Goal: Task Accomplishment & Management: Manage account settings

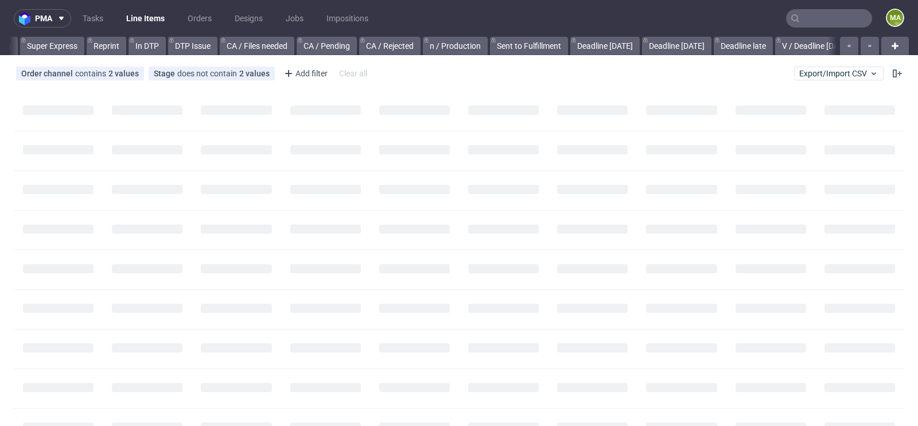
click at [816, 18] on input "text" at bounding box center [829, 18] width 86 height 18
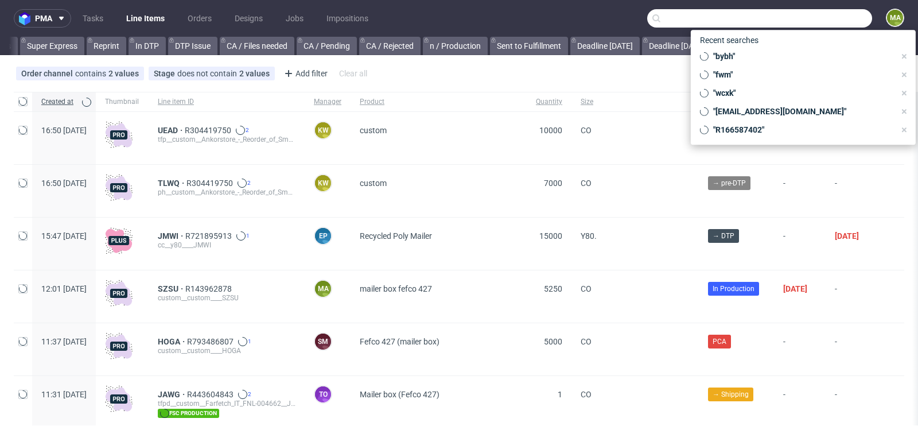
scroll to position [0, 1297]
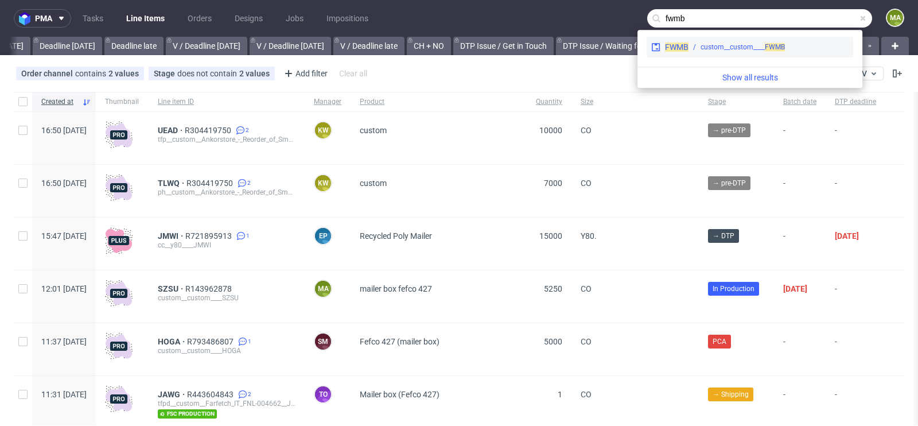
type input "fwmb"
click at [718, 52] on div "FWMB custom__custom____ FWMB" at bounding box center [750, 47] width 207 height 21
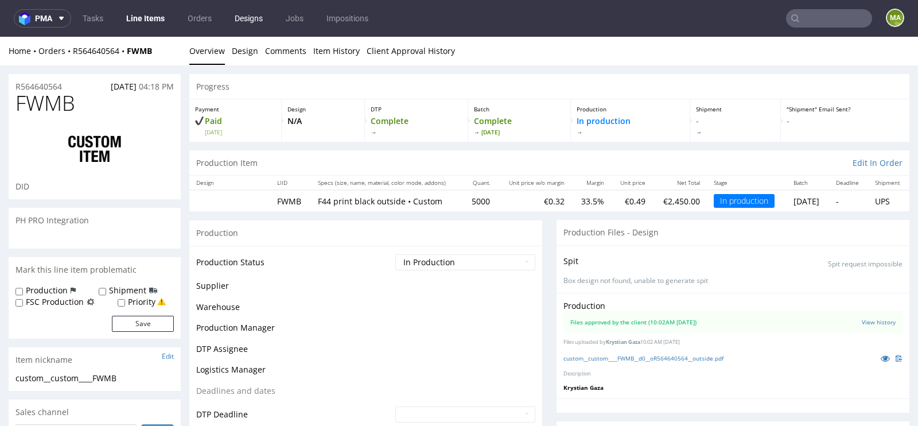
scroll to position [94, 0]
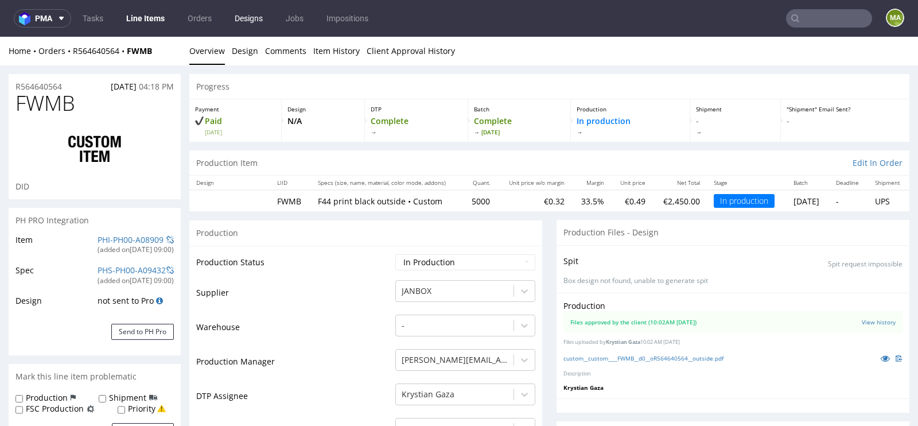
select select "in_progress"
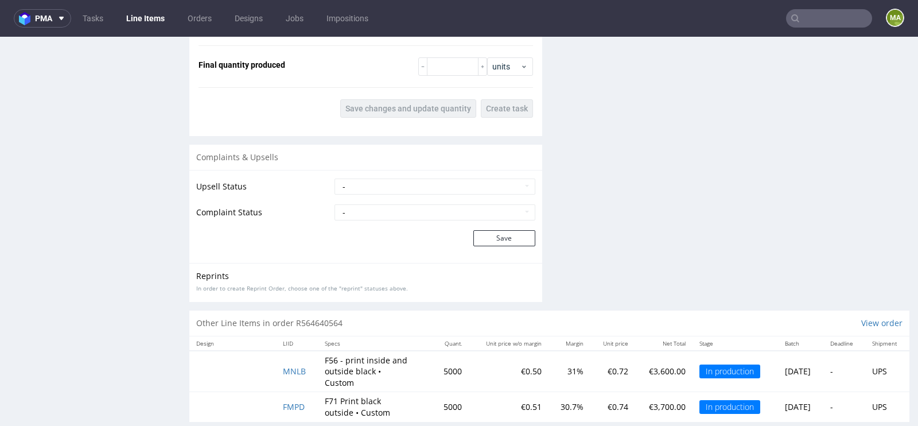
scroll to position [1739, 0]
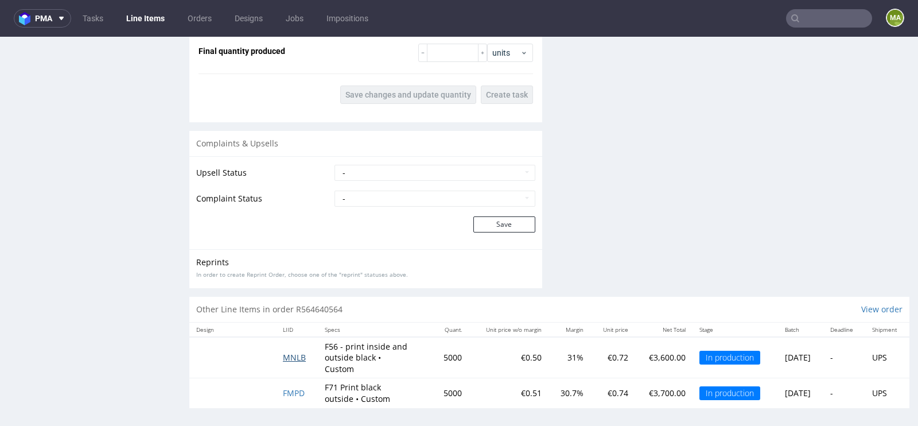
click at [296, 352] on span "MNLB" at bounding box center [294, 357] width 23 height 11
click at [295, 387] on span "FMPD" at bounding box center [294, 392] width 22 height 11
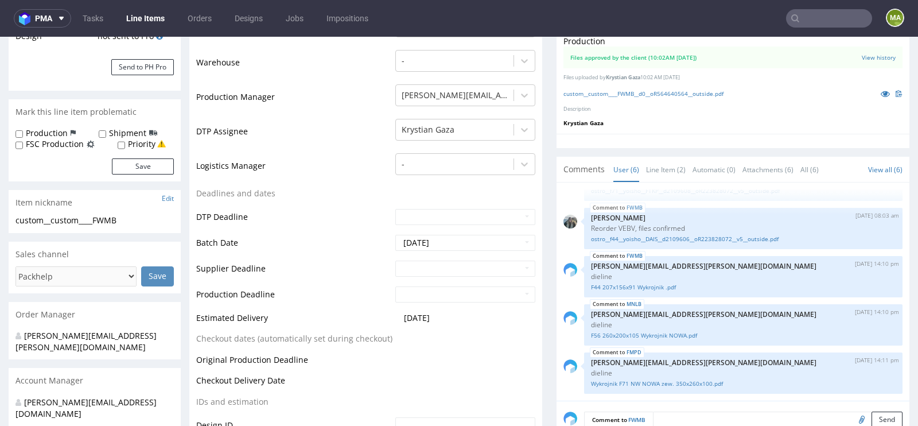
scroll to position [274, 0]
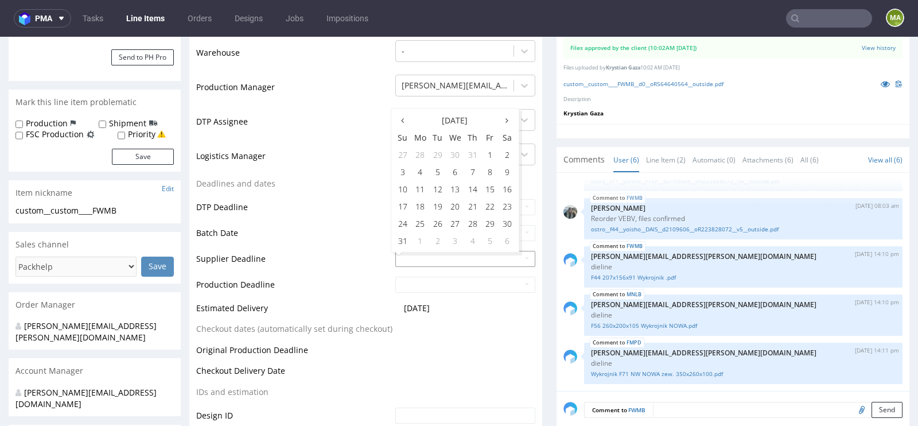
click at [440, 253] on input "text" at bounding box center [465, 259] width 140 height 16
click at [472, 223] on td "28" at bounding box center [472, 223] width 17 height 17
type input "2025-08-28"
click at [448, 281] on input "text" at bounding box center [465, 285] width 140 height 16
click at [435, 253] on td "26" at bounding box center [437, 248] width 17 height 17
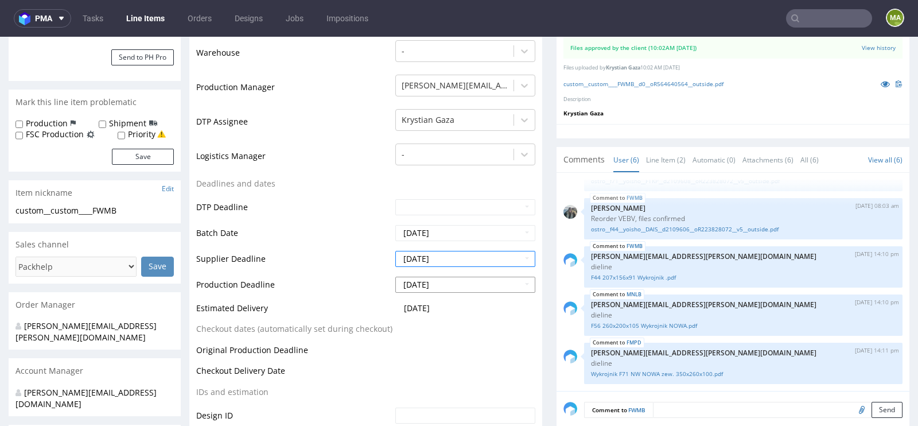
click at [440, 284] on input "2025-08-26" at bounding box center [465, 285] width 140 height 16
click at [426, 267] on td "1" at bounding box center [420, 266] width 18 height 17
type input "2025-09-01"
click at [296, 270] on td "Supplier Deadline" at bounding box center [294, 263] width 196 height 26
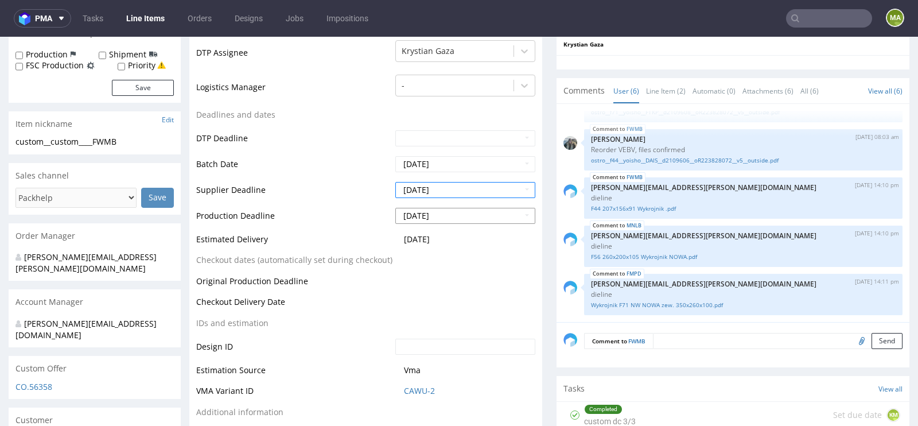
scroll to position [355, 0]
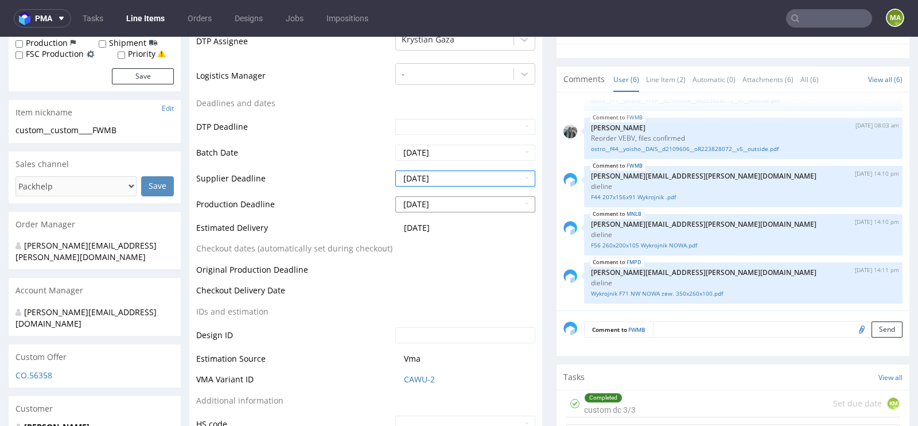
click at [415, 201] on input "2025-09-01" at bounding box center [465, 204] width 140 height 16
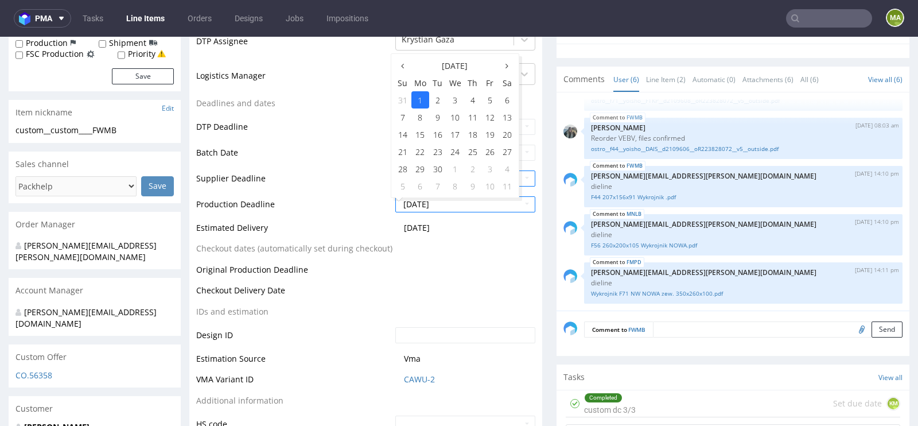
click at [422, 102] on td "1" at bounding box center [420, 99] width 18 height 17
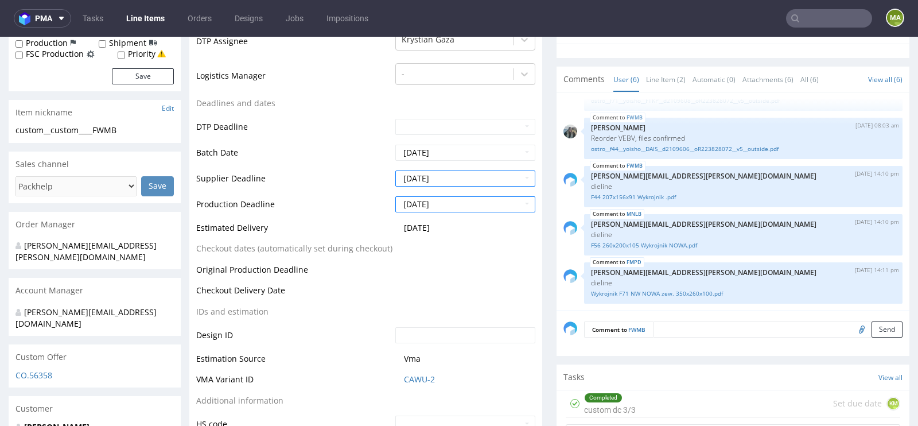
click at [275, 184] on td "Supplier Deadline" at bounding box center [294, 182] width 196 height 26
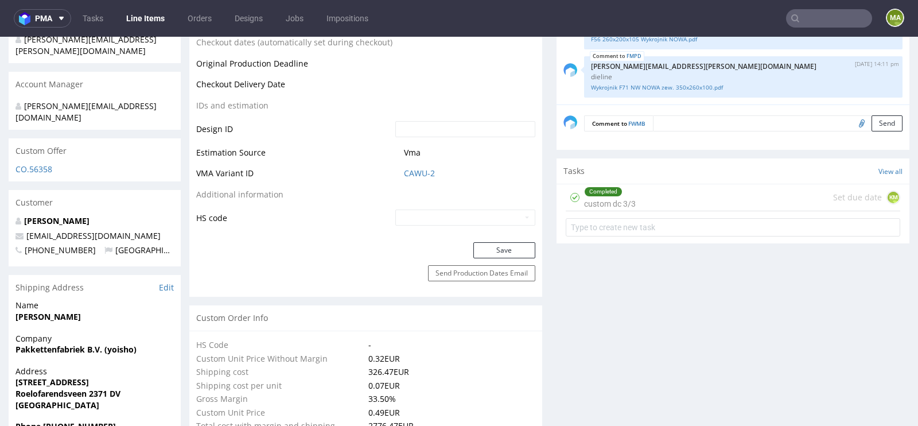
scroll to position [609, 0]
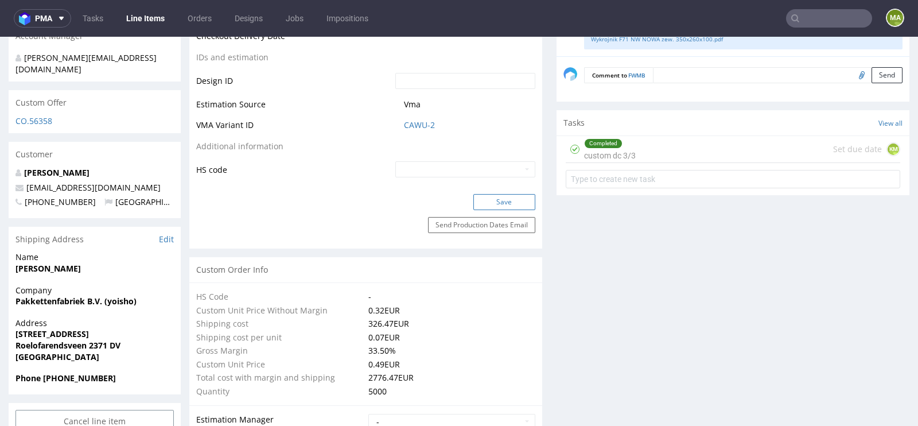
click at [484, 204] on button "Save" at bounding box center [504, 202] width 62 height 16
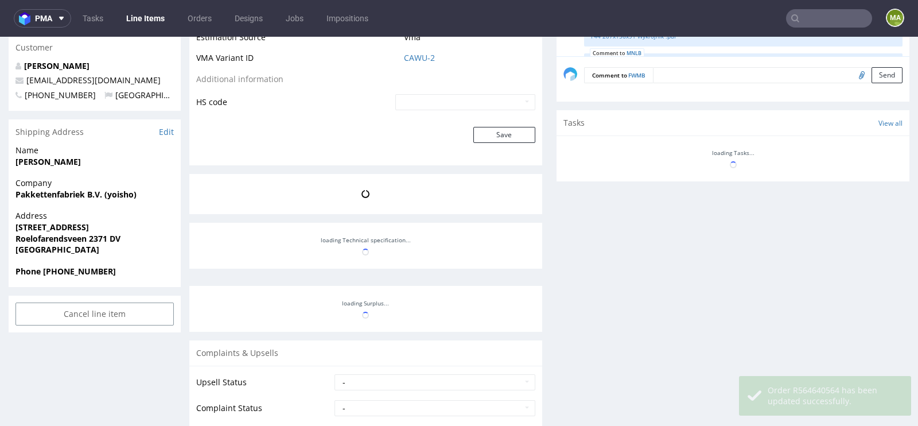
scroll to position [94, 0]
select select "in_progress"
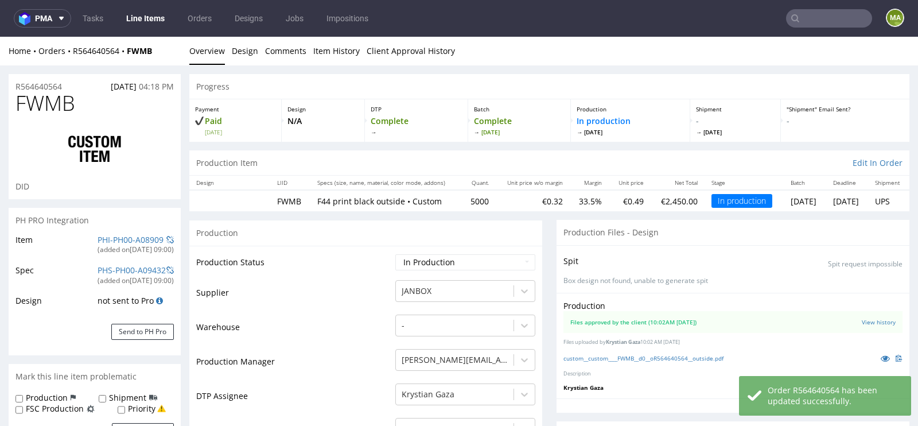
scroll to position [276, 0]
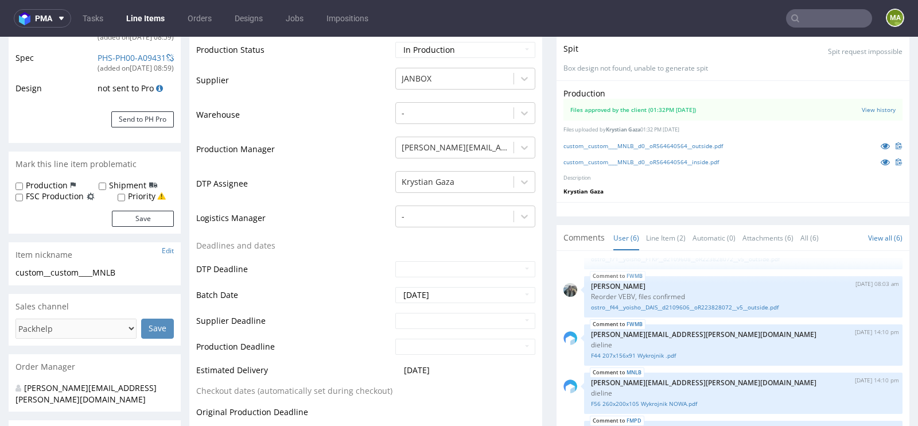
scroll to position [257, 0]
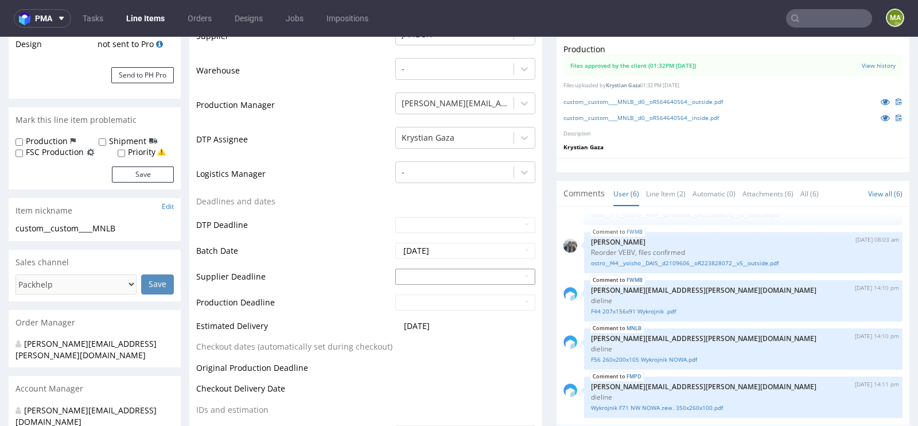
click at [428, 281] on input "text" at bounding box center [465, 277] width 140 height 16
click at [436, 250] on td "26" at bounding box center [437, 250] width 17 height 17
click at [436, 274] on td "[DATE]" at bounding box center [464, 280] width 143 height 26
click at [455, 282] on input "2025-08-26" at bounding box center [465, 277] width 140 height 16
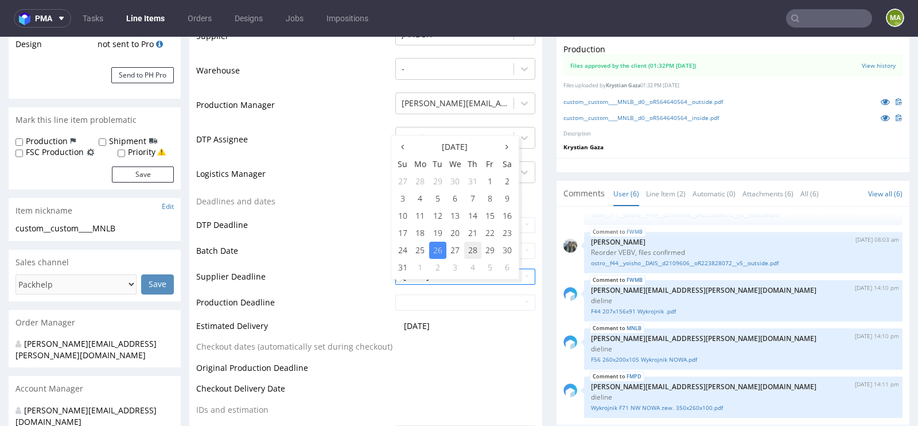
click at [473, 253] on td "28" at bounding box center [472, 250] width 17 height 17
type input "2025-08-28"
click at [416, 310] on input "text" at bounding box center [465, 302] width 140 height 16
click at [418, 297] on td "1" at bounding box center [420, 293] width 18 height 17
type input "[DATE]"
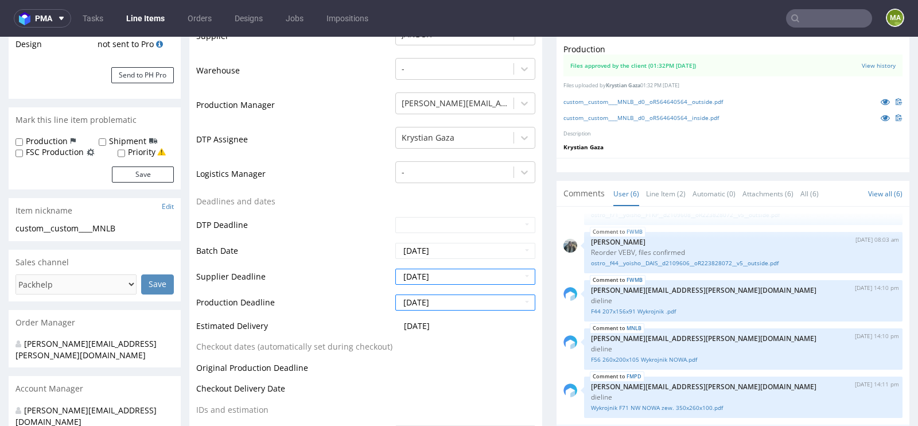
click at [334, 304] on td "Production Deadline" at bounding box center [294, 306] width 196 height 26
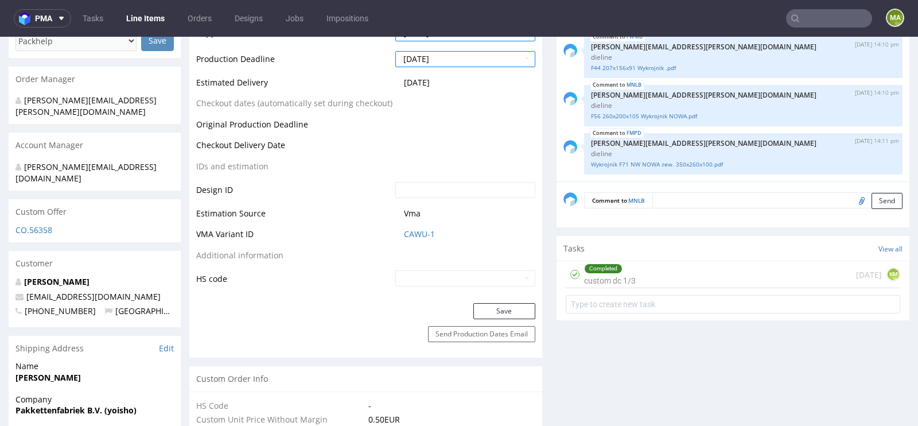
scroll to position [682, 0]
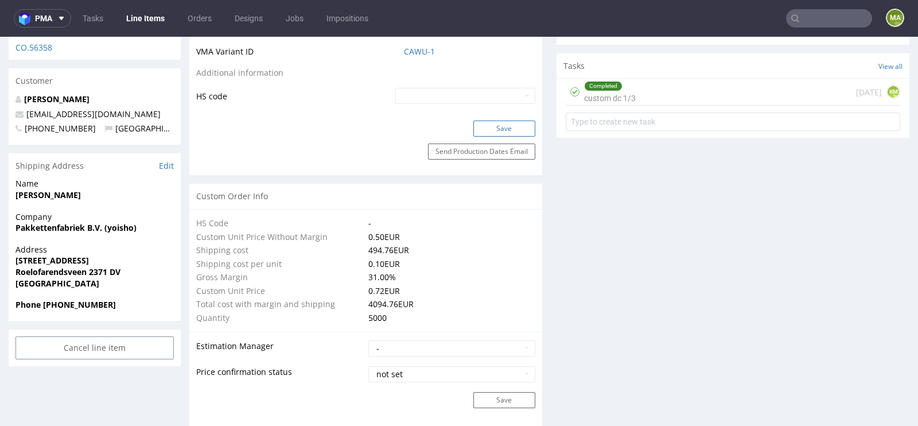
click at [483, 137] on button "Save" at bounding box center [504, 129] width 62 height 16
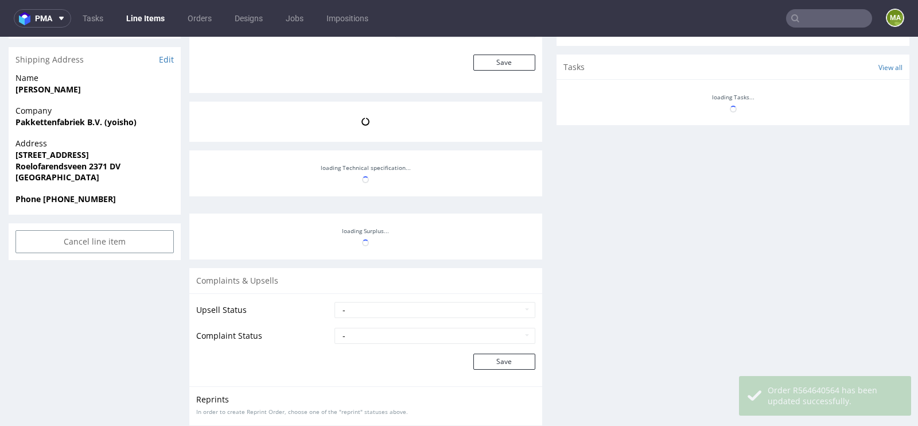
scroll to position [94, 0]
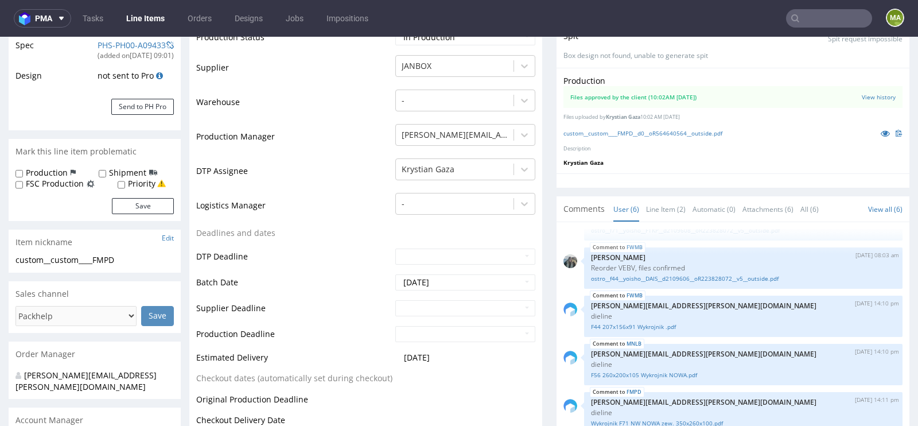
scroll to position [428, 0]
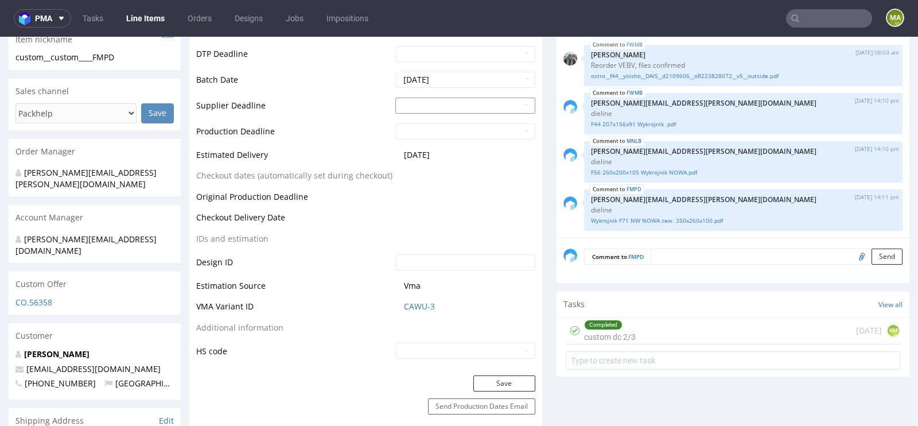
click at [444, 107] on input "text" at bounding box center [465, 106] width 140 height 16
click at [429, 229] on td "26" at bounding box center [437, 232] width 17 height 17
click at [439, 104] on input "[DATE]" at bounding box center [465, 106] width 140 height 16
click at [475, 230] on td "28" at bounding box center [472, 232] width 17 height 17
type input "2025-08-28"
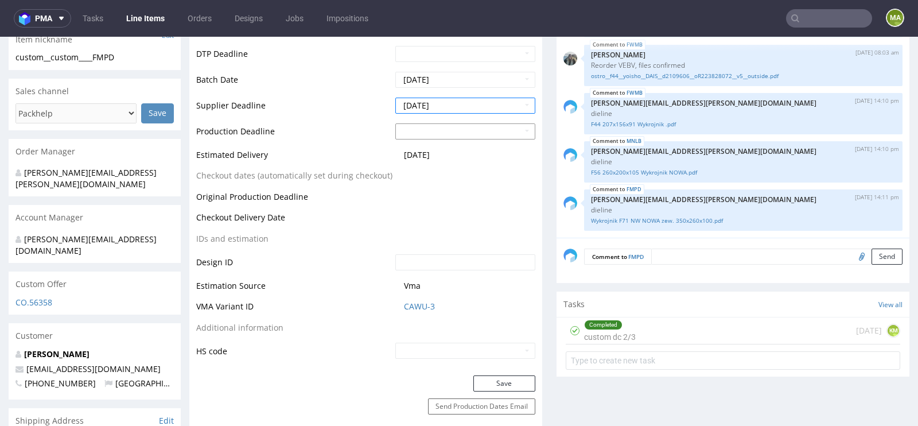
click at [437, 130] on input "text" at bounding box center [465, 131] width 140 height 16
click at [417, 271] on td "1" at bounding box center [420, 275] width 18 height 17
type input "2025-09-01"
click at [295, 148] on td "Estimated Delivery" at bounding box center [294, 158] width 196 height 21
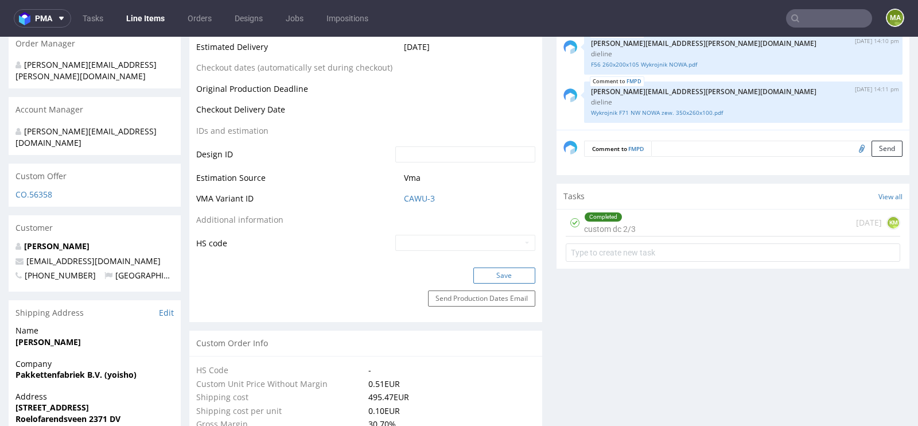
click at [490, 273] on button "Save" at bounding box center [504, 275] width 62 height 16
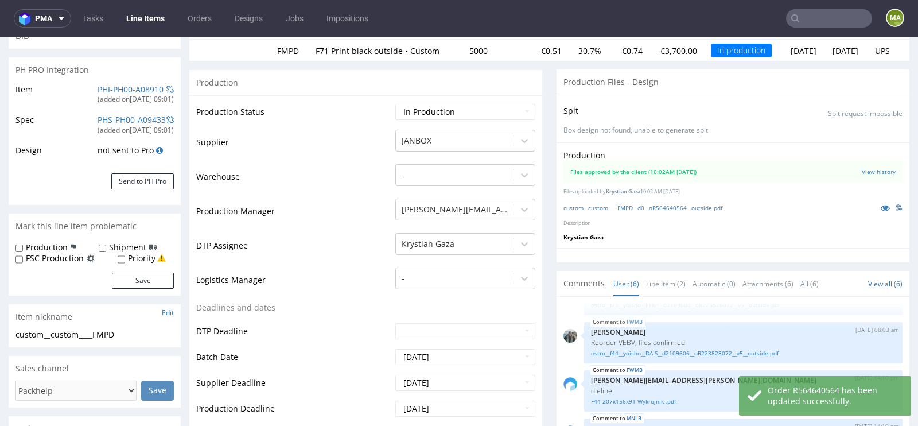
scroll to position [0, 0]
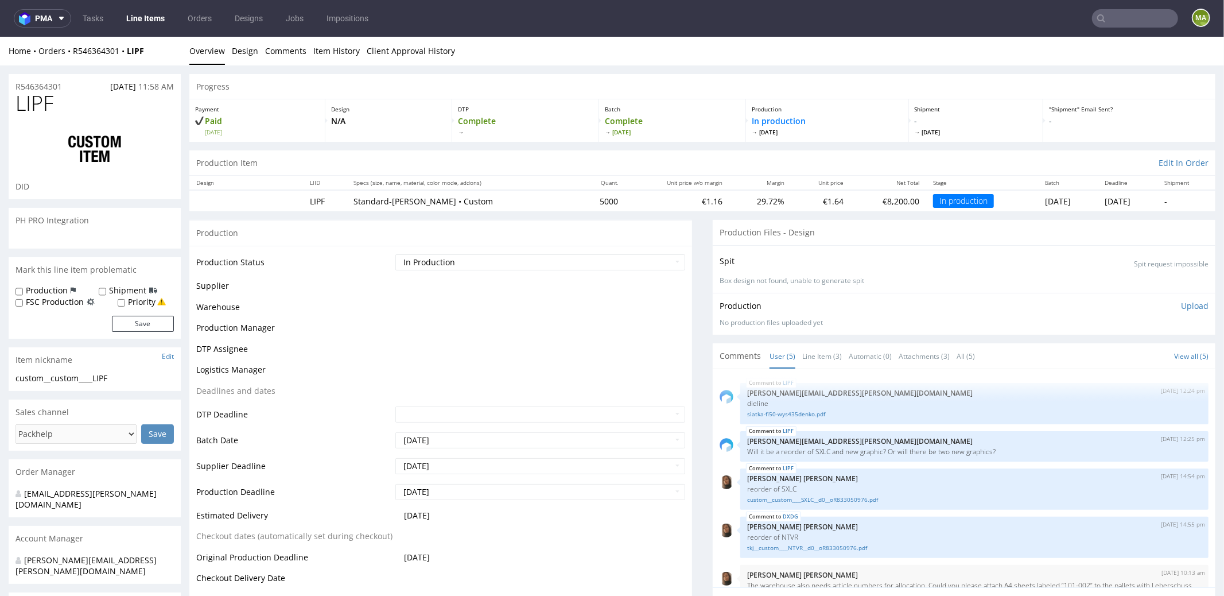
scroll to position [24, 0]
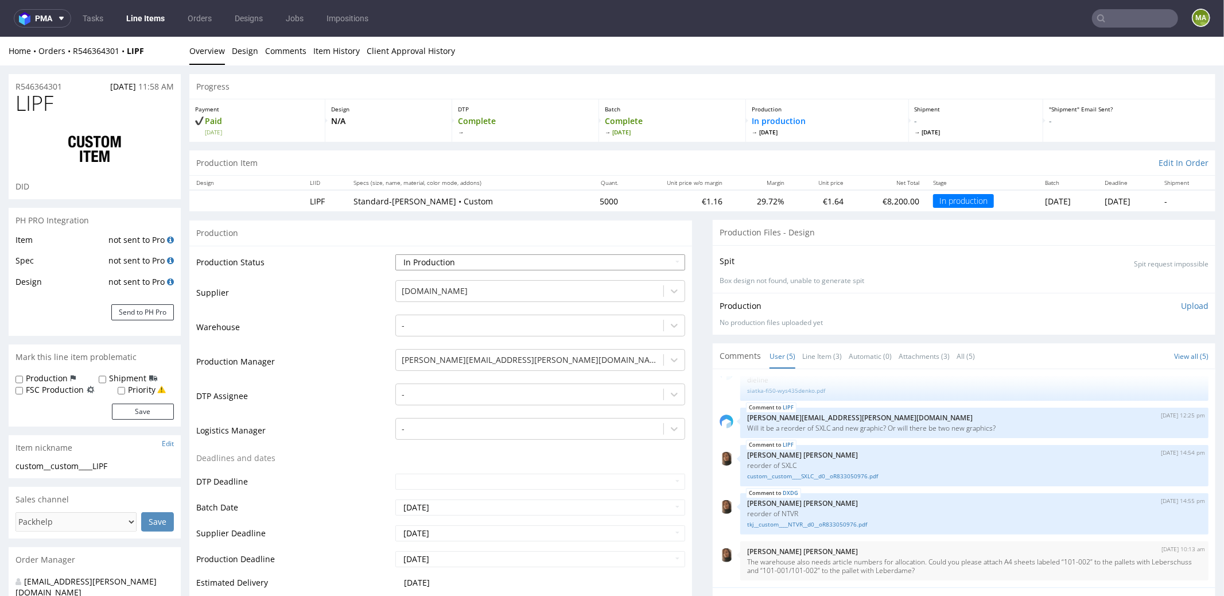
click at [439, 259] on select "Waiting for Artwork Waiting for Diecut Waiting for Mockup Waiting for DTP Waiti…" at bounding box center [540, 262] width 290 height 16
select select "production_complete"
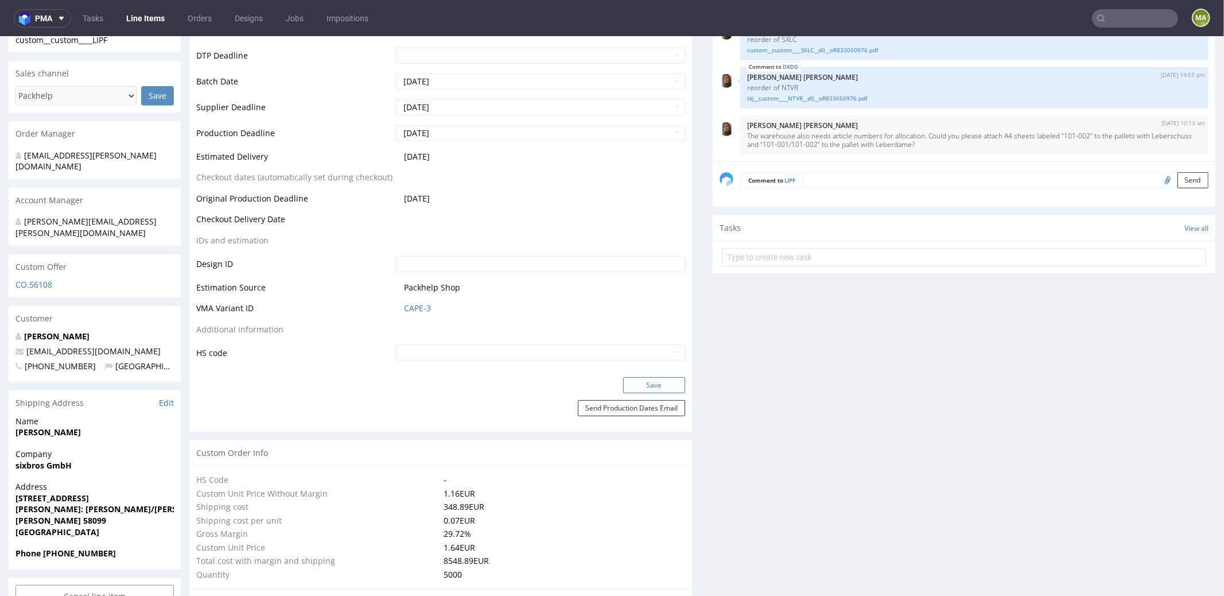
click at [639, 387] on button "Save" at bounding box center [654, 384] width 62 height 16
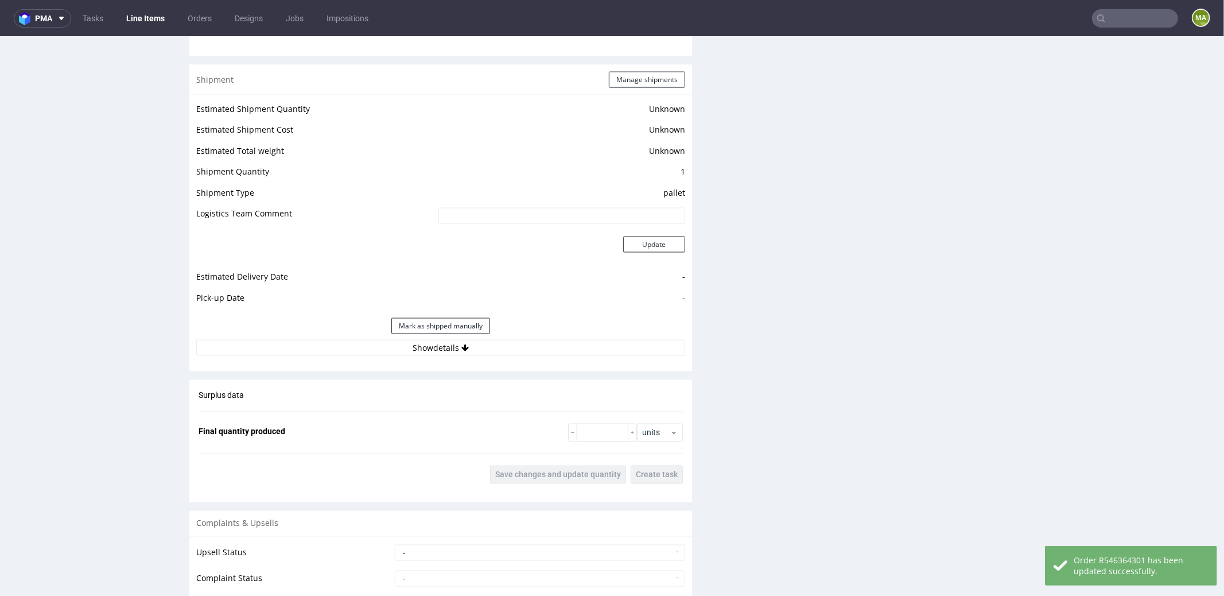
scroll to position [1563, 0]
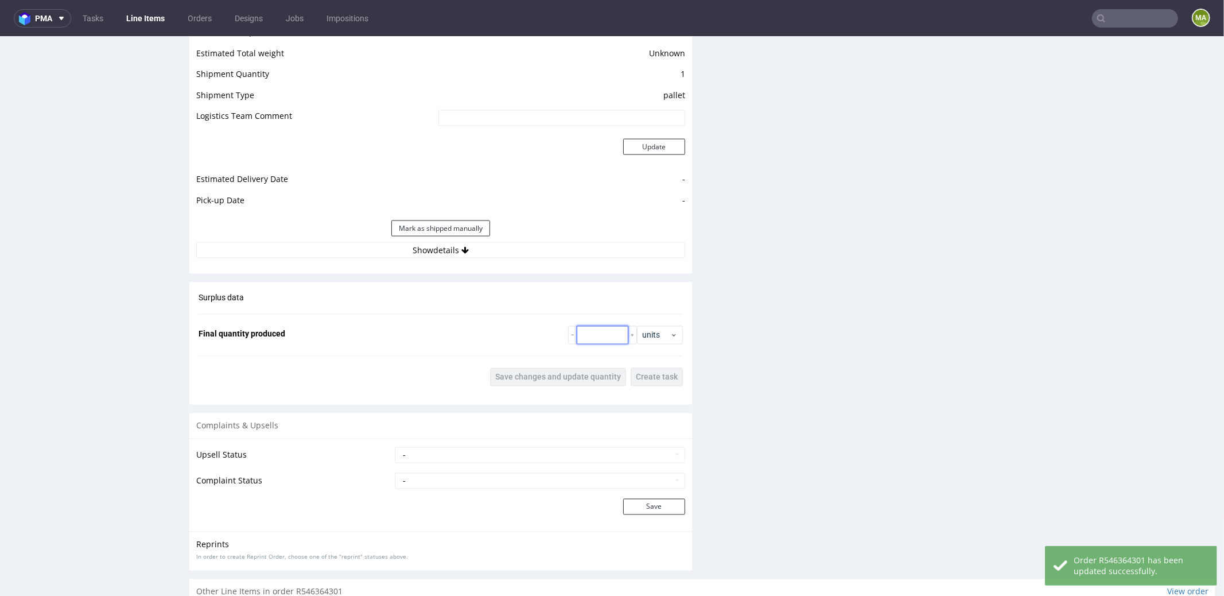
click at [580, 336] on input "number" at bounding box center [603, 334] width 52 height 18
type input "5041"
click at [511, 381] on button "Save changes and update quantity" at bounding box center [558, 376] width 136 height 18
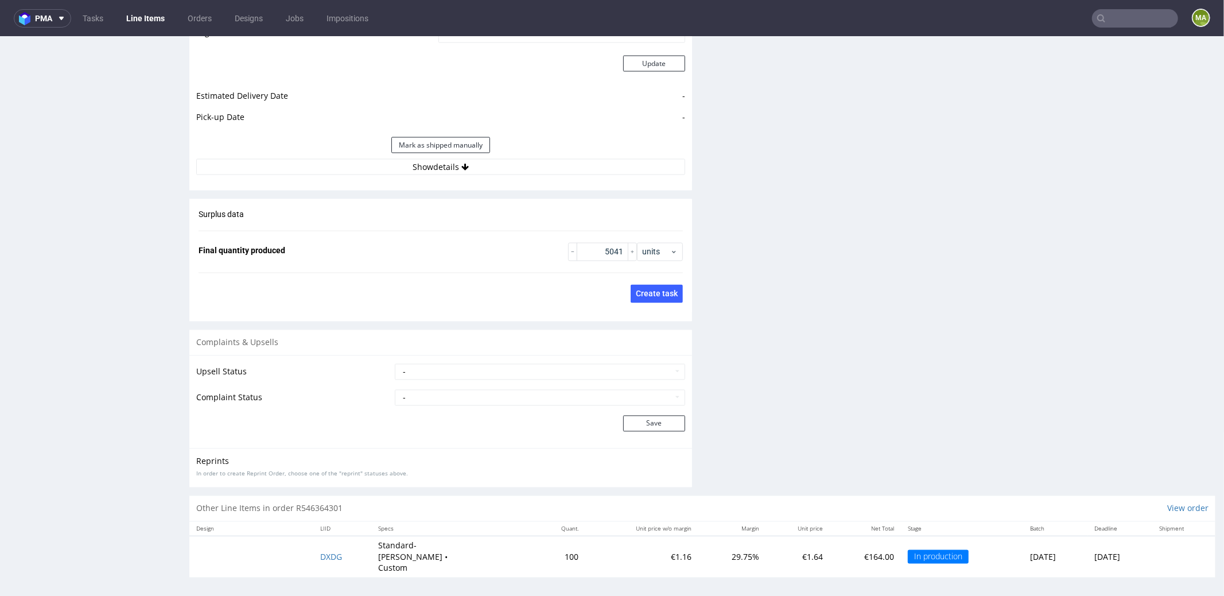
scroll to position [1647, 0]
click at [320, 550] on span "DXDG" at bounding box center [331, 555] width 22 height 11
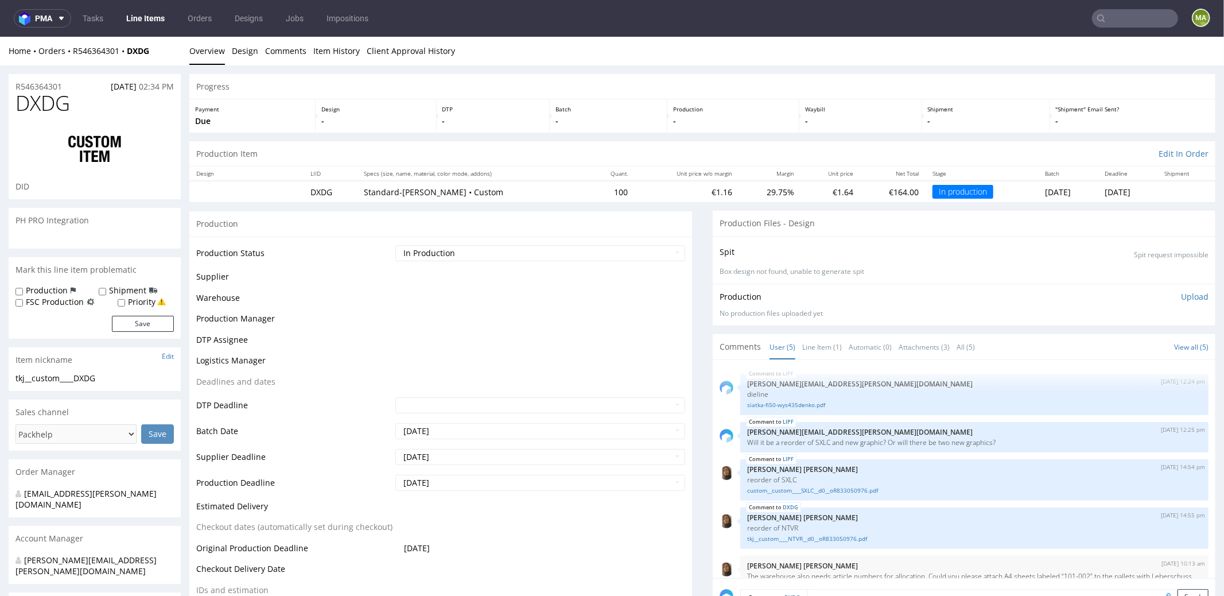
scroll to position [24, 0]
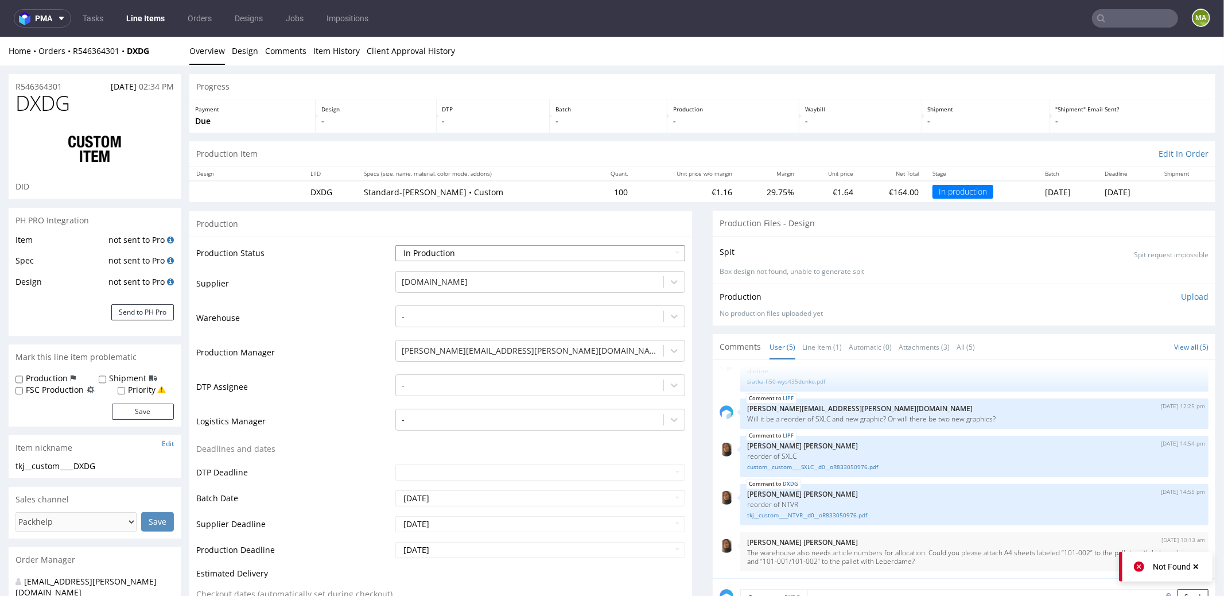
click at [443, 248] on select "Waiting for Artwork Waiting for Diecut Waiting for Mockup Waiting for DTP Waiti…" at bounding box center [540, 252] width 290 height 16
select select "production_complete"
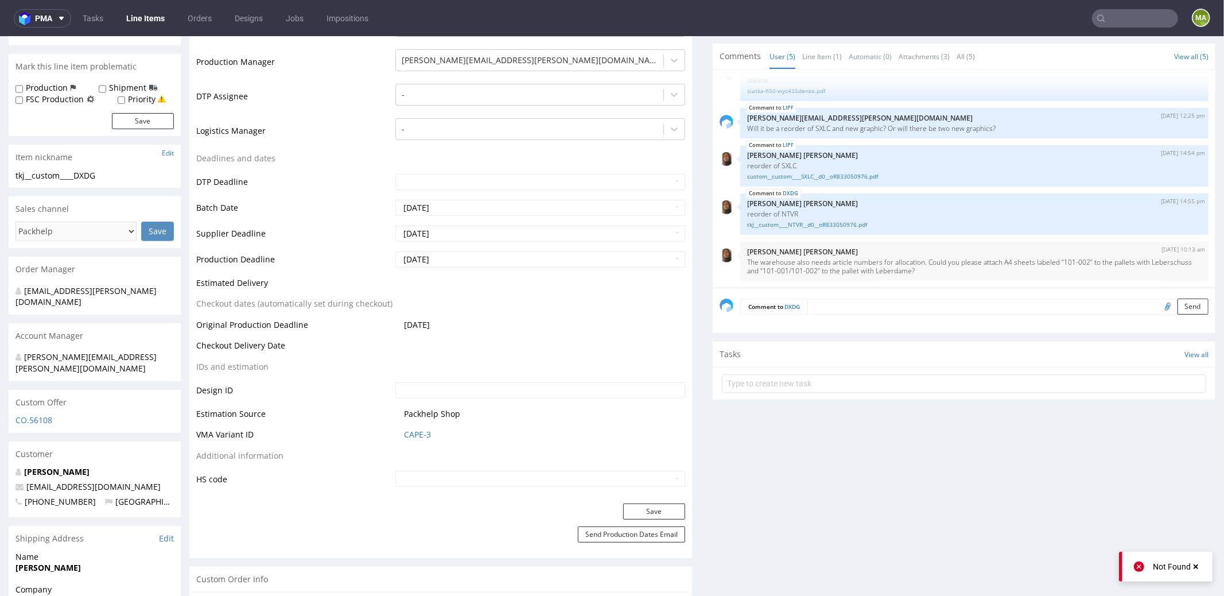
scroll to position [433, 0]
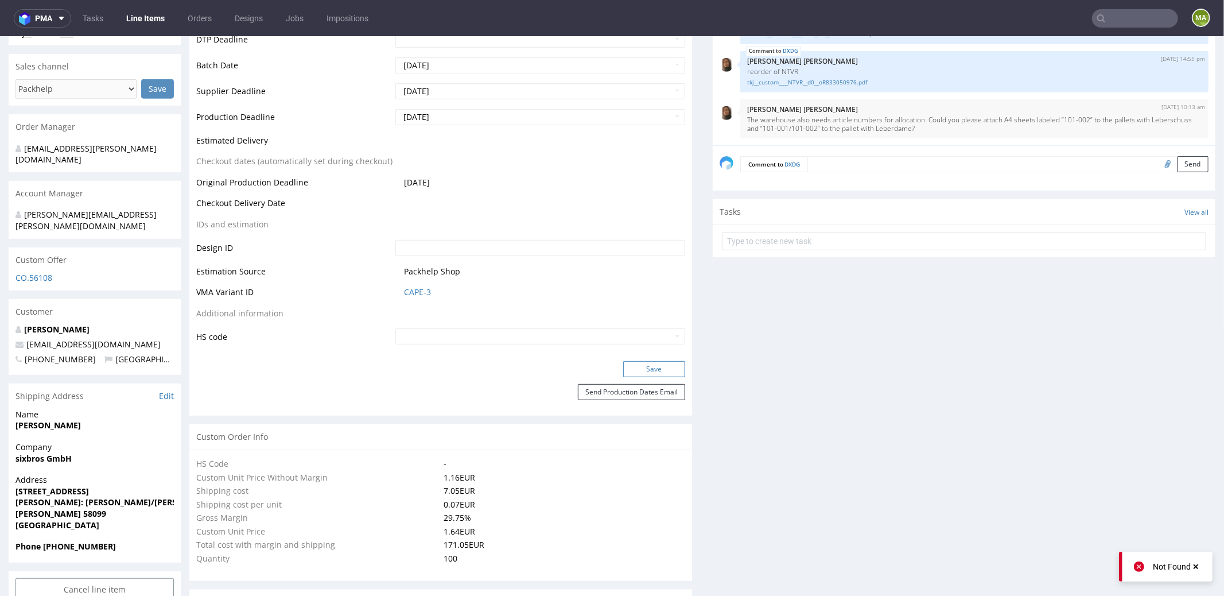
click at [656, 370] on button "Save" at bounding box center [654, 368] width 62 height 16
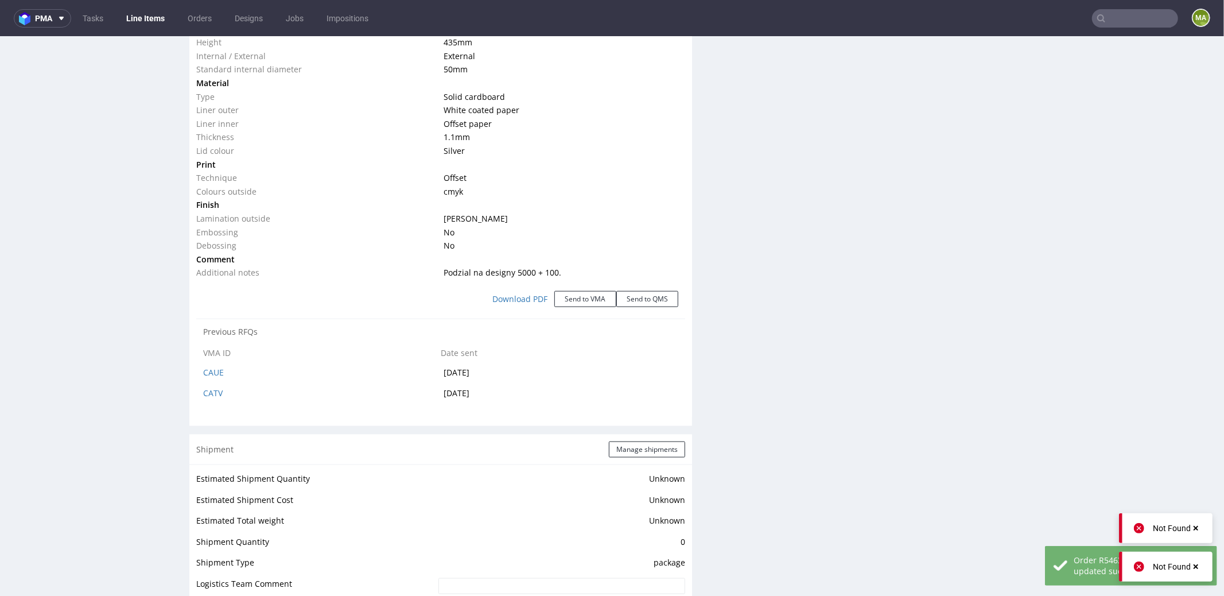
scroll to position [1137, 0]
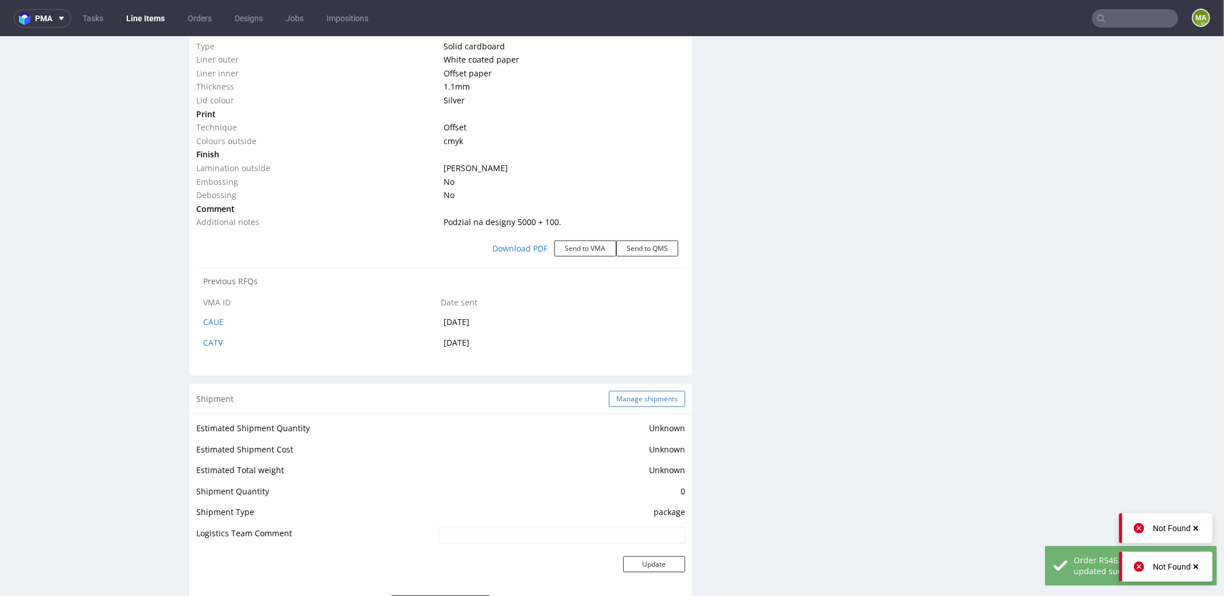
click at [627, 395] on button "Manage shipments" at bounding box center [647, 398] width 76 height 16
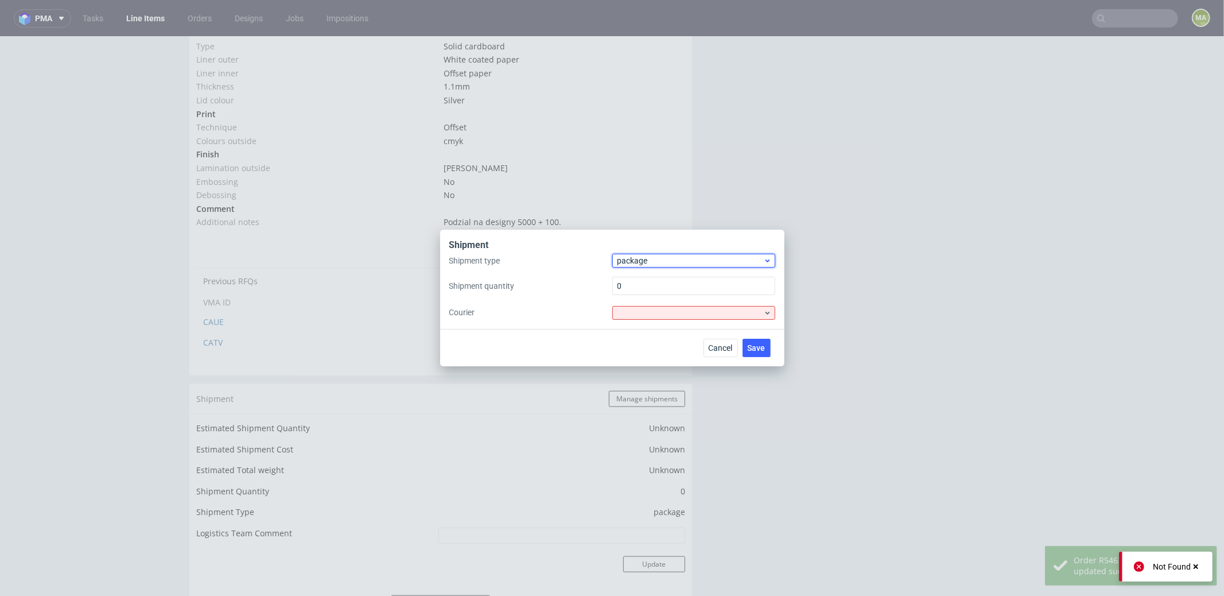
click at [631, 254] on div "package" at bounding box center [693, 261] width 163 height 14
drag, startPoint x: 632, startPoint y: 266, endPoint x: 635, endPoint y: 275, distance: 8.9
click at [634, 273] on div "pallet package" at bounding box center [693, 295] width 163 height 51
click at [635, 275] on div "pallet" at bounding box center [694, 285] width 154 height 21
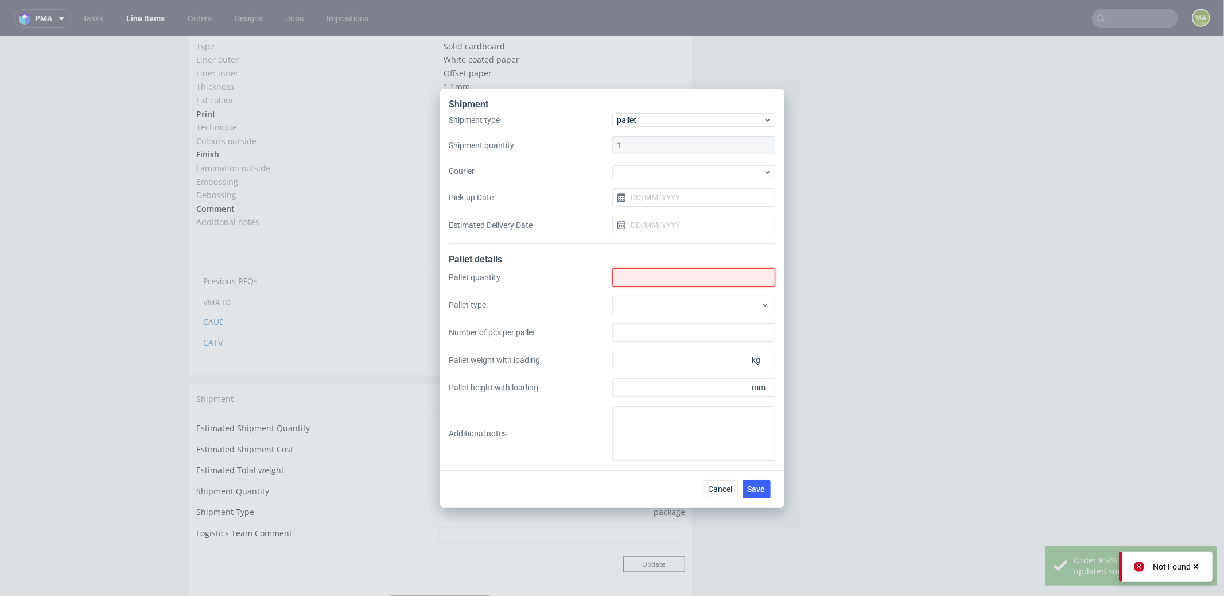
click at [635, 275] on input "Shipment type" at bounding box center [693, 277] width 163 height 18
type input "0"
drag, startPoint x: 673, startPoint y: 398, endPoint x: 655, endPoint y: 425, distance: 32.0
click at [665, 412] on div "Pallet quantity 0 Pallet type Number of pcs per pallet Pallet weight with loadi…" at bounding box center [612, 364] width 326 height 193
click at [655, 425] on textarea at bounding box center [693, 433] width 163 height 55
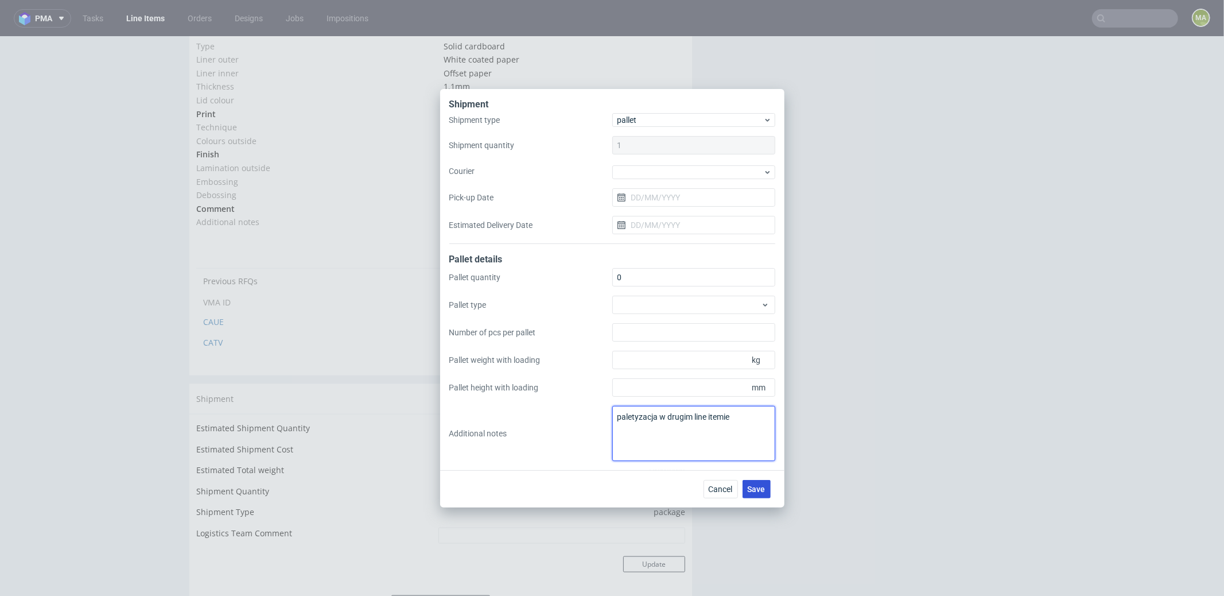
type textarea "paletyzacja w drugim line itemie"
click at [755, 483] on button "Save" at bounding box center [757, 489] width 28 height 18
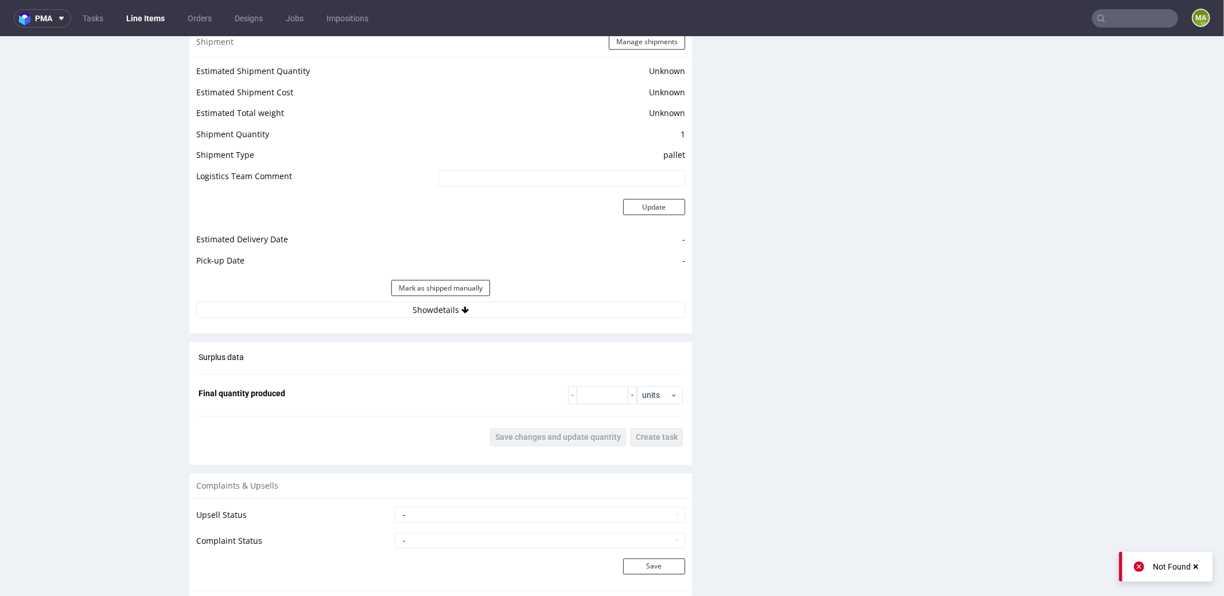
scroll to position [1512, 0]
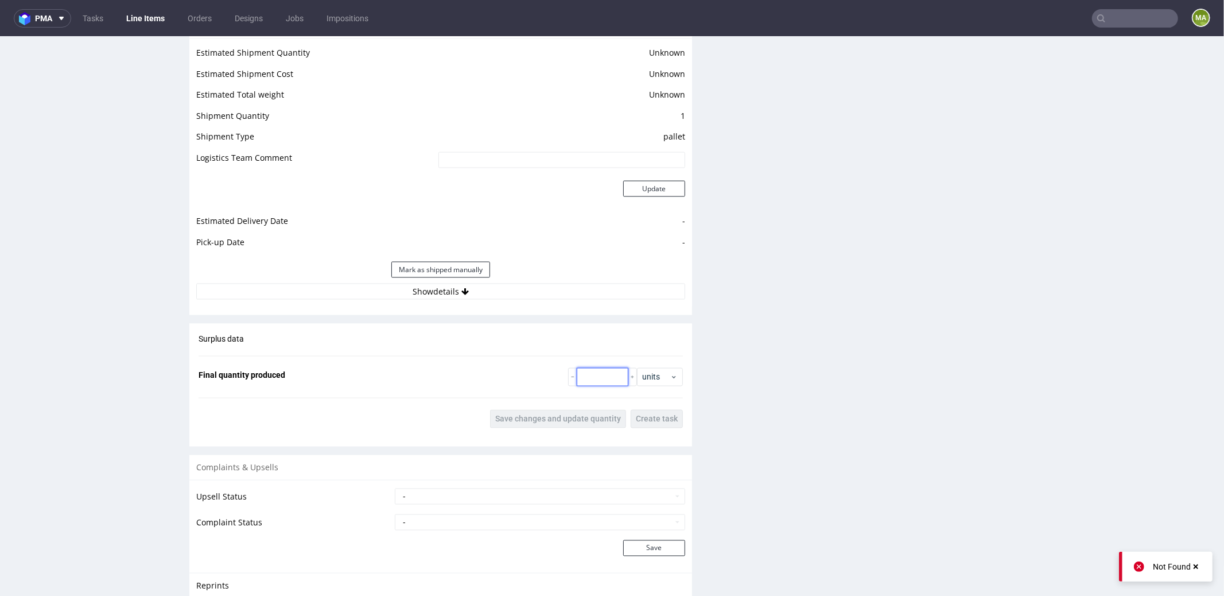
click at [607, 371] on input "number" at bounding box center [603, 376] width 52 height 18
type input "103"
click at [577, 409] on button "Save changes and update quantity" at bounding box center [558, 418] width 136 height 18
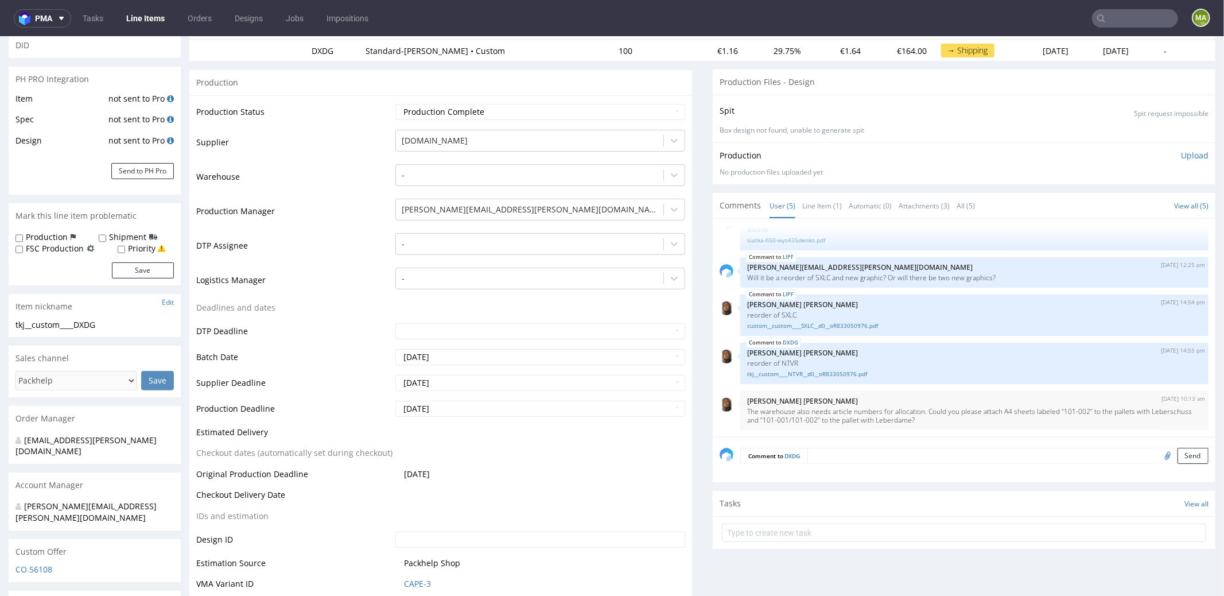
scroll to position [0, 0]
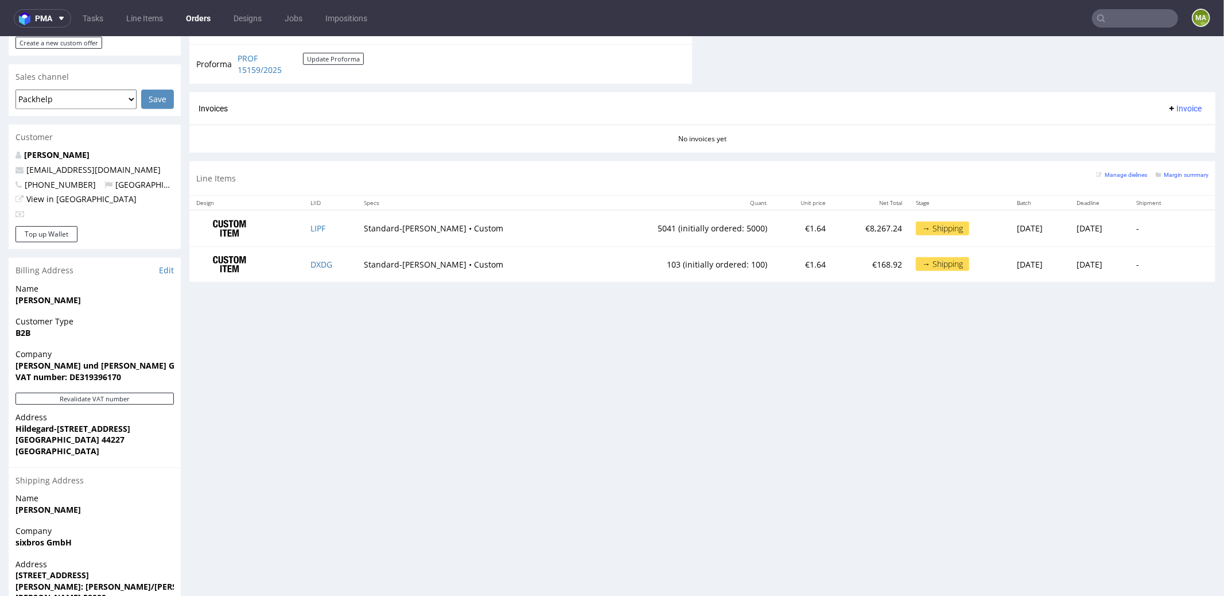
scroll to position [507, 0]
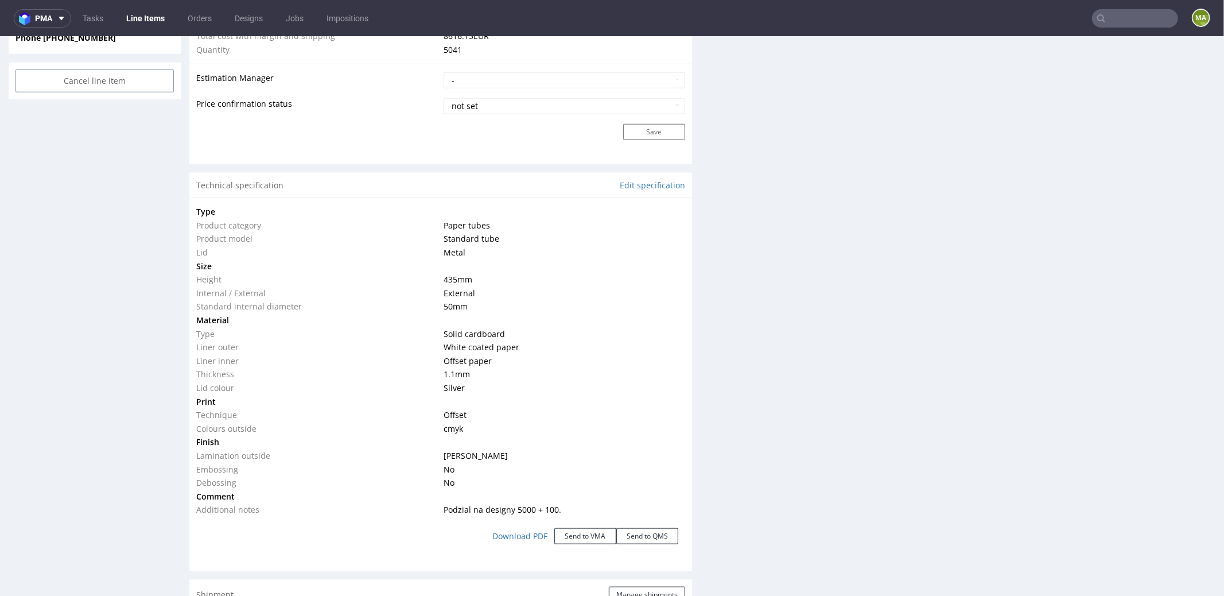
scroll to position [1046, 0]
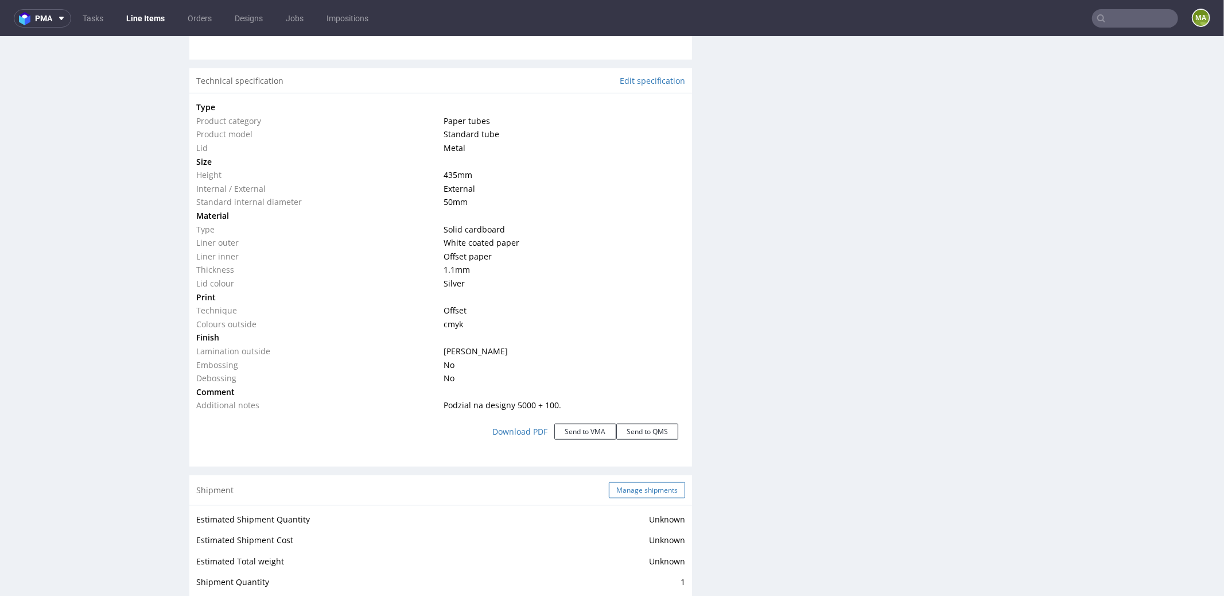
click at [614, 482] on button "Manage shipments" at bounding box center [647, 490] width 76 height 16
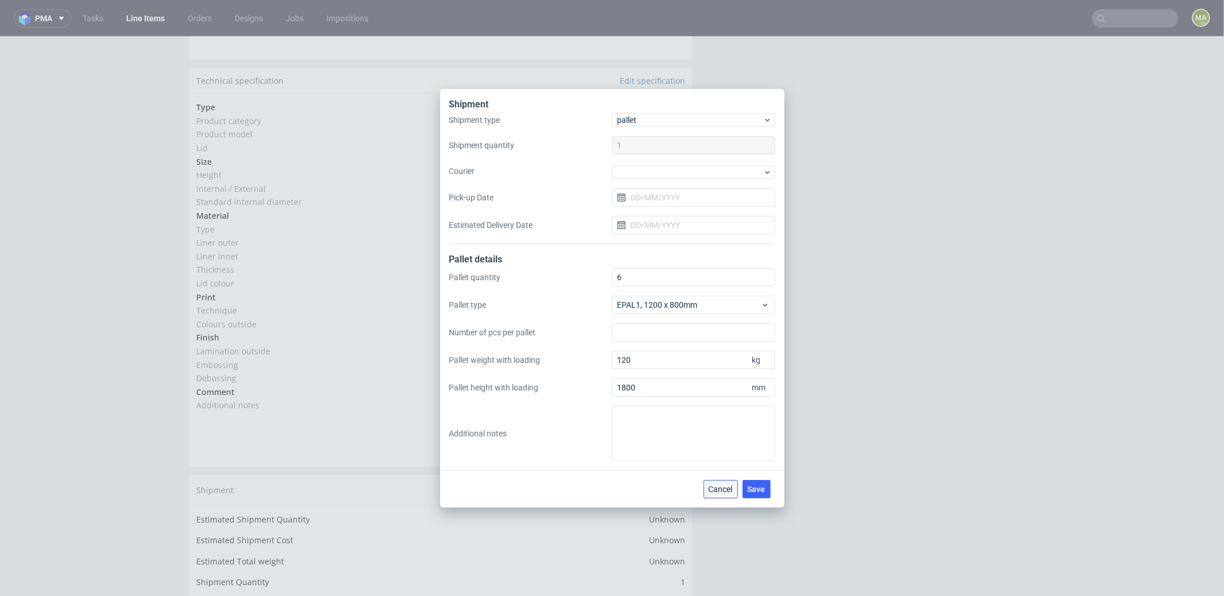
click at [710, 480] on button "Cancel" at bounding box center [721, 489] width 34 height 18
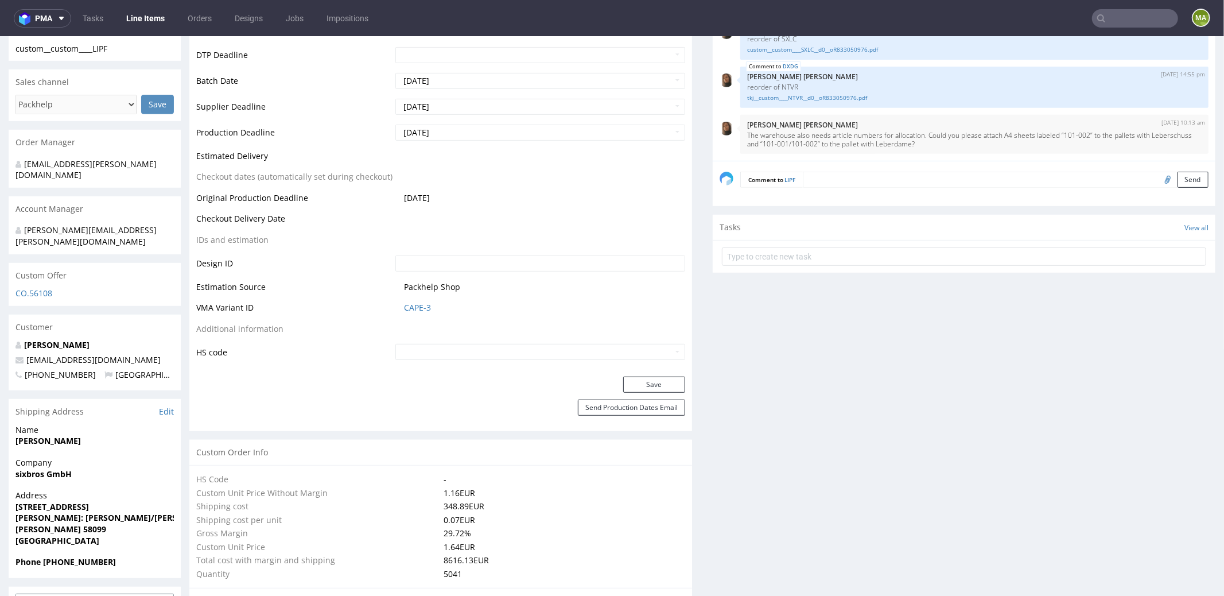
scroll to position [205, 0]
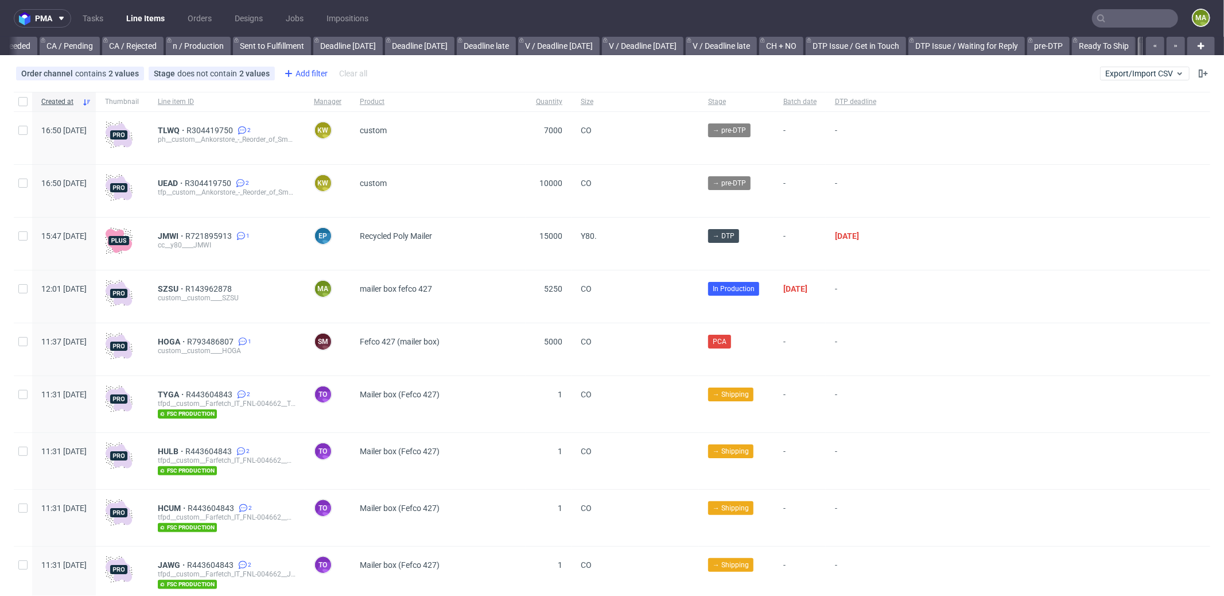
click at [301, 69] on div "Add filter" at bounding box center [304, 73] width 51 height 18
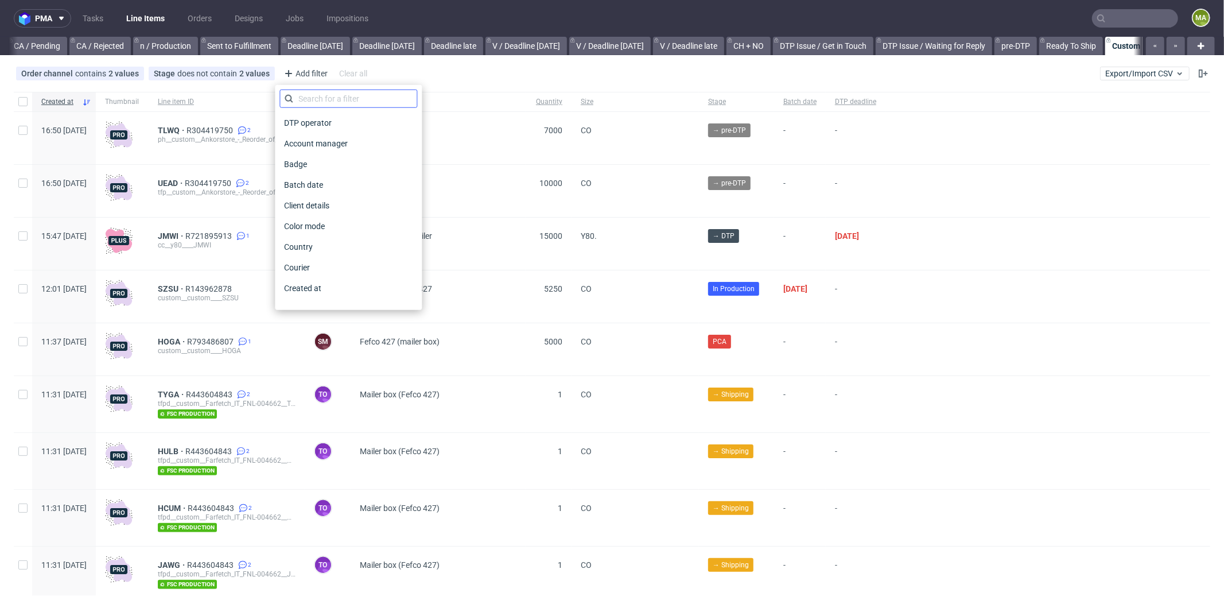
scroll to position [0, 991]
click at [316, 90] on input "text" at bounding box center [348, 99] width 138 height 18
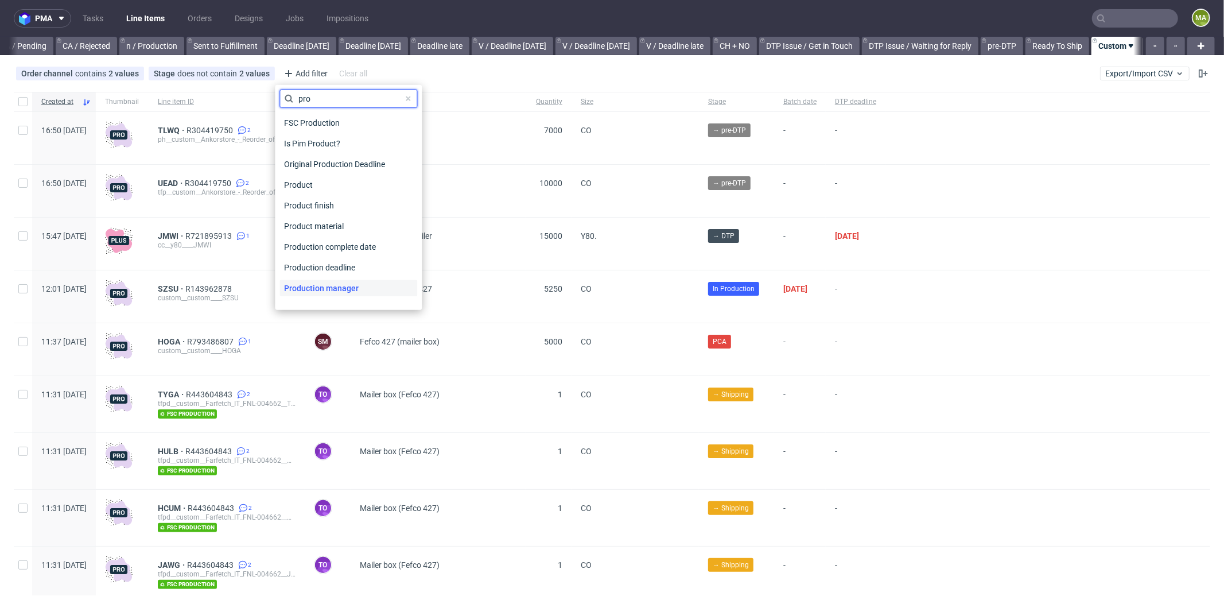
type input "pro"
click at [325, 288] on span "Production manager" at bounding box center [321, 288] width 84 height 16
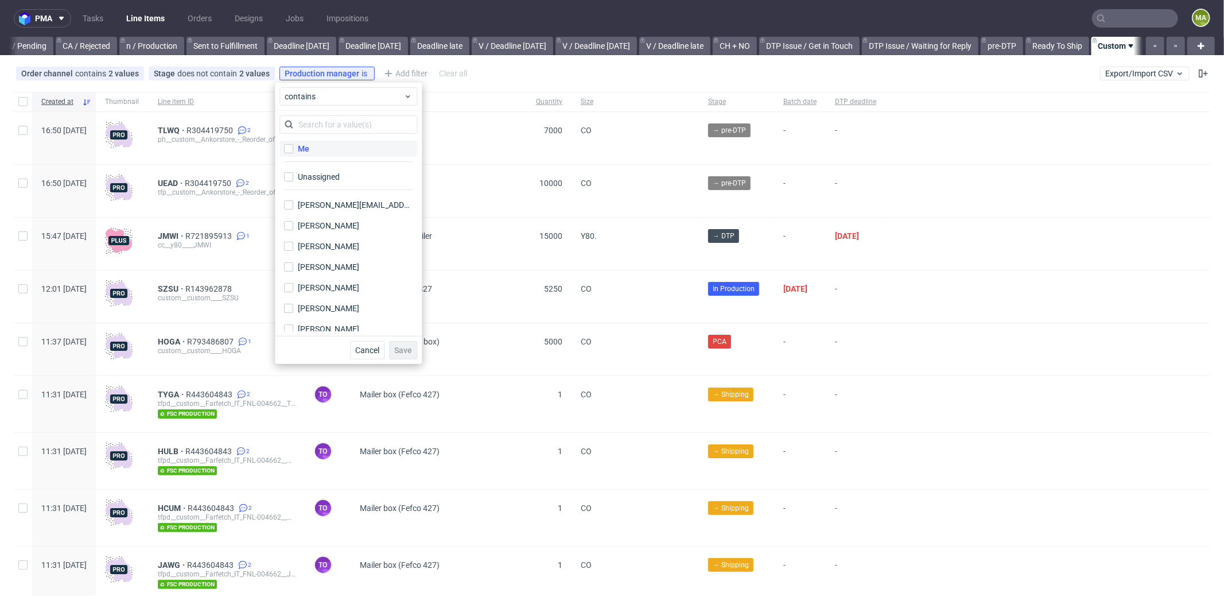
click at [309, 153] on div "Me" at bounding box center [303, 148] width 11 height 11
click at [293, 153] on input "Me" at bounding box center [288, 148] width 9 height 9
checkbox input "true"
click at [398, 350] on span "Save" at bounding box center [403, 350] width 18 height 8
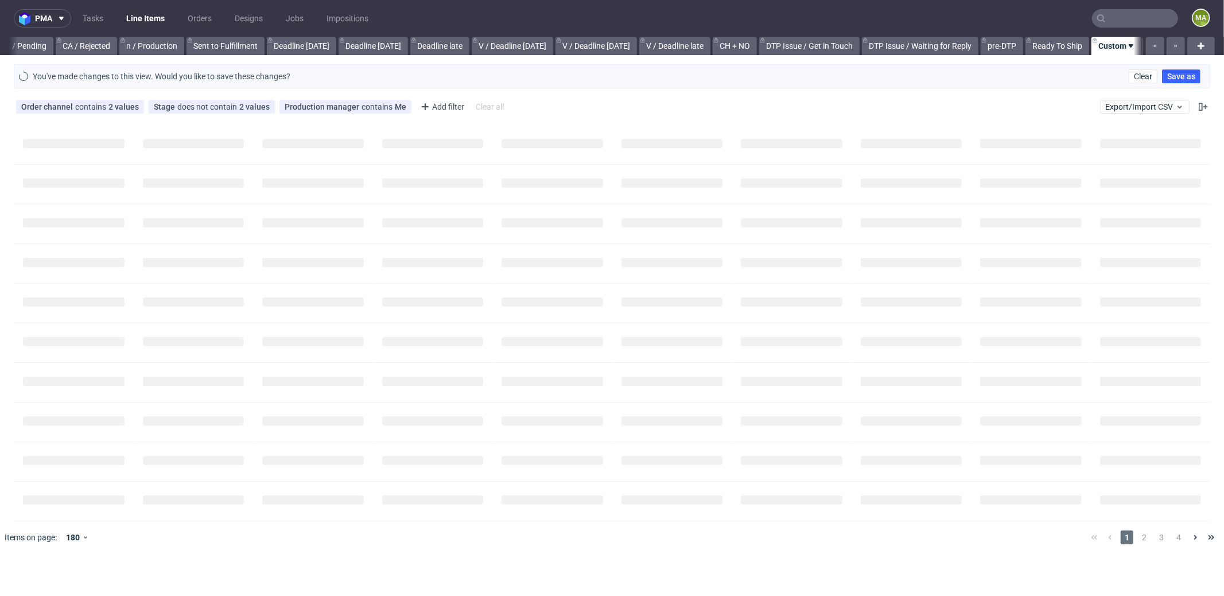
scroll to position [0, 981]
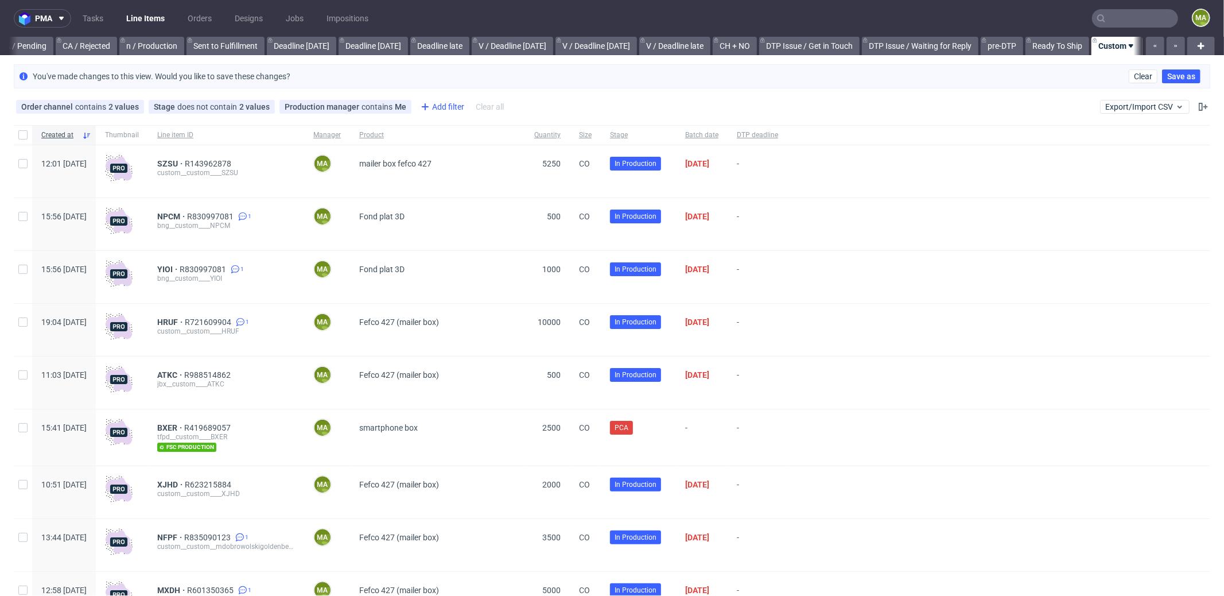
click at [435, 106] on div "Add filter" at bounding box center [441, 107] width 51 height 18
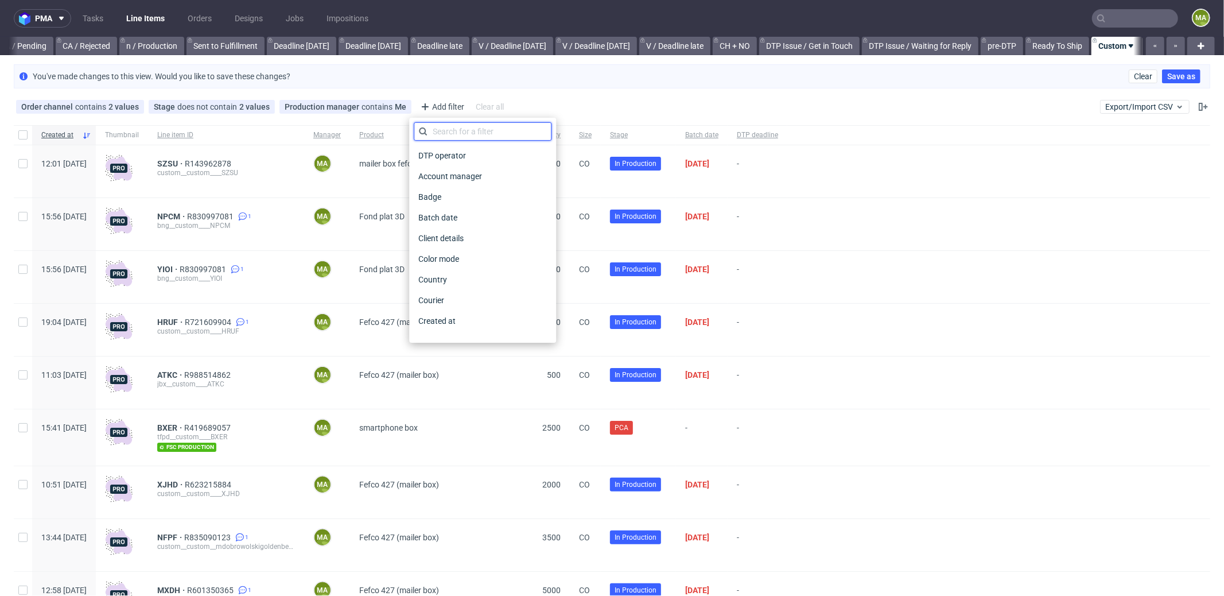
click at [472, 137] on input "text" at bounding box center [483, 131] width 138 height 18
type input "pro"
click at [489, 302] on span "Production deadline" at bounding box center [455, 300] width 83 height 16
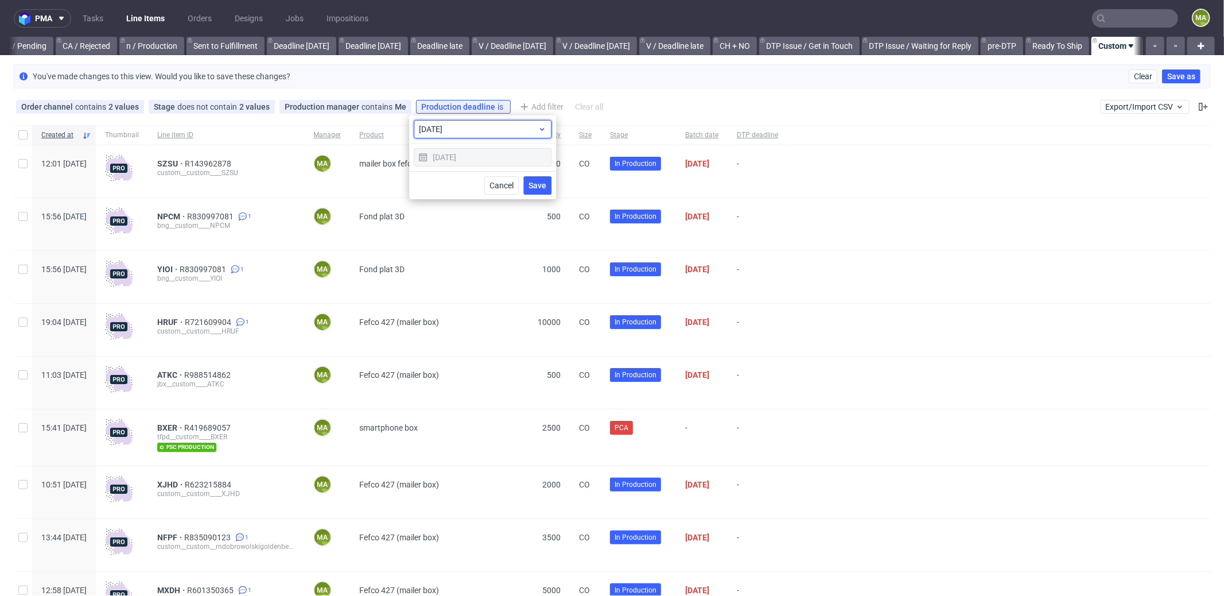
click at [493, 135] on div "today" at bounding box center [483, 129] width 138 height 18
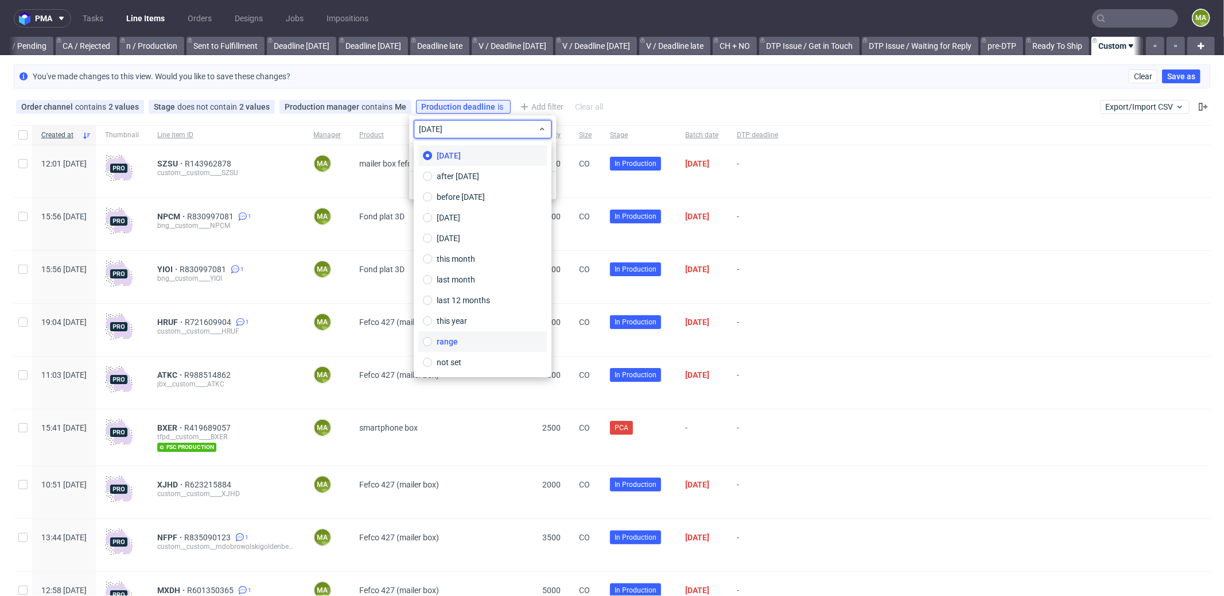
click at [458, 340] on label "range" at bounding box center [482, 341] width 129 height 21
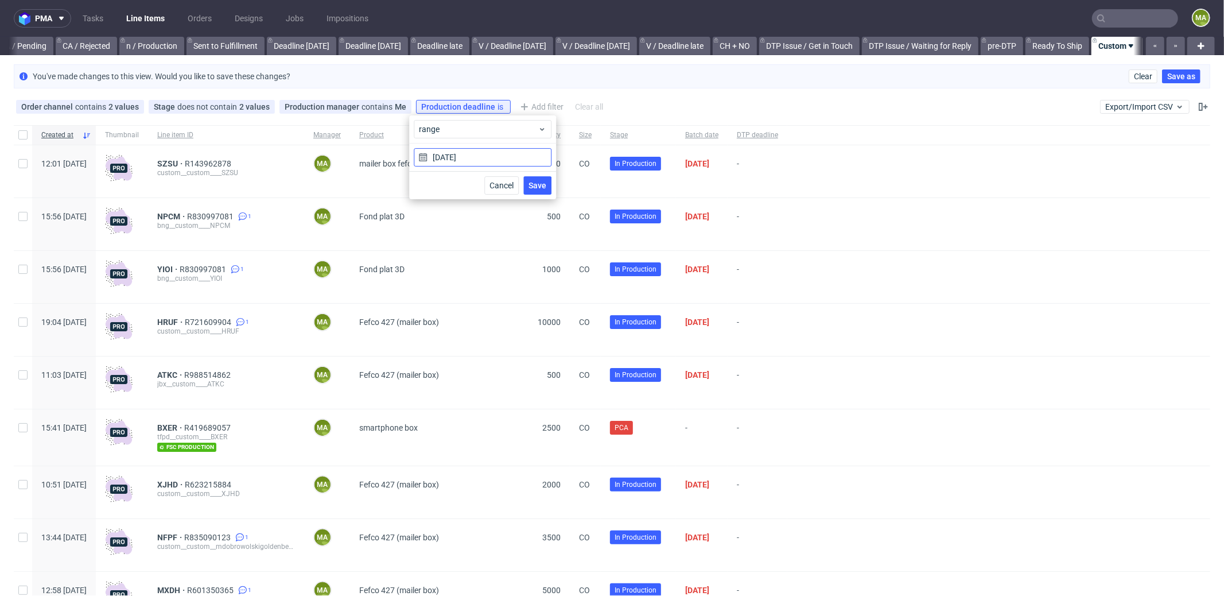
click at [465, 161] on input "[DATE]" at bounding box center [483, 157] width 138 height 18
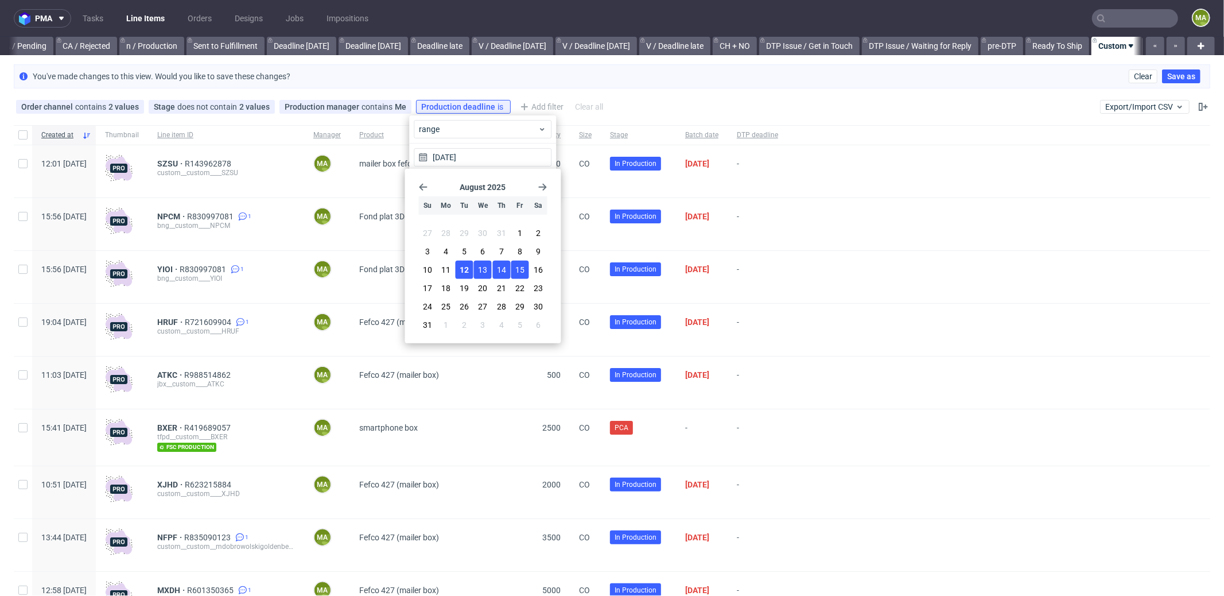
click at [521, 270] on span "15" at bounding box center [519, 269] width 9 height 11
type input "12/08/2025 - 15/08/2025"
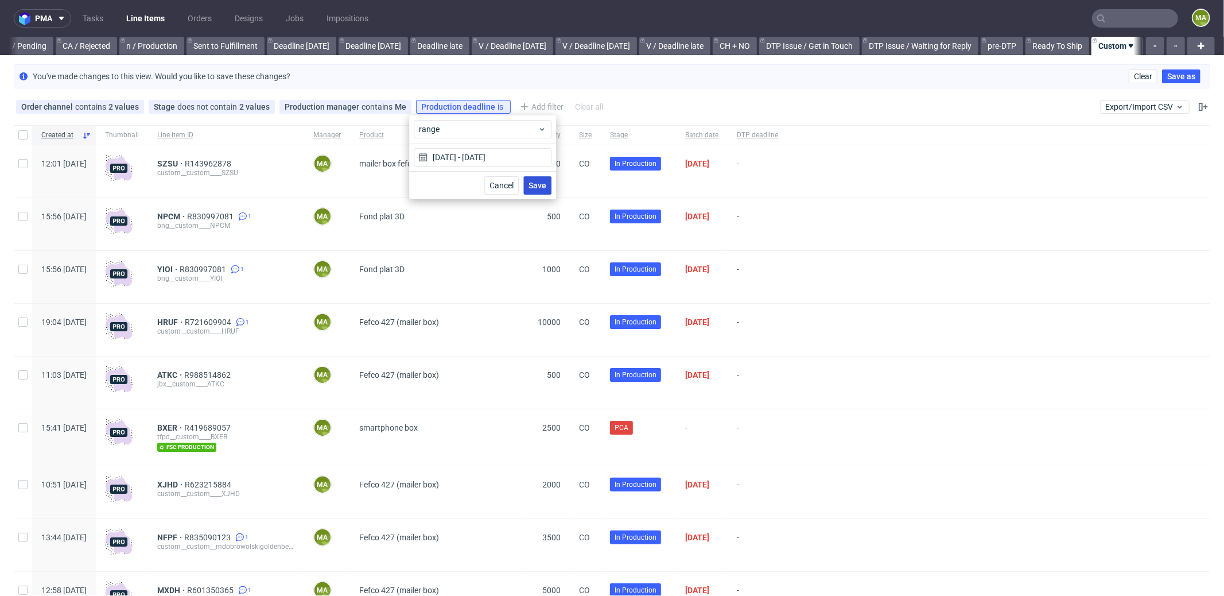
click at [530, 186] on span "Save" at bounding box center [538, 185] width 18 height 8
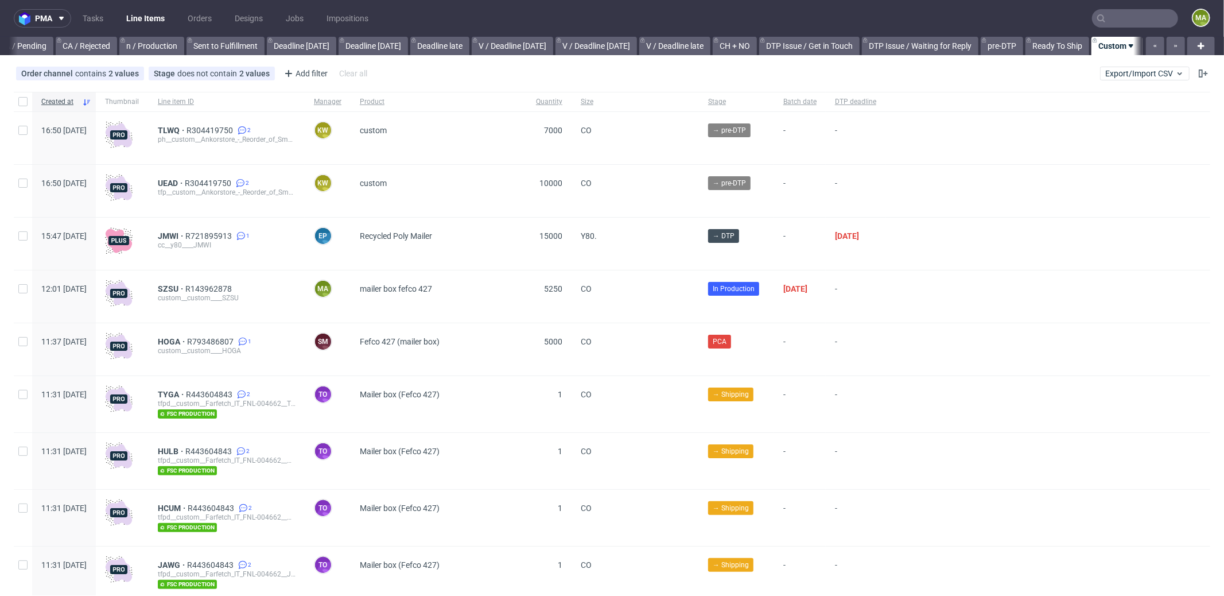
scroll to position [0, 991]
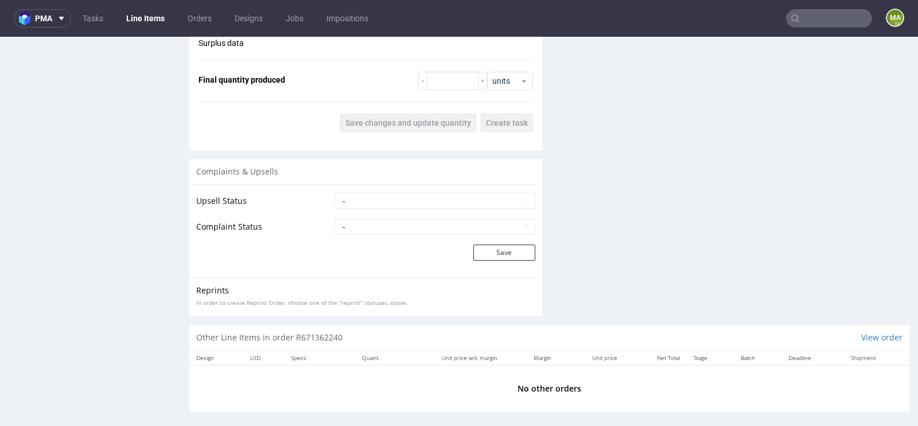
scroll to position [1835, 0]
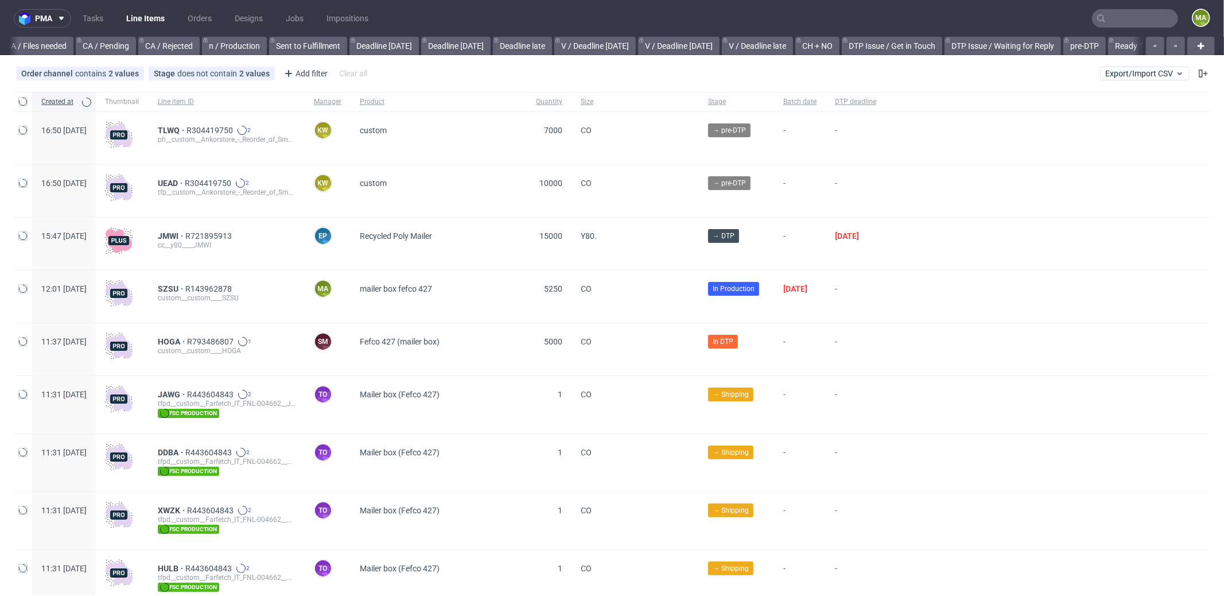
scroll to position [0, 991]
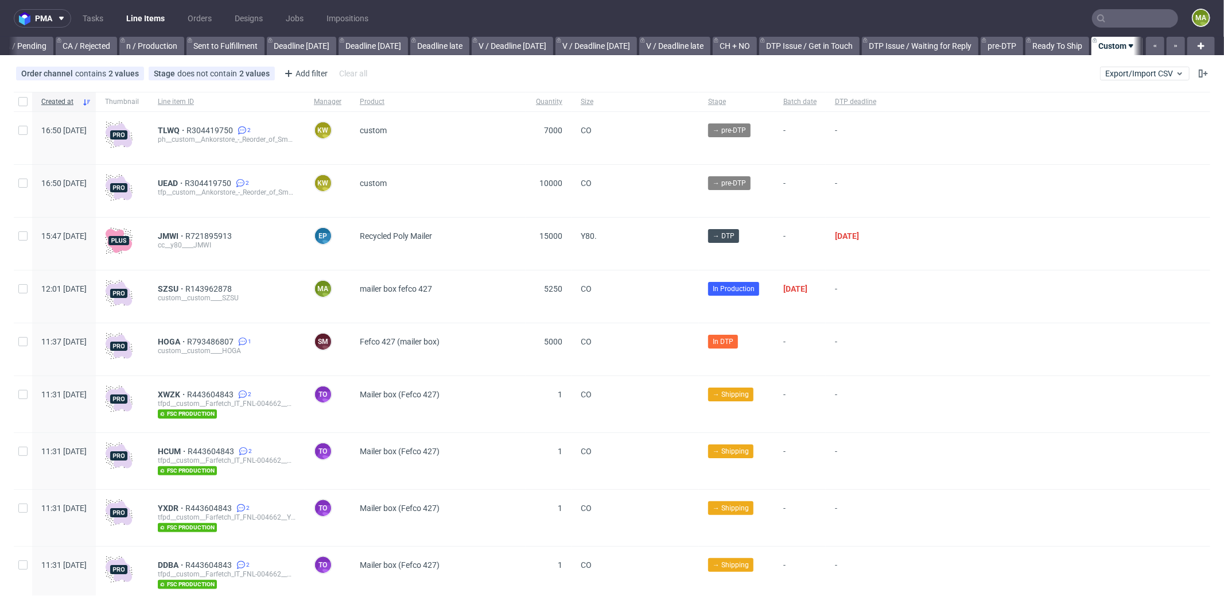
scroll to position [0, 991]
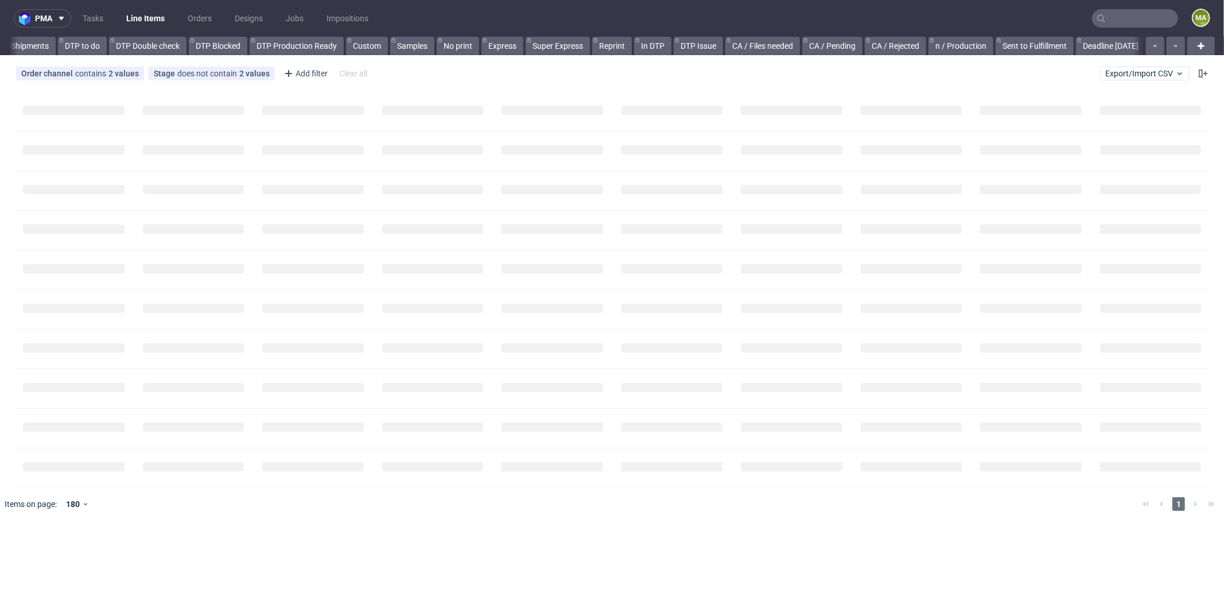
click at [1147, 20] on input "text" at bounding box center [1135, 18] width 86 height 18
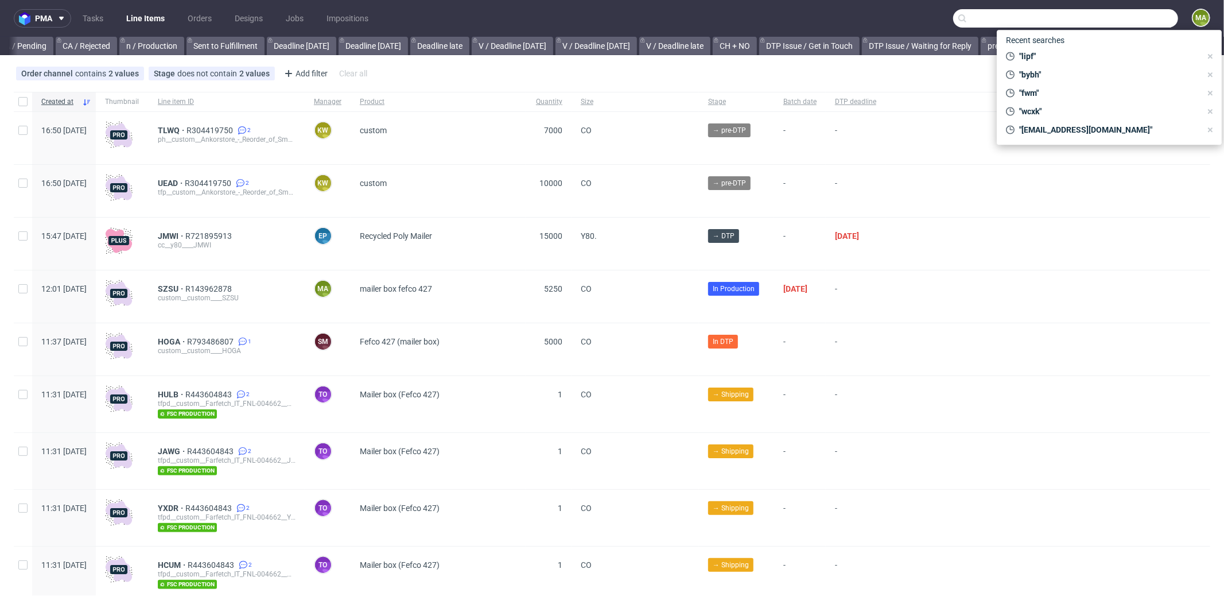
scroll to position [0, 981]
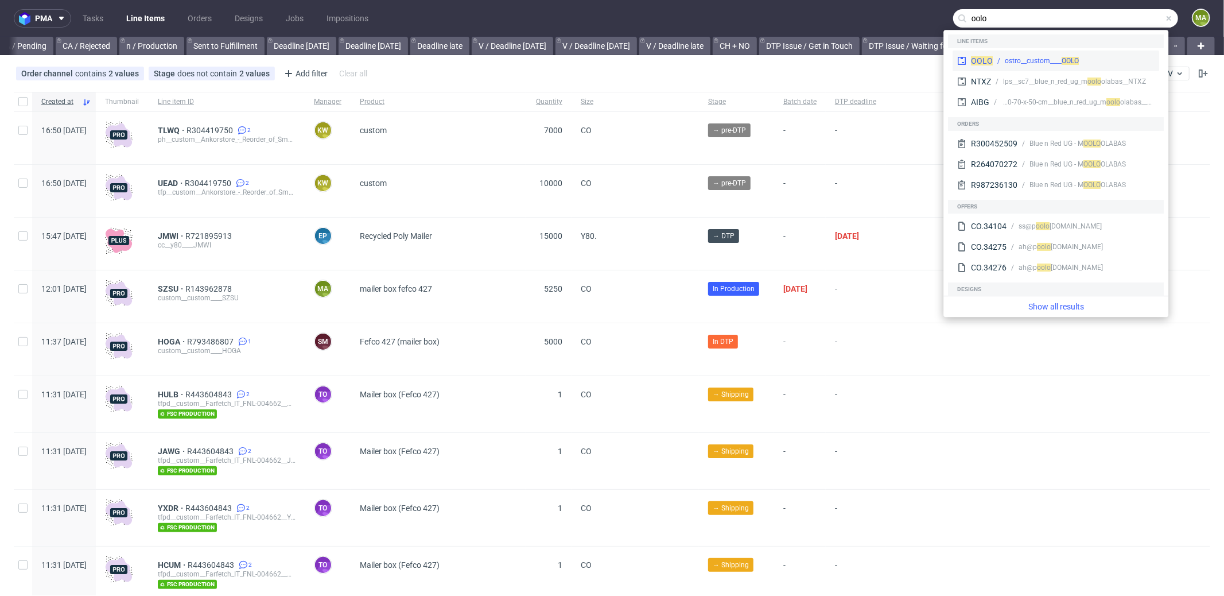
type input "oolo"
click at [1066, 57] on span "OOLO" at bounding box center [1070, 61] width 17 height 8
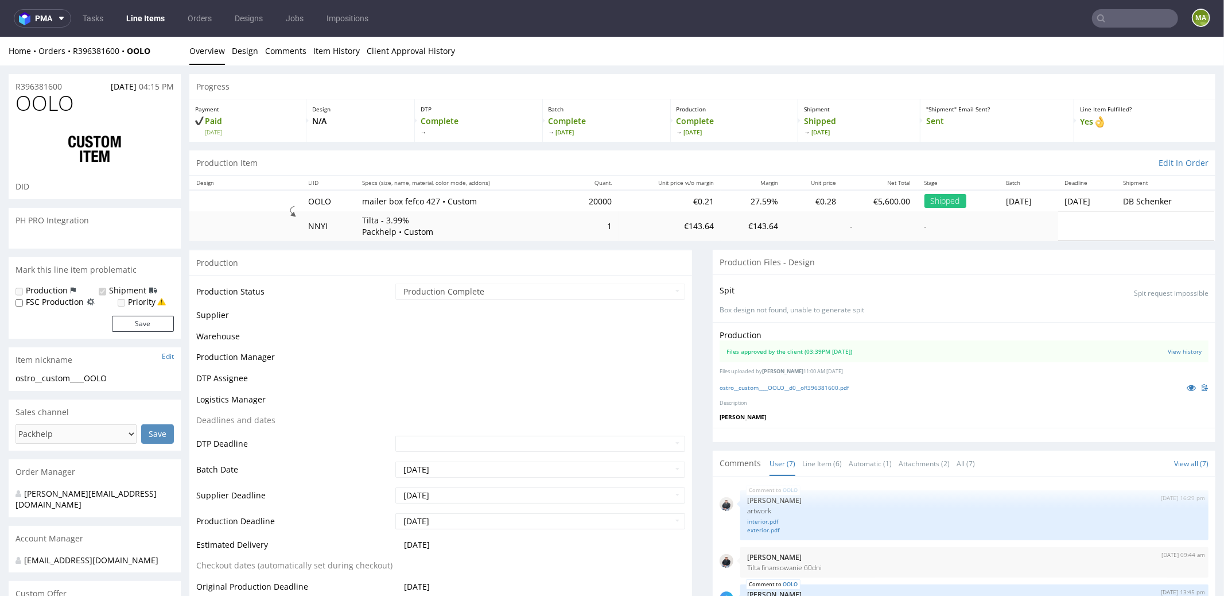
scroll to position [130, 0]
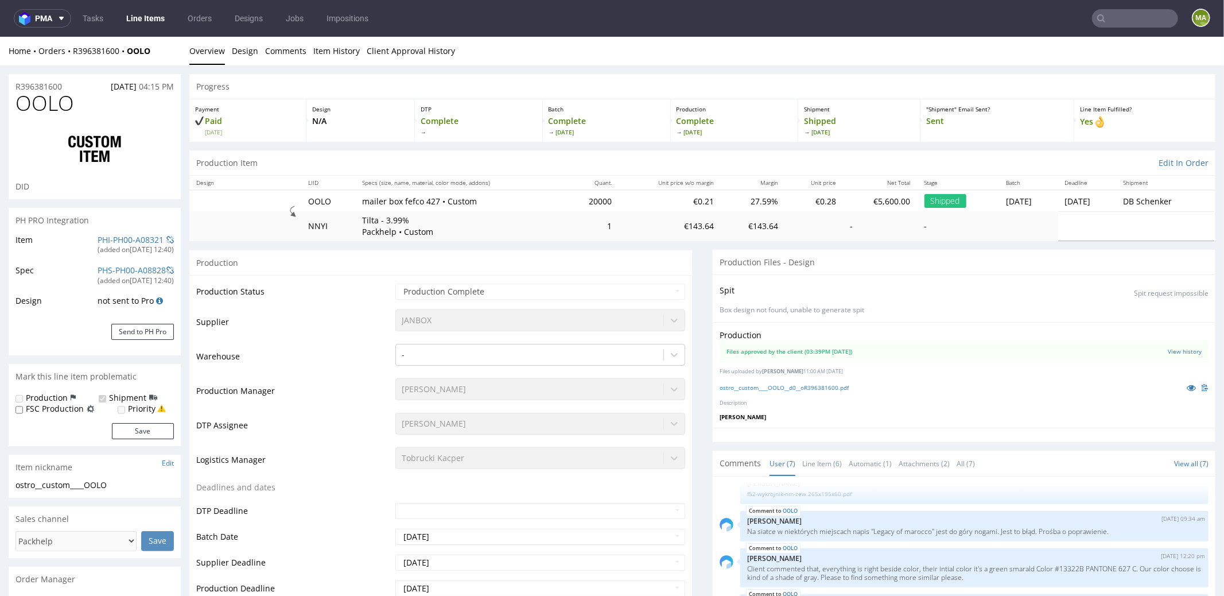
select select "in_progress"
drag, startPoint x: 73, startPoint y: 107, endPoint x: 0, endPoint y: 107, distance: 73.5
copy span "OOLO"
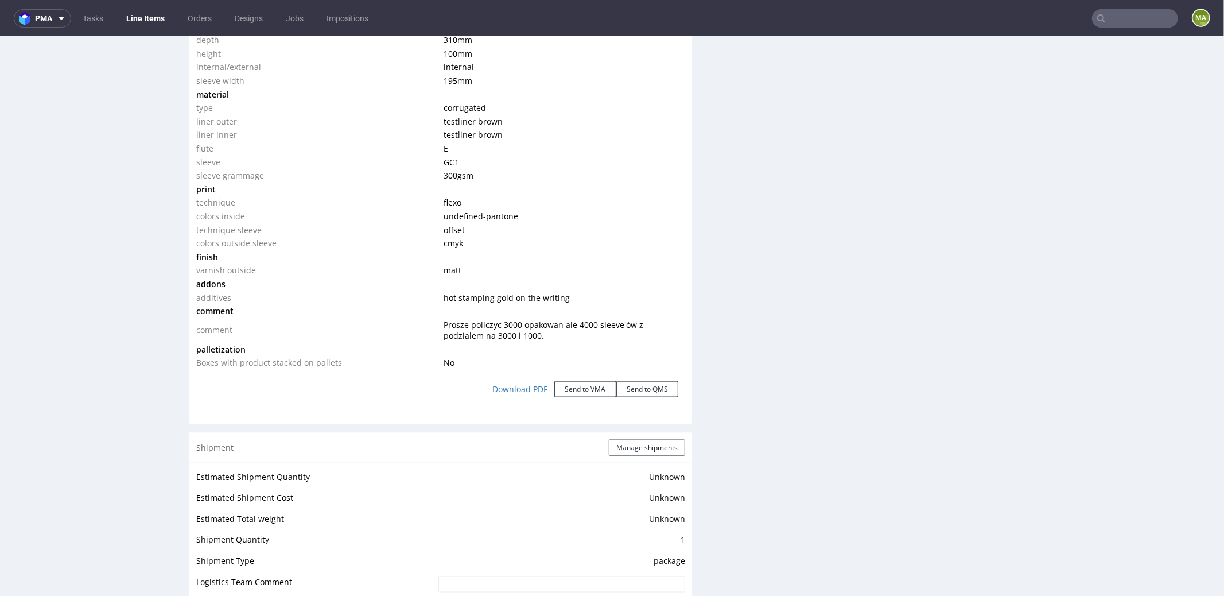
scroll to position [1070, 0]
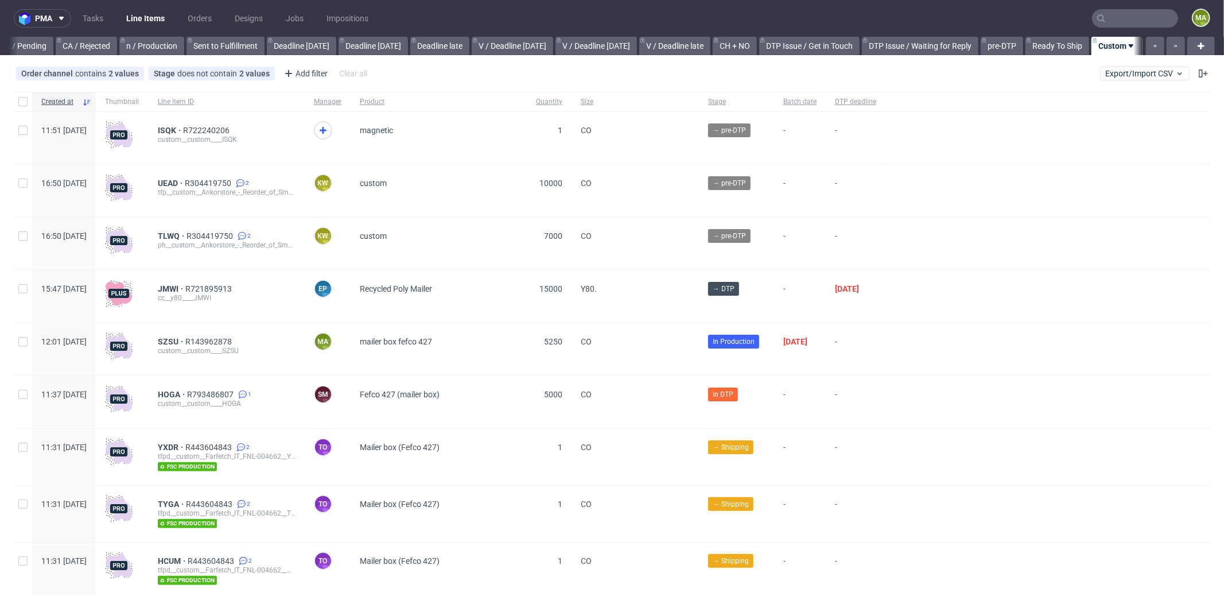
scroll to position [0, 991]
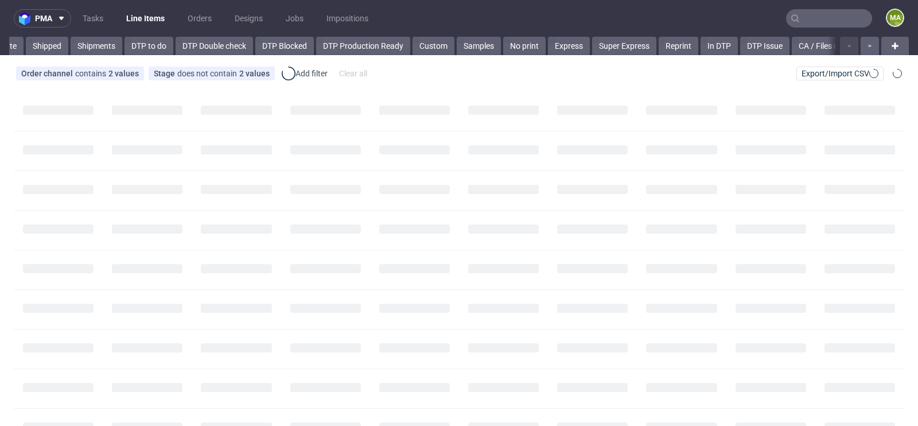
click at [833, 17] on input "text" at bounding box center [829, 18] width 86 height 18
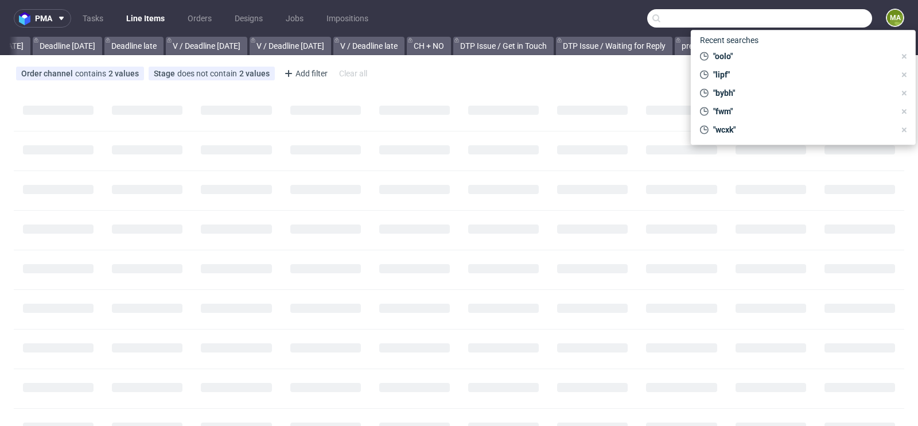
scroll to position [0, 1297]
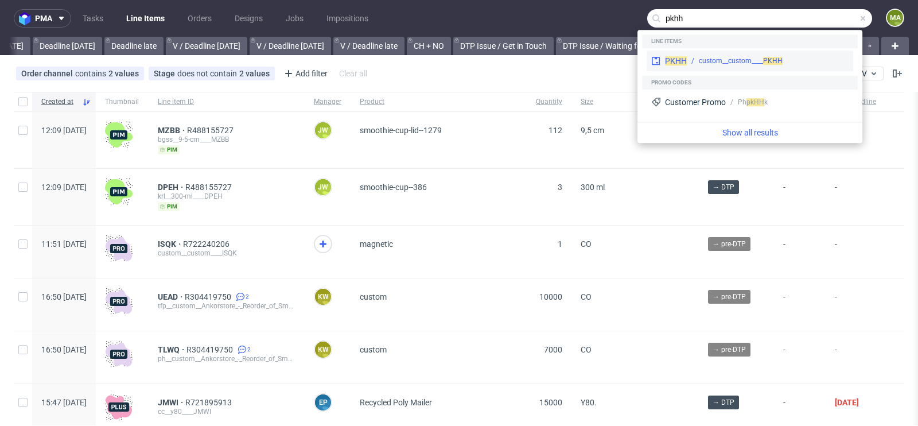
type input "pkhh"
click at [724, 58] on div "custom__custom____ PKHH" at bounding box center [741, 61] width 84 height 10
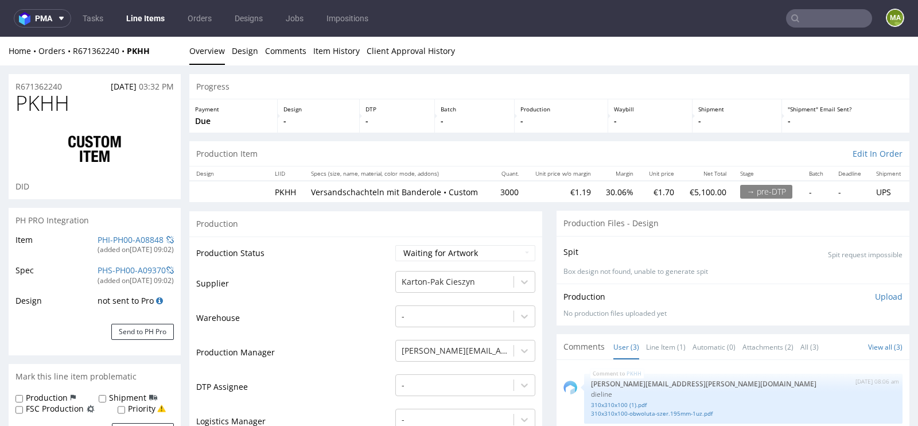
scroll to position [253, 0]
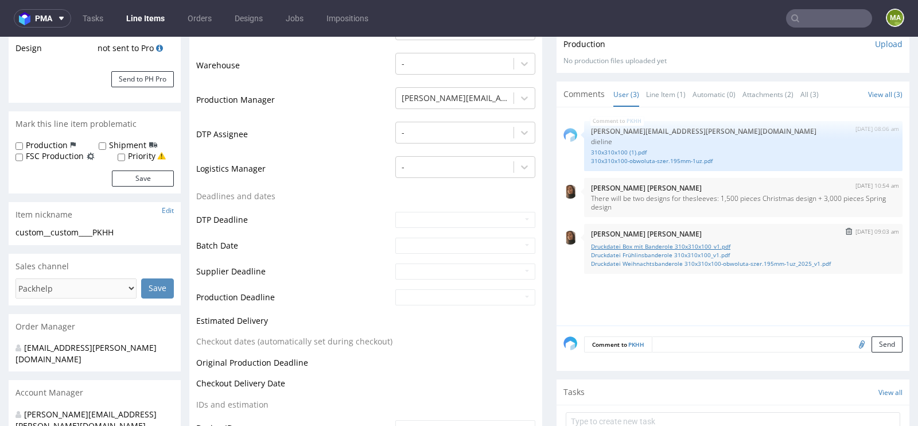
click at [624, 246] on link "Druckdatei Box mit Banderole 310x310x100_v1.pdf" at bounding box center [743, 246] width 305 height 9
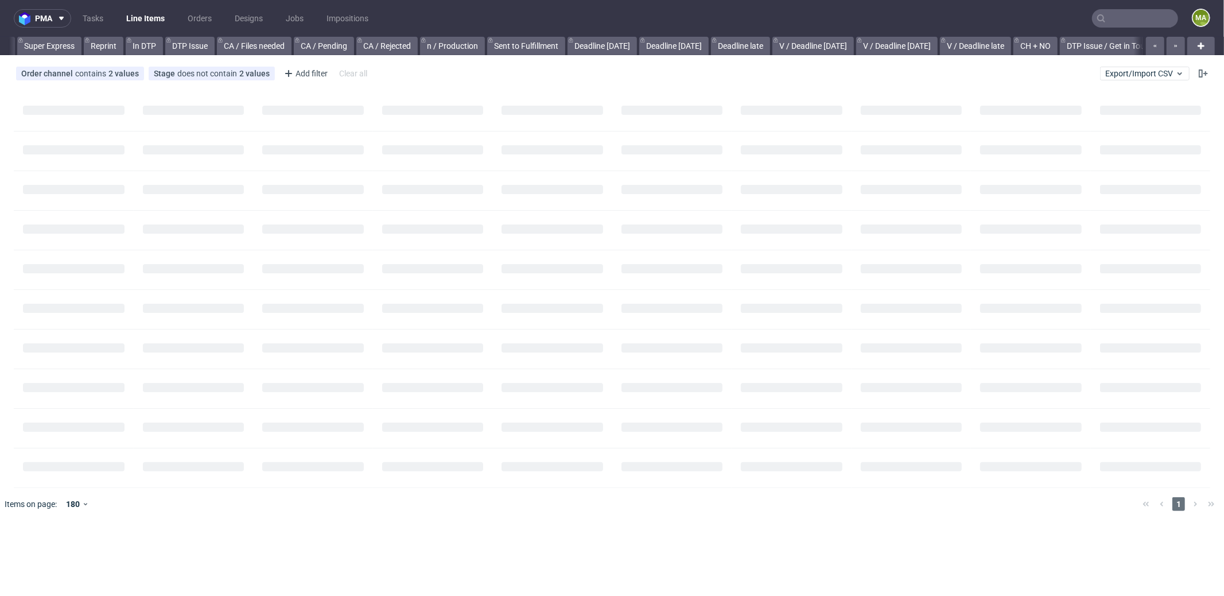
click at [1130, 26] on input "text" at bounding box center [1135, 18] width 86 height 18
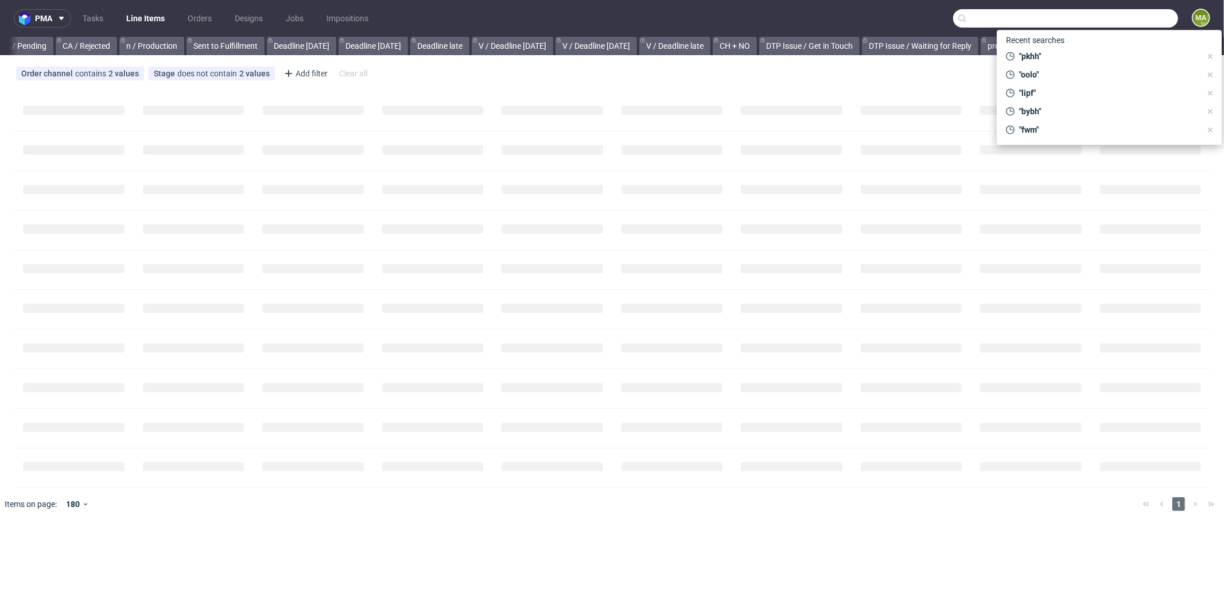
scroll to position [0, 981]
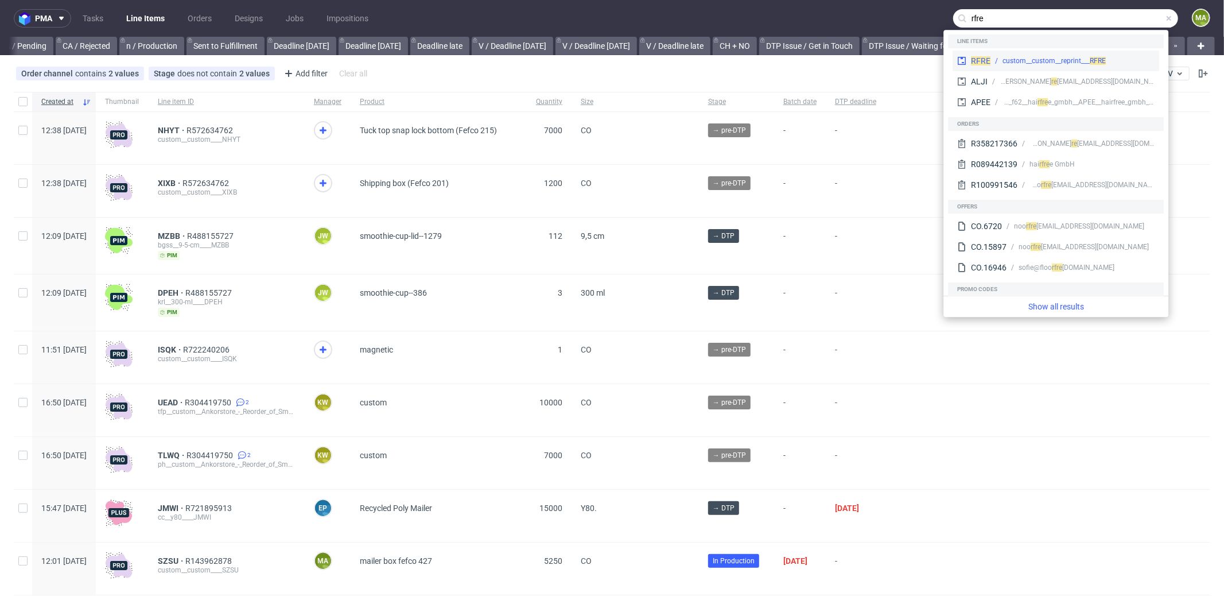
type input "rfre"
click at [995, 55] on div "RFRE custom__custom__reprint___ RFRE" at bounding box center [1056, 61] width 207 height 21
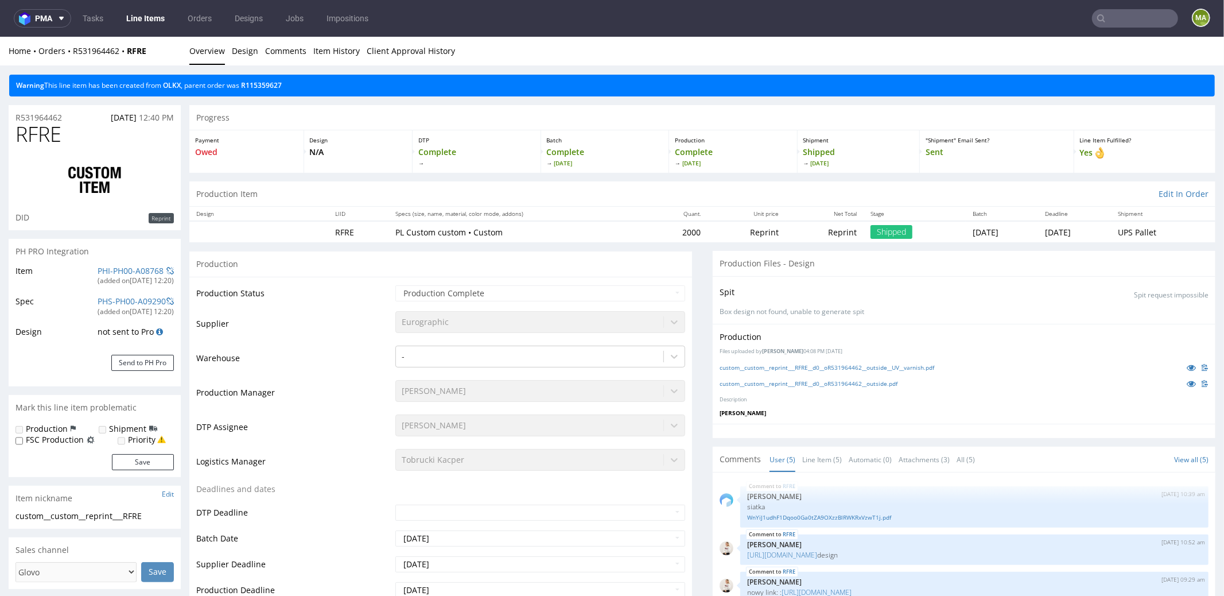
scroll to position [15, 0]
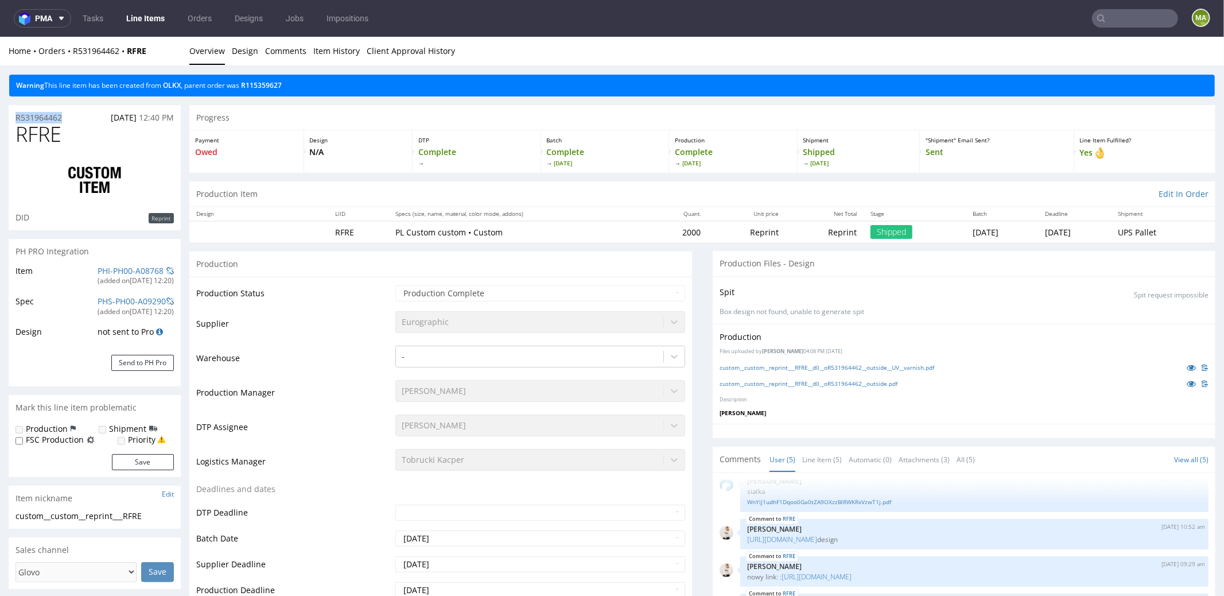
drag, startPoint x: 68, startPoint y: 119, endPoint x: 0, endPoint y: 118, distance: 68.3
copy p "R531964462"
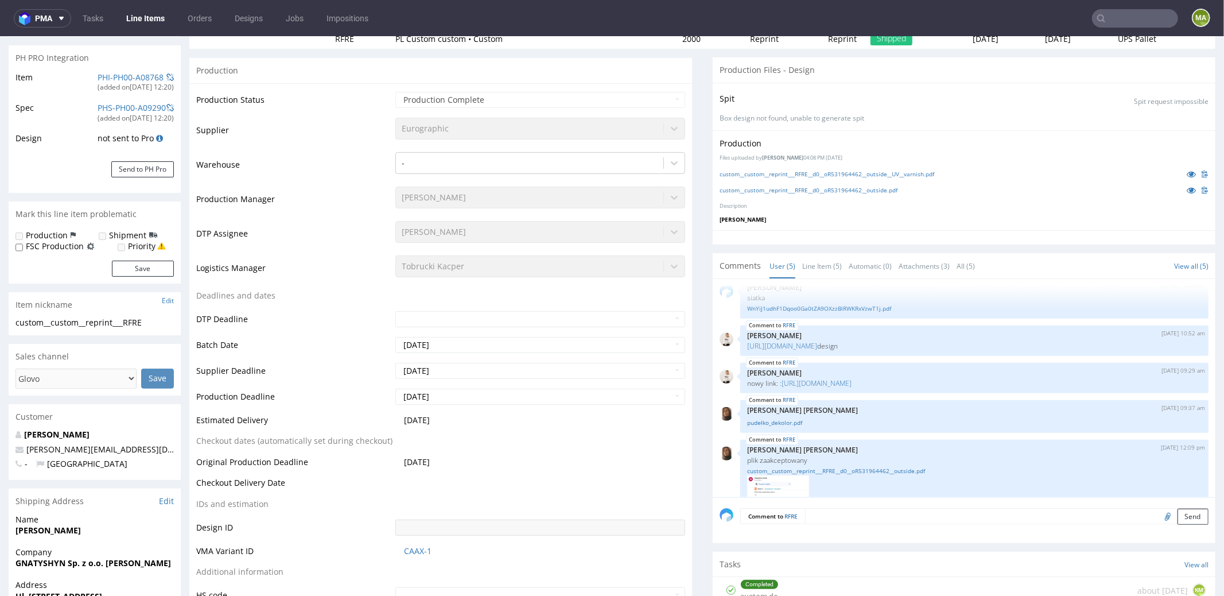
scroll to position [340, 0]
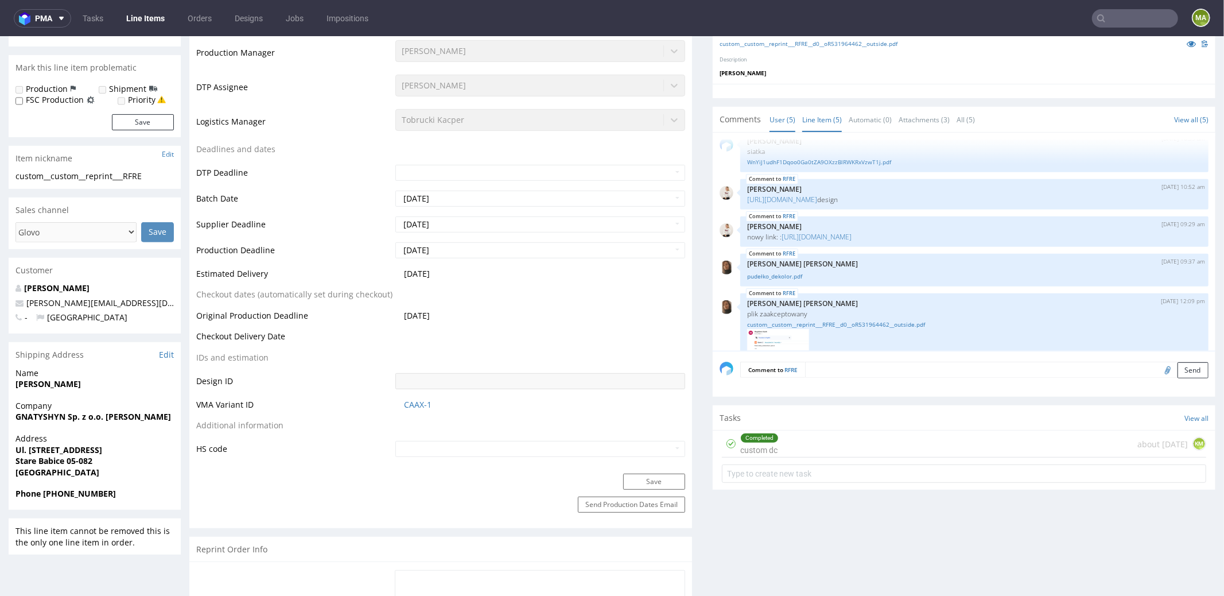
click at [802, 116] on link "Line Item (5)" at bounding box center [822, 119] width 40 height 25
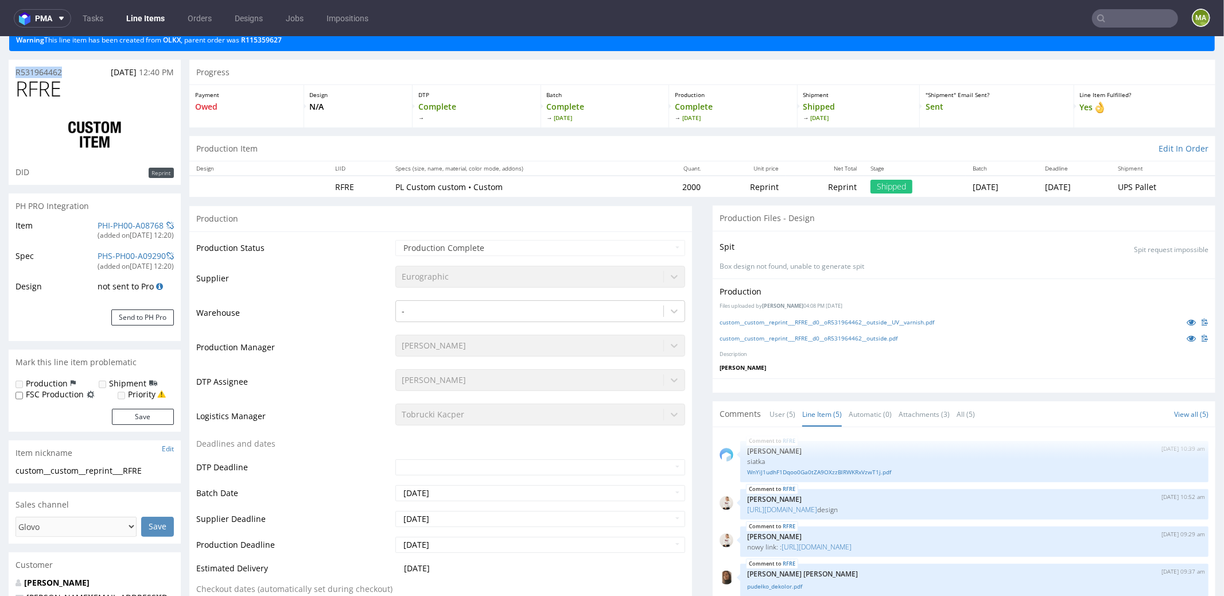
scroll to position [0, 0]
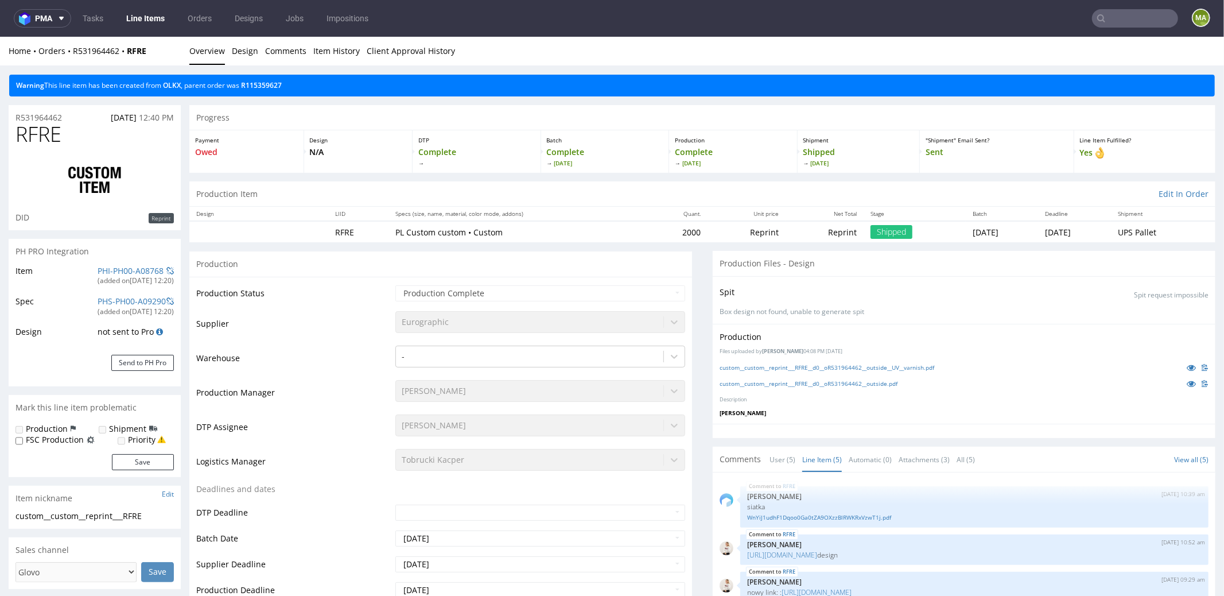
click at [84, 129] on h1 "RFRE" at bounding box center [94, 133] width 158 height 23
drag, startPoint x: 294, startPoint y: 87, endPoint x: 246, endPoint y: 89, distance: 47.7
click at [246, 89] on div "Warning This line item has been created from OLKX , parent order was R115359627" at bounding box center [612, 85] width 1206 height 22
copy link "R115359627"
drag, startPoint x: 67, startPoint y: 119, endPoint x: 0, endPoint y: 119, distance: 67.1
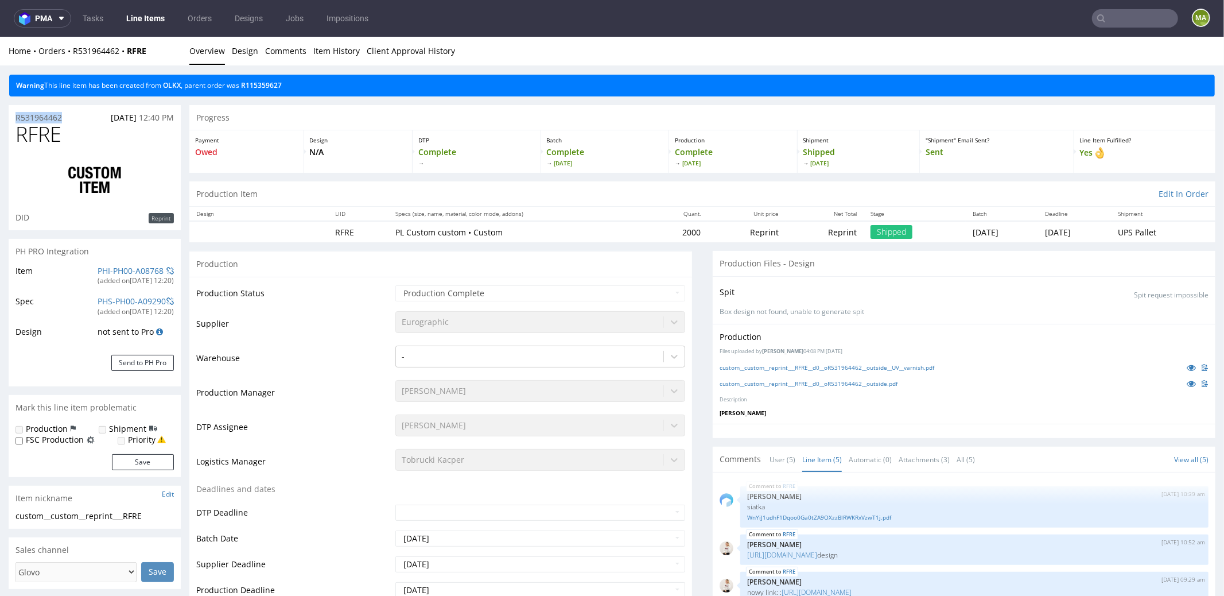
copy p "R531964462"
drag, startPoint x: 1114, startPoint y: 33, endPoint x: 1116, endPoint y: 21, distance: 11.6
click at [1114, 32] on nav "pma Tasks Line Items Orders Designs Jobs Impositions ma" at bounding box center [612, 18] width 1224 height 37
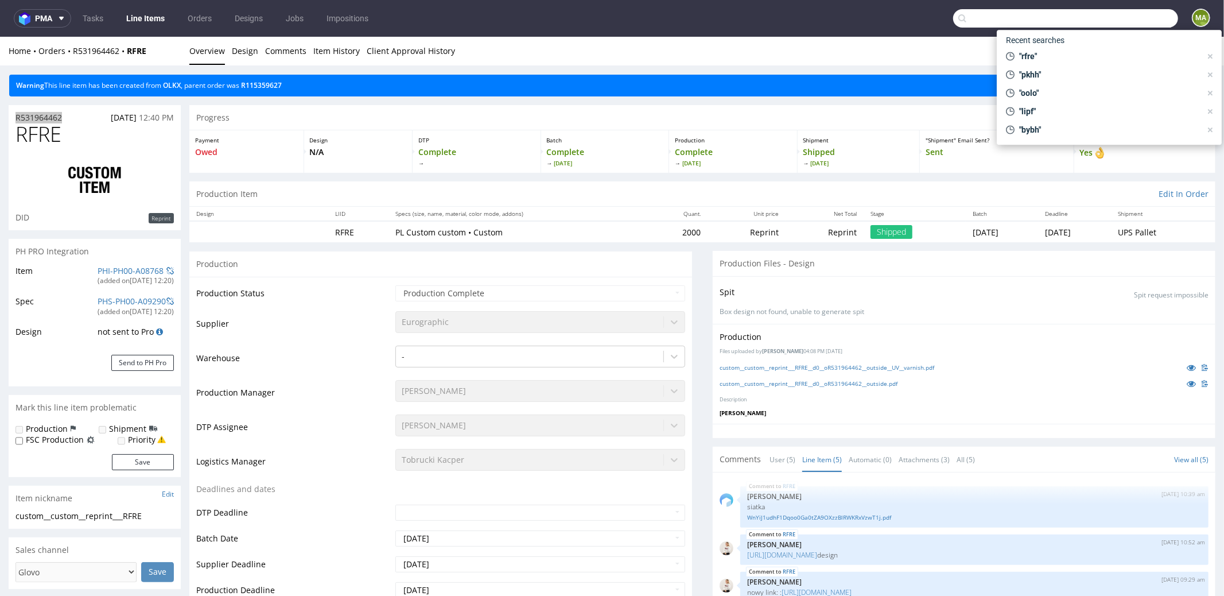
click at [1116, 21] on input "text" at bounding box center [1065, 18] width 225 height 18
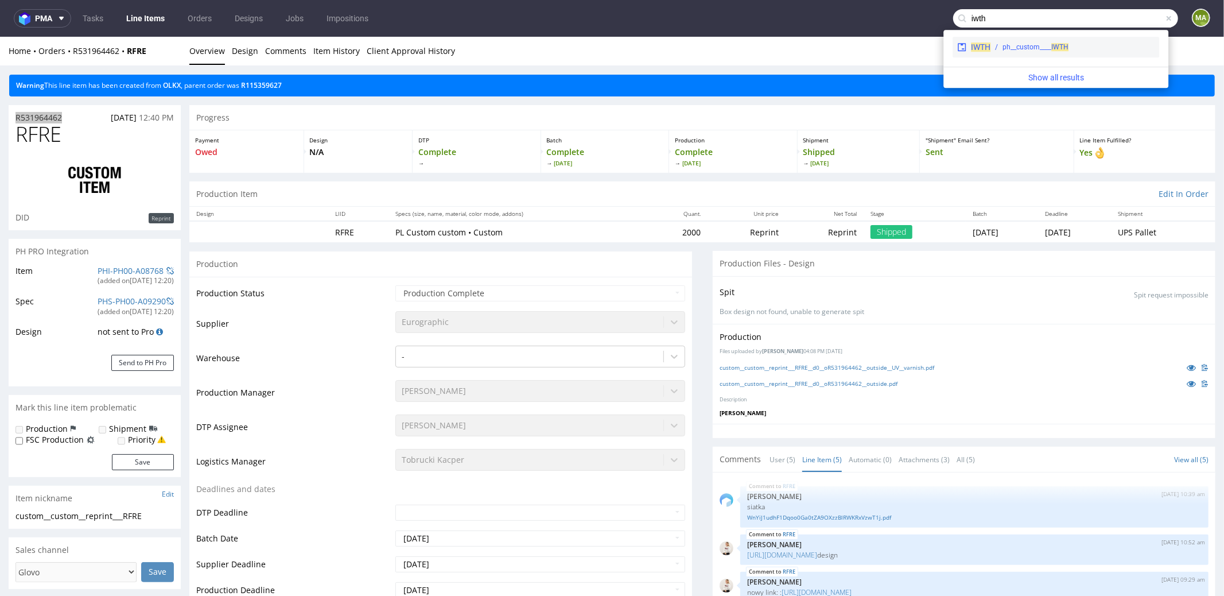
type input "iwth"
click at [1028, 44] on div "ph__custom____ IWTH" at bounding box center [1036, 47] width 66 height 10
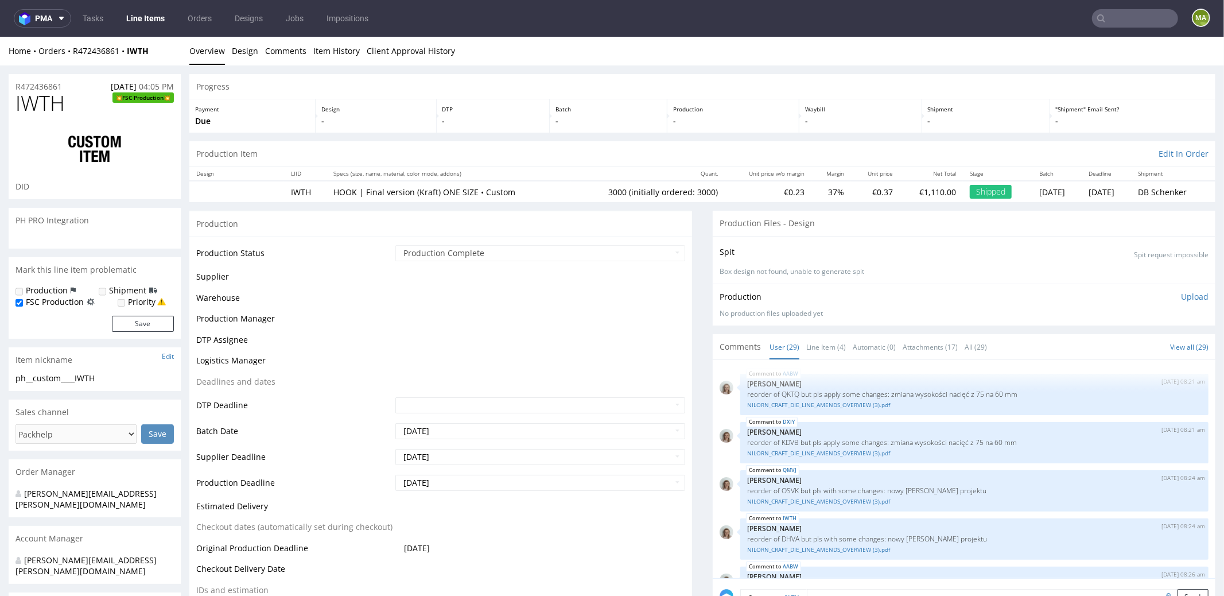
scroll to position [1154, 0]
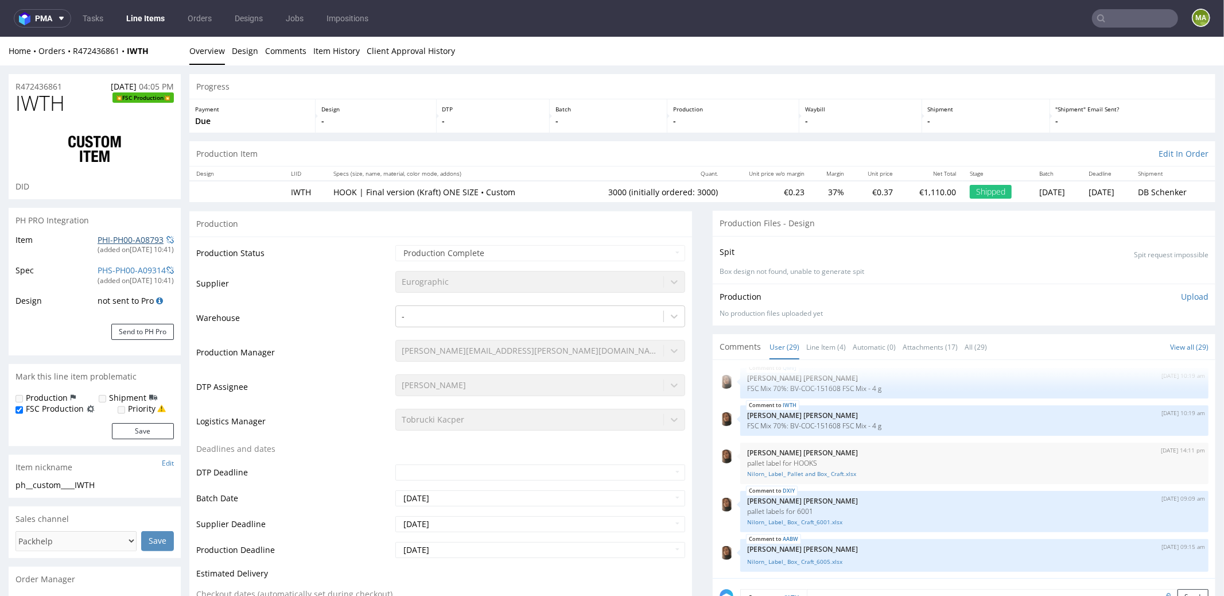
click at [133, 243] on link "PHI-PH00-A08793" at bounding box center [131, 239] width 66 height 11
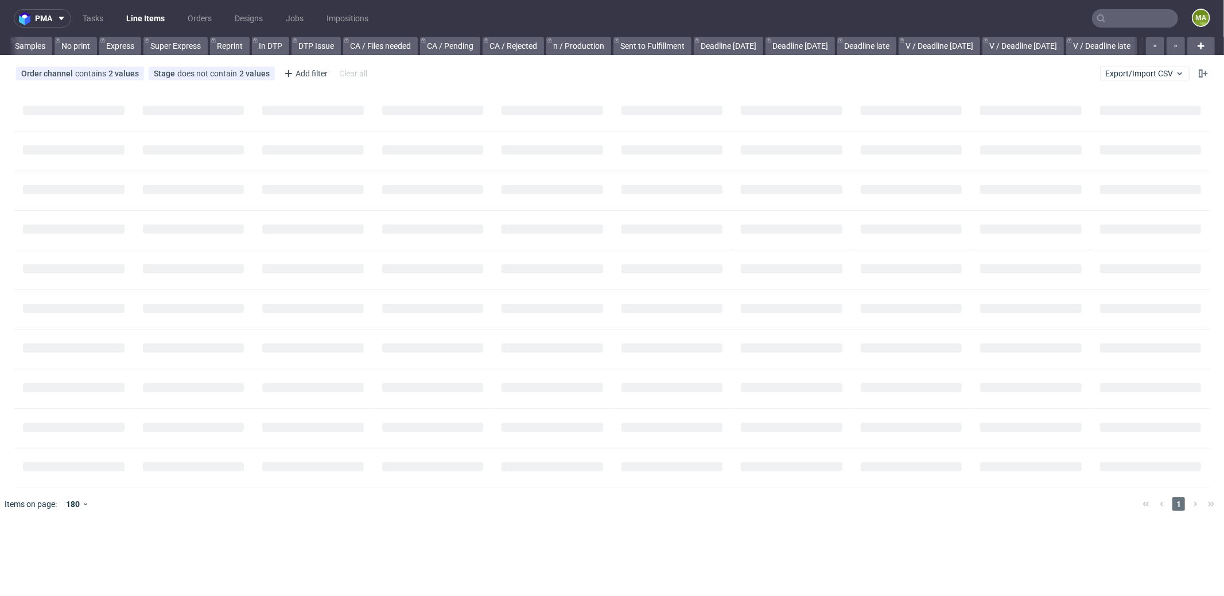
click at [1116, 21] on input "text" at bounding box center [1135, 18] width 86 height 18
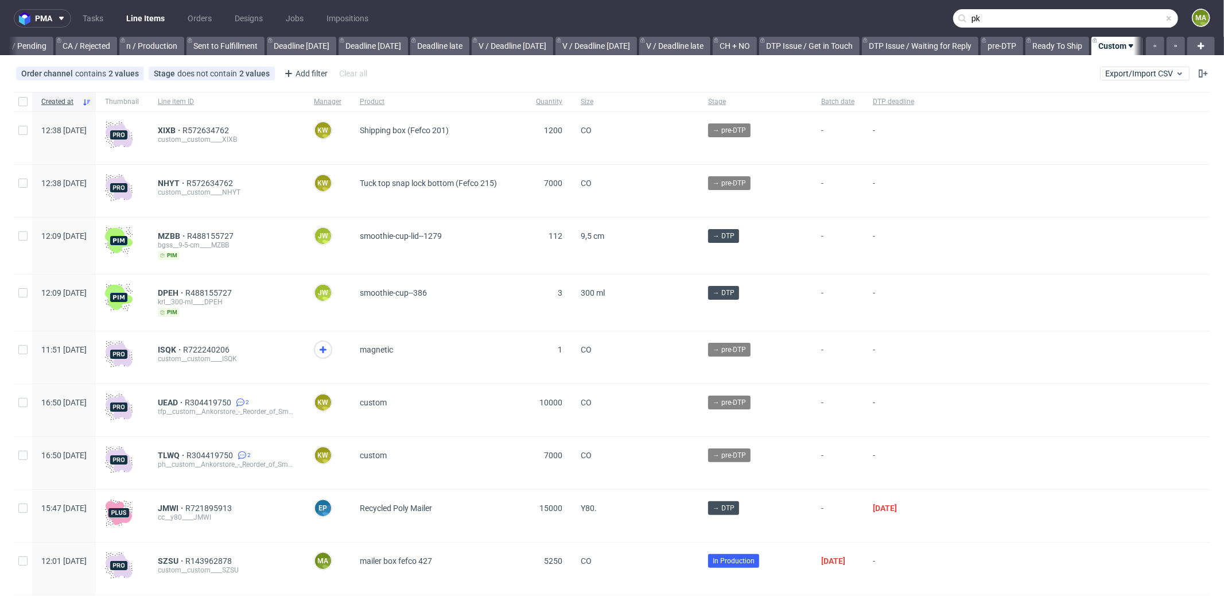
scroll to position [0, 991]
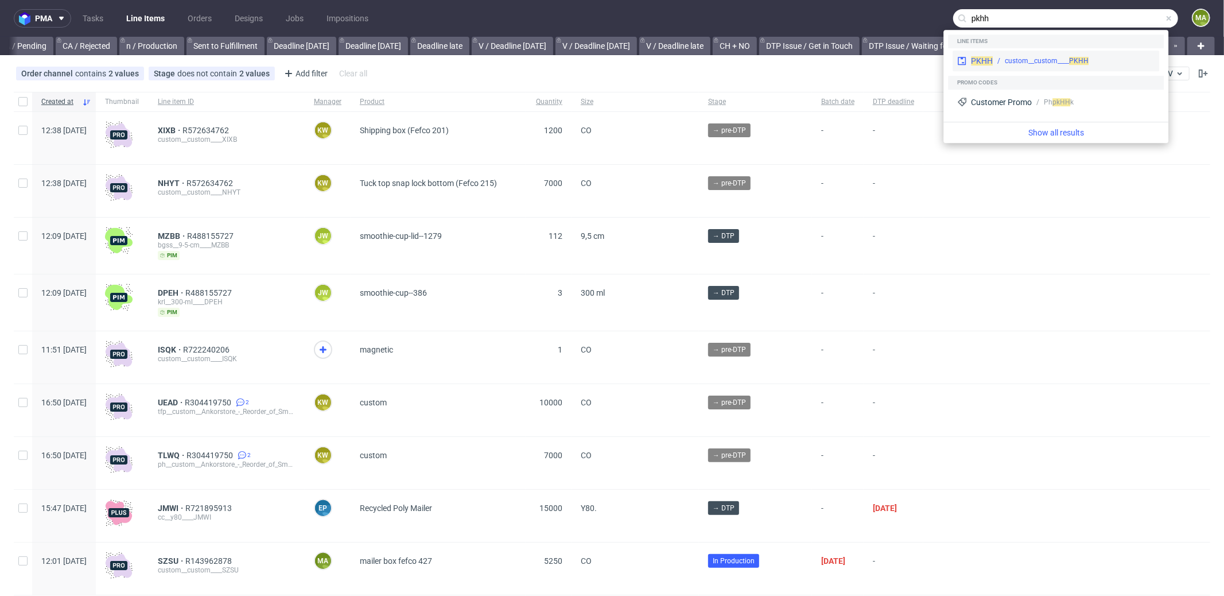
type input "pkhh"
click at [1041, 55] on div "PKHH custom__custom____ PKHH" at bounding box center [1056, 61] width 207 height 21
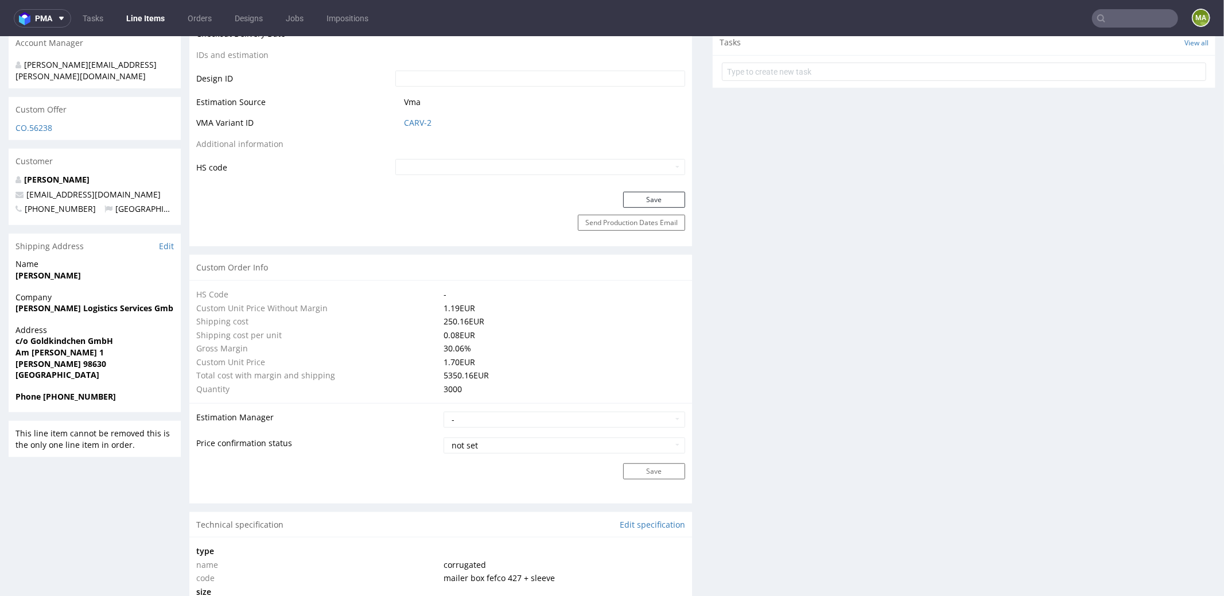
scroll to position [597, 0]
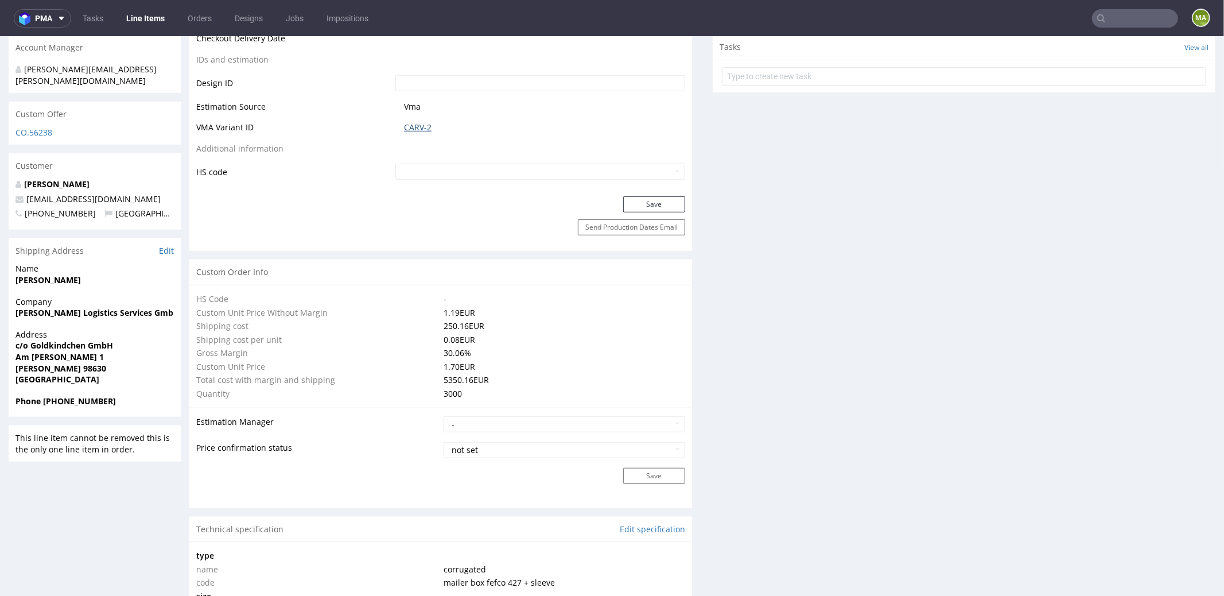
click at [404, 123] on link "CARV-2" at bounding box center [418, 126] width 28 height 11
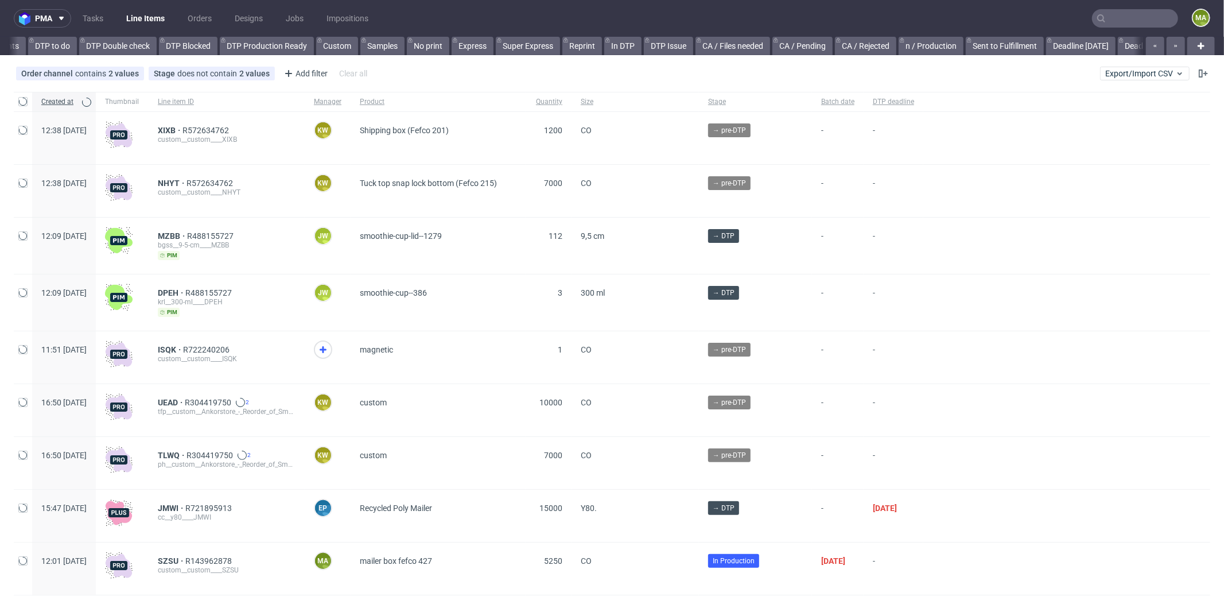
click at [1125, 14] on input "text" at bounding box center [1135, 18] width 86 height 18
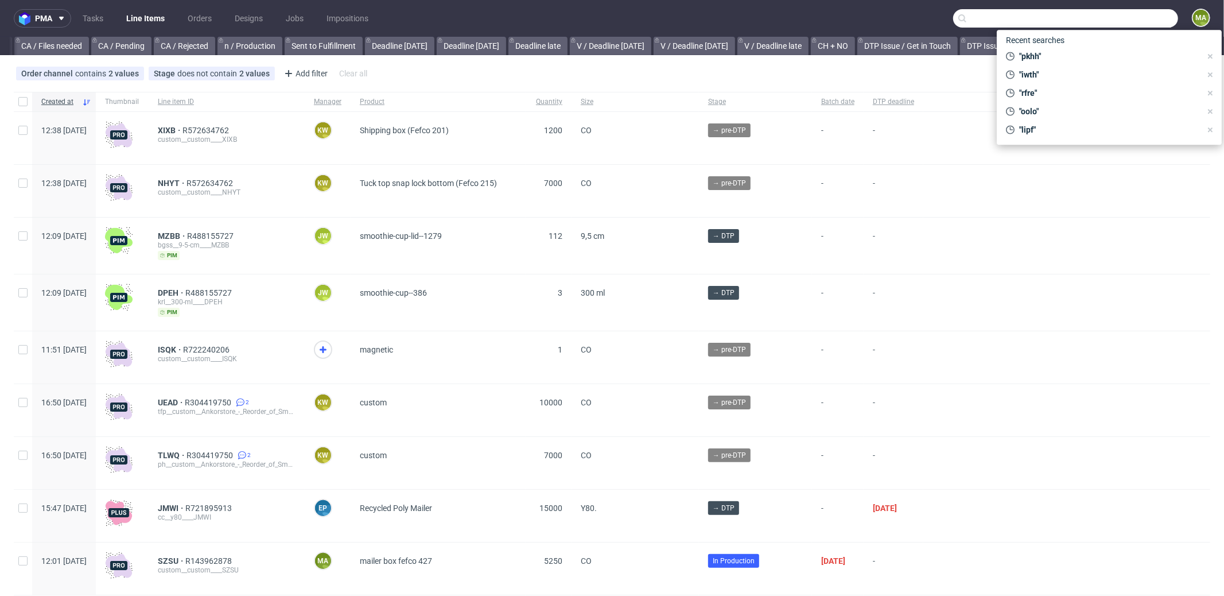
scroll to position [0, 991]
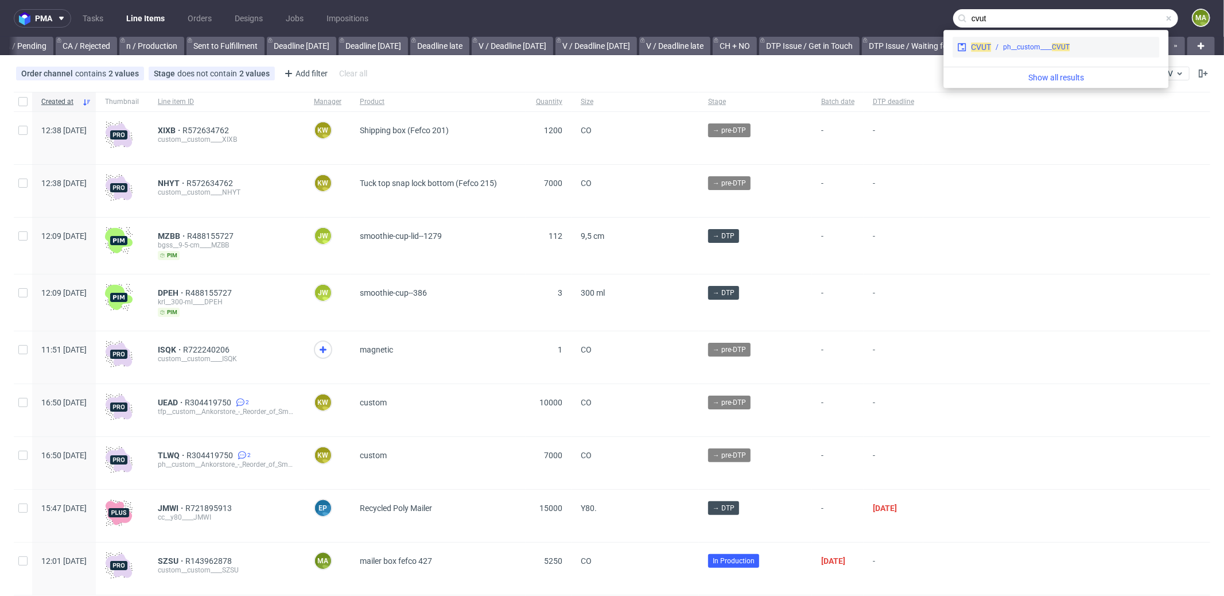
type input "cvut"
click at [1043, 41] on div "CVUT ph__custom____ CVUT" at bounding box center [1056, 47] width 207 height 21
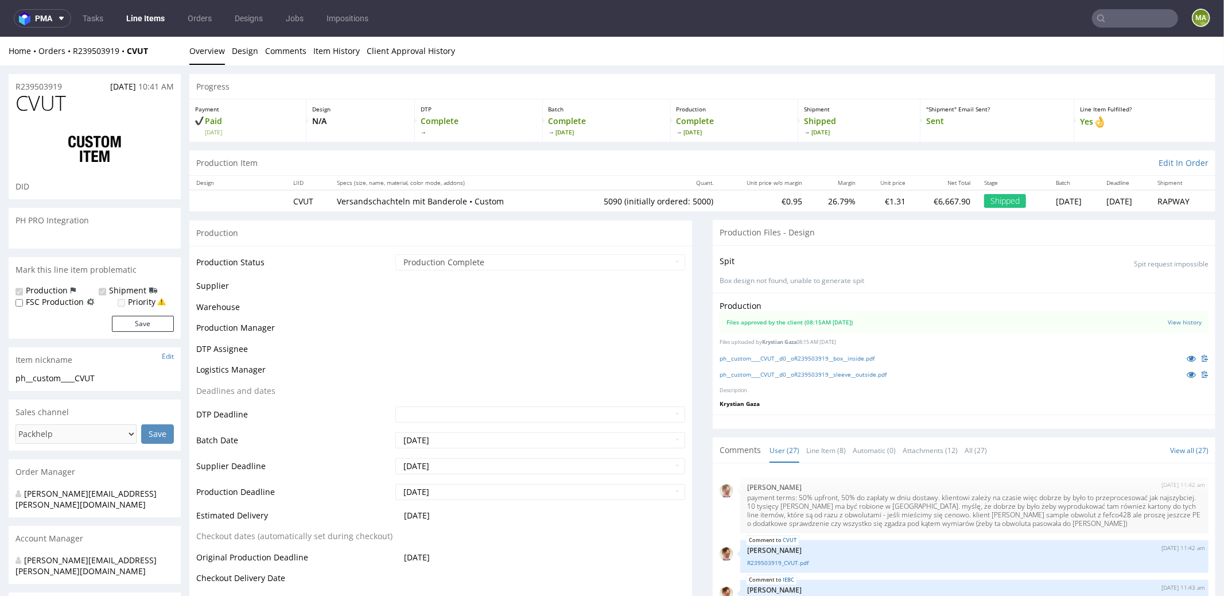
scroll to position [1136, 0]
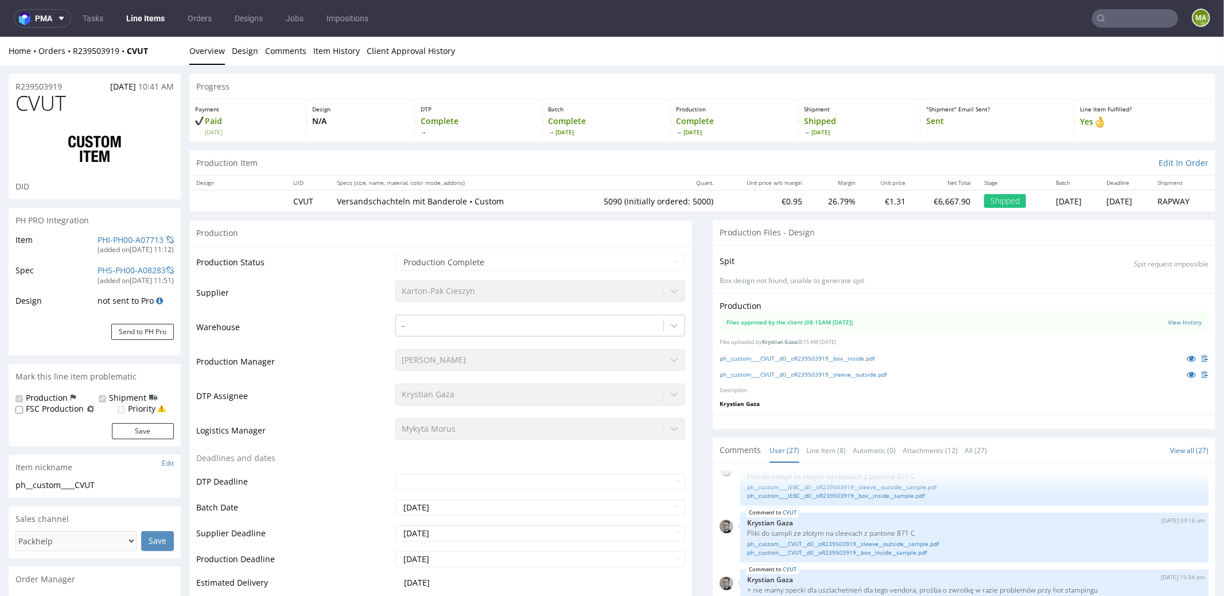
select select "in_progress"
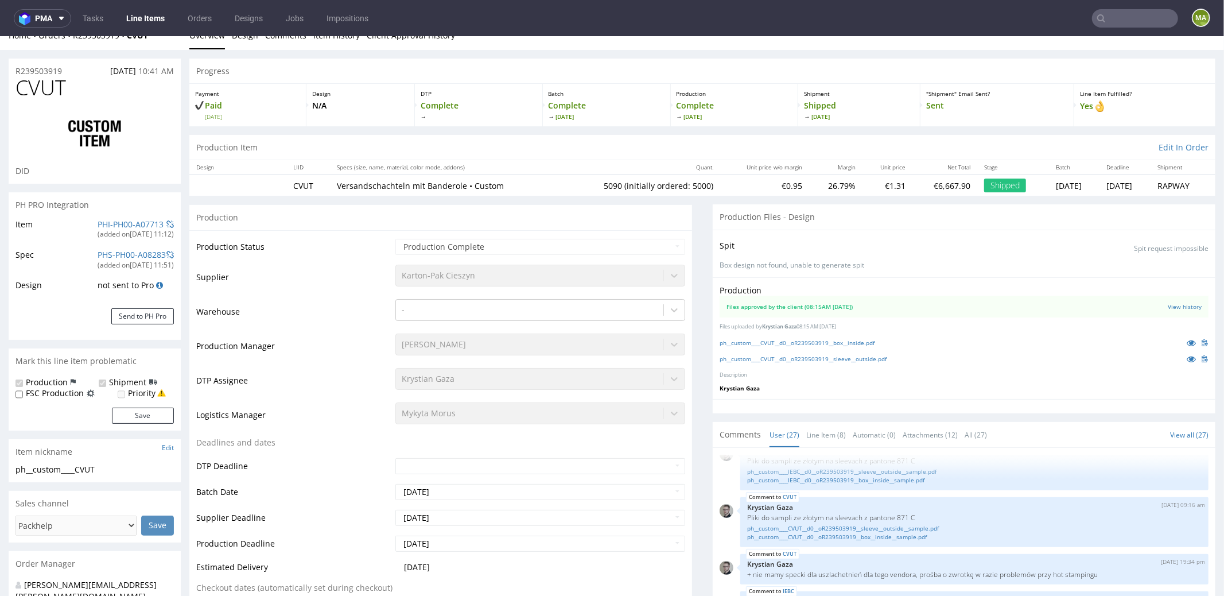
scroll to position [24, 0]
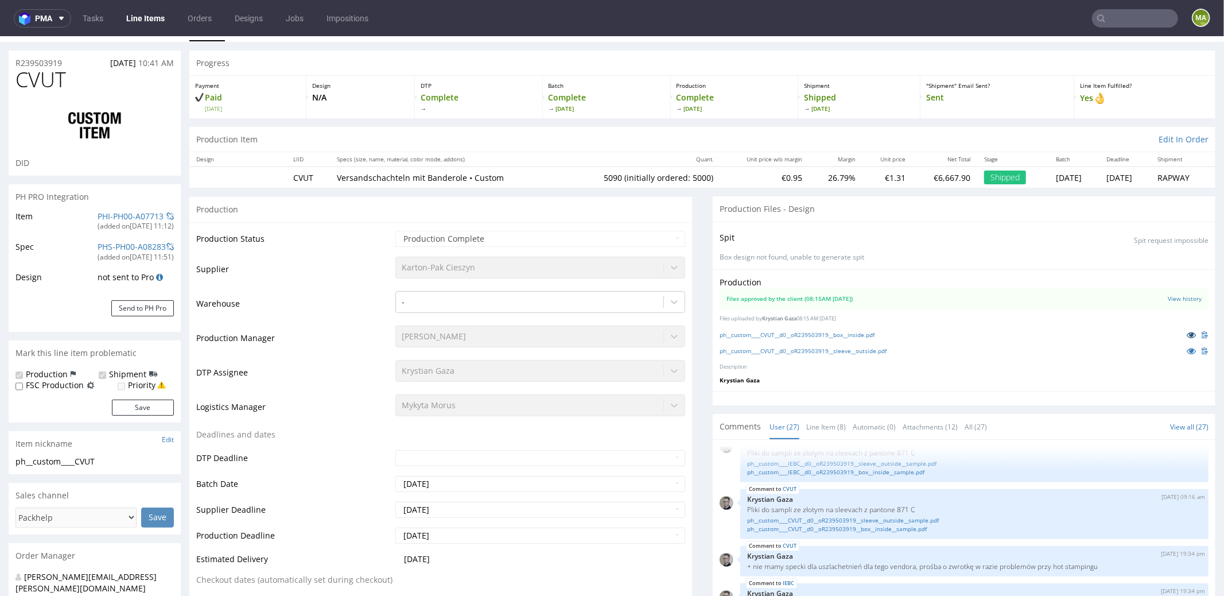
click at [1187, 333] on icon at bounding box center [1191, 334] width 9 height 8
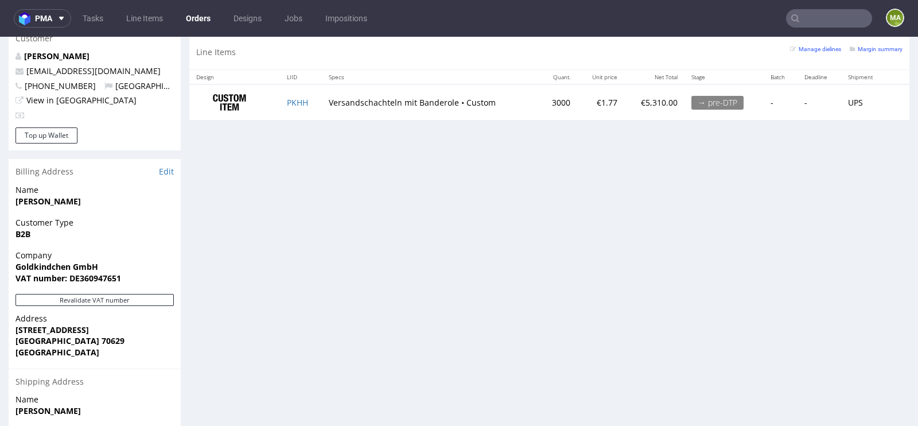
scroll to position [512, 0]
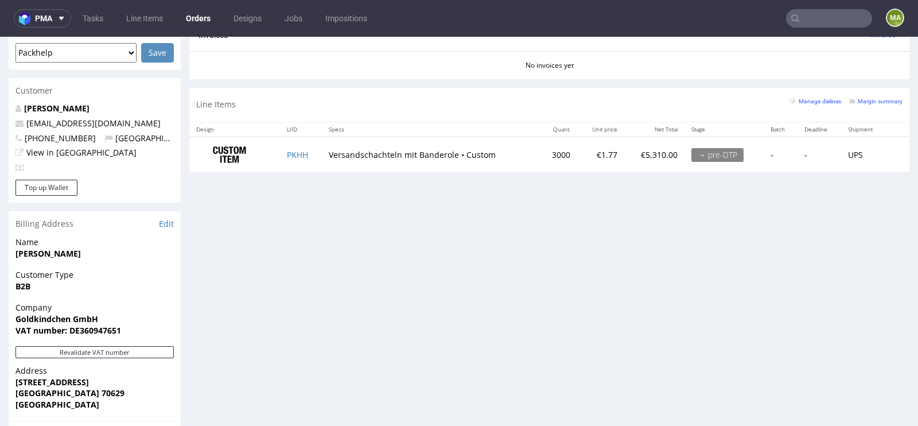
click at [850, 102] on div "Margin summary" at bounding box center [876, 100] width 53 height 11
click at [850, 101] on small "Margin summary" at bounding box center [876, 101] width 53 height 6
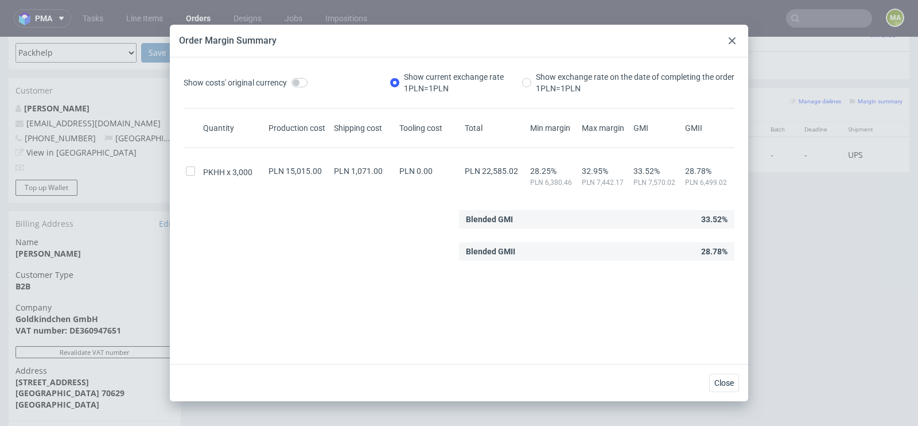
click at [727, 44] on div at bounding box center [732, 41] width 14 height 14
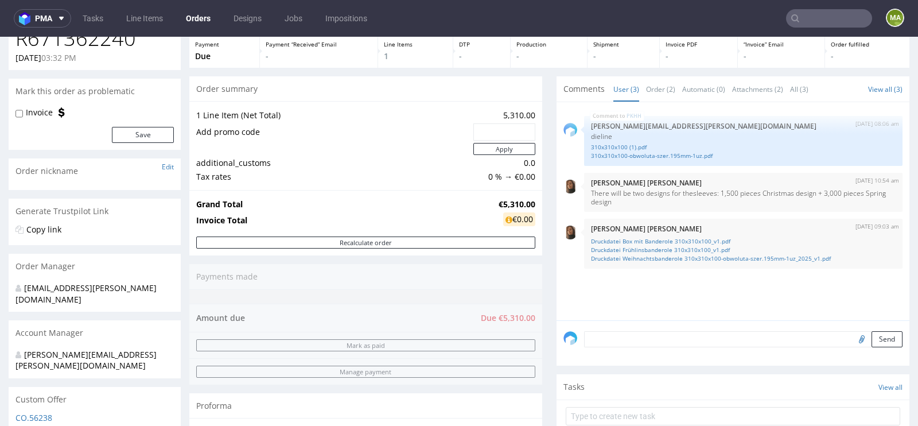
scroll to position [354, 0]
